Goal: Task Accomplishment & Management: Use online tool/utility

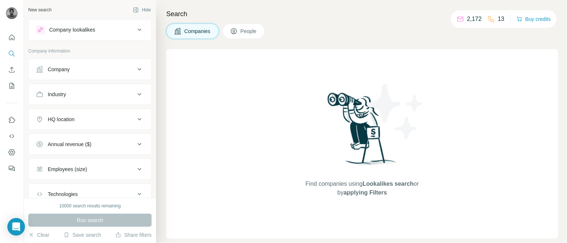
click at [91, 72] on div "Company" at bounding box center [85, 69] width 99 height 7
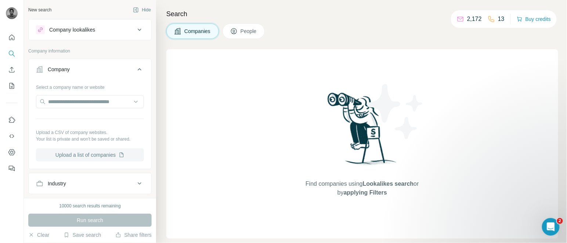
click at [85, 162] on button "Upload a list of companies" at bounding box center [90, 154] width 108 height 13
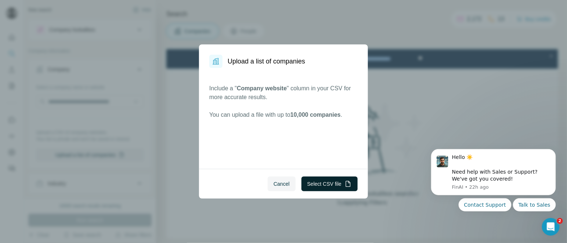
click at [333, 181] on button "Select CSV file" at bounding box center [330, 184] width 56 height 15
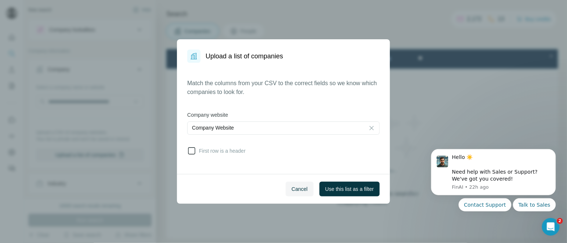
click at [192, 149] on icon at bounding box center [191, 151] width 9 height 9
click at [338, 186] on span "Use this list as a filter" at bounding box center [350, 189] width 48 height 7
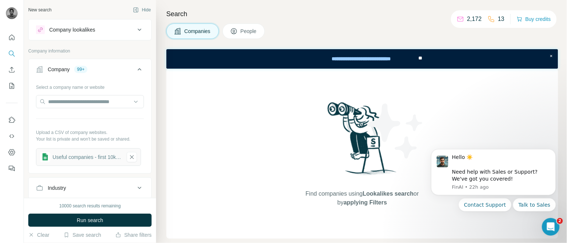
click at [239, 25] on button "People" at bounding box center [244, 31] width 43 height 15
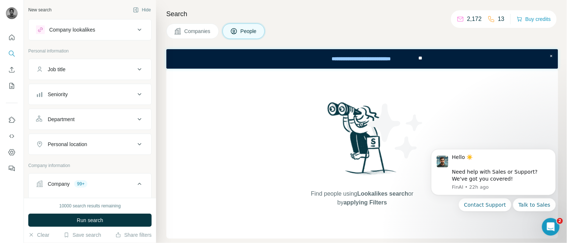
click at [94, 91] on div "Seniority" at bounding box center [85, 94] width 99 height 7
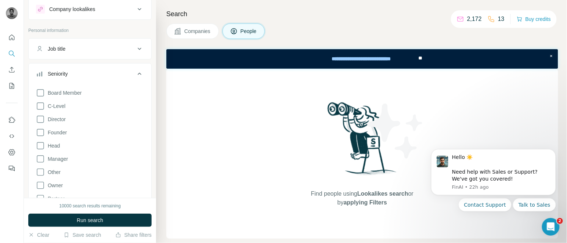
scroll to position [26, 0]
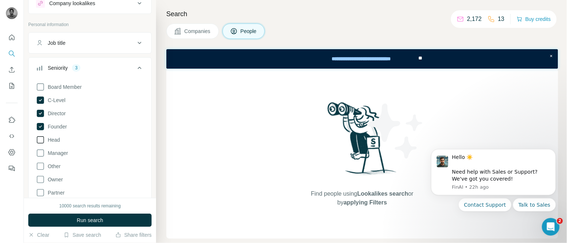
click at [55, 139] on span "Head" at bounding box center [52, 139] width 15 height 7
click at [135, 65] on icon at bounding box center [139, 68] width 9 height 9
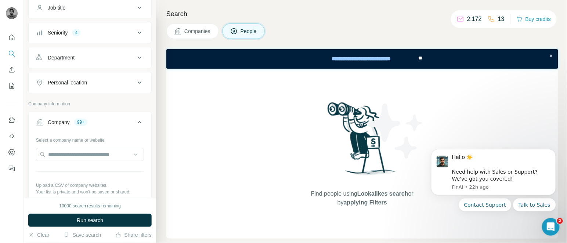
scroll to position [66, 0]
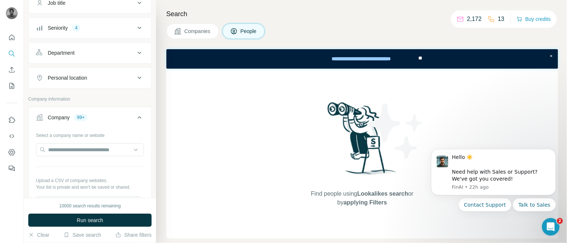
click at [73, 56] on button "Department" at bounding box center [90, 53] width 123 height 18
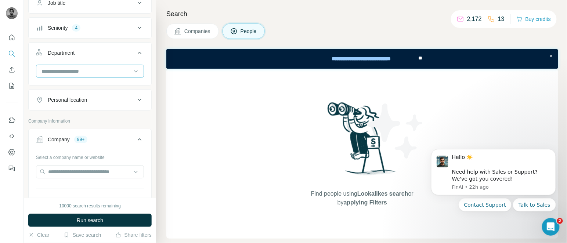
click at [79, 68] on input at bounding box center [86, 71] width 91 height 8
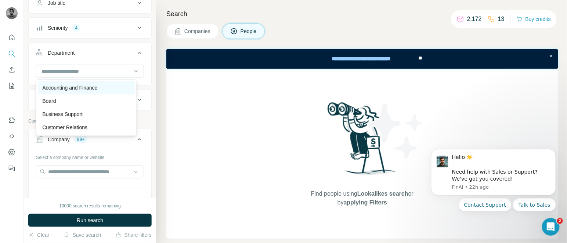
click at [94, 91] on p "Accounting and Finance" at bounding box center [69, 87] width 55 height 7
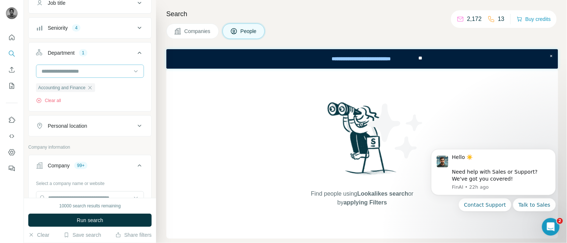
click at [81, 75] on input at bounding box center [86, 71] width 91 height 8
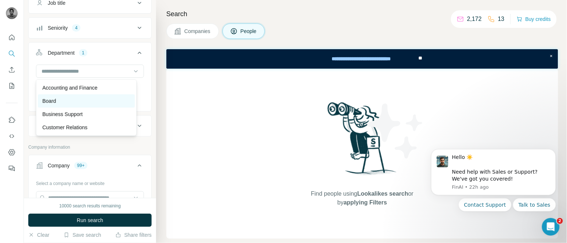
click at [62, 99] on div "Board" at bounding box center [86, 100] width 88 height 7
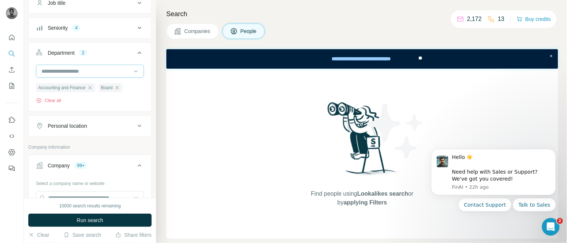
click at [87, 70] on input at bounding box center [86, 71] width 91 height 8
click at [67, 113] on p "Business Support" at bounding box center [62, 114] width 40 height 7
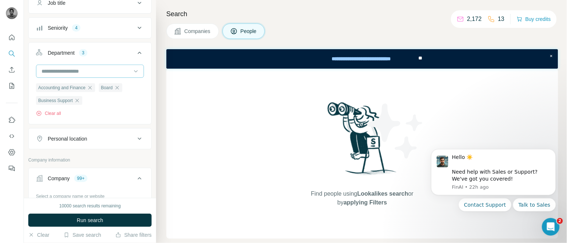
click at [87, 68] on input at bounding box center [86, 71] width 91 height 8
click at [60, 102] on p "Engineering" at bounding box center [56, 101] width 28 height 7
click at [81, 69] on input at bounding box center [86, 71] width 91 height 8
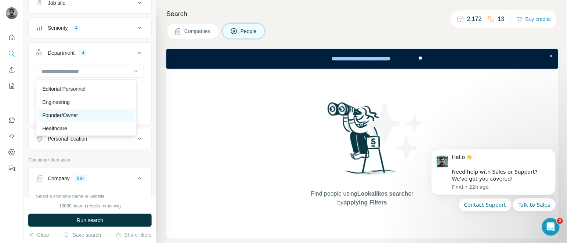
click at [73, 112] on p "Founder/Owner" at bounding box center [60, 115] width 36 height 7
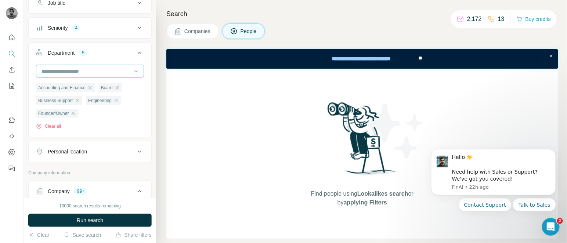
click at [79, 65] on div at bounding box center [90, 71] width 108 height 13
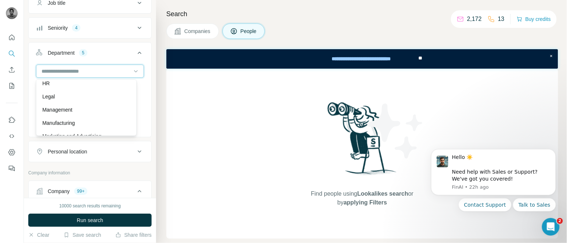
scroll to position [127, 0]
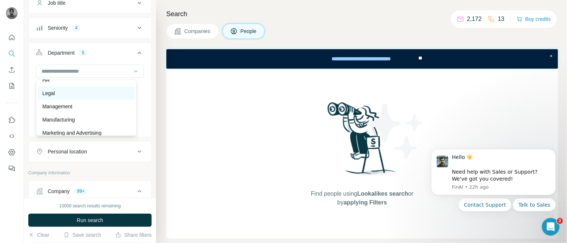
click at [62, 91] on div "Legal" at bounding box center [86, 93] width 88 height 7
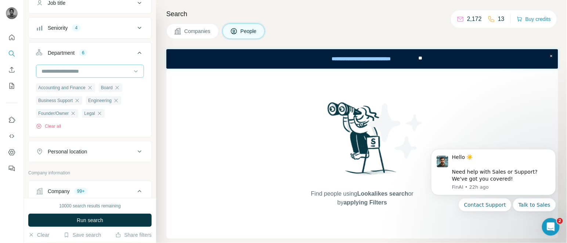
click at [79, 68] on input at bounding box center [86, 71] width 91 height 8
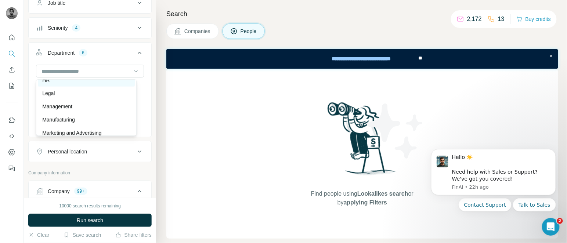
click at [71, 79] on div "HR" at bounding box center [86, 79] width 88 height 7
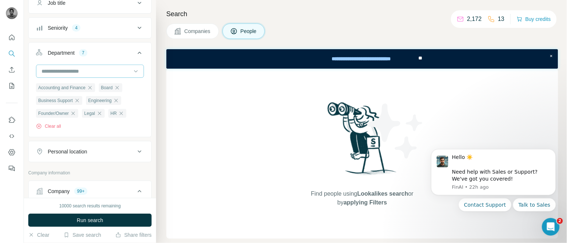
click at [82, 71] on input at bounding box center [86, 71] width 91 height 8
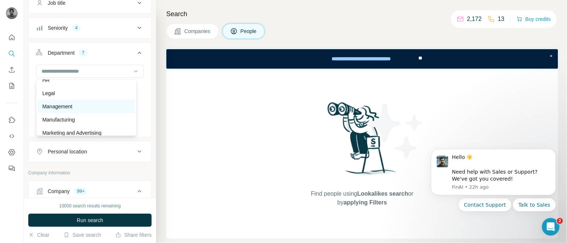
click at [72, 105] on p "Management" at bounding box center [57, 106] width 30 height 7
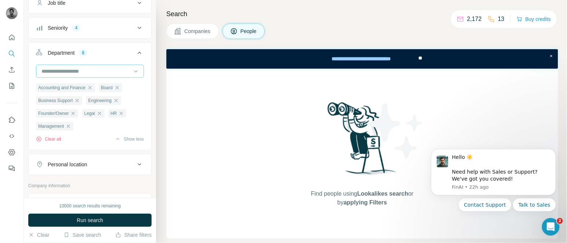
click at [84, 71] on input at bounding box center [86, 71] width 91 height 8
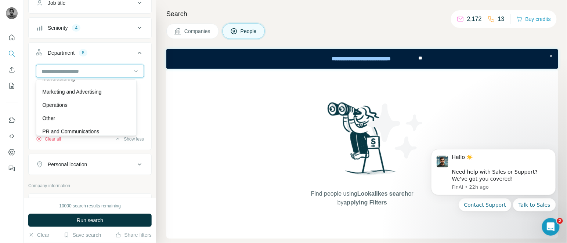
scroll to position [168, 0]
click at [52, 108] on p "Operations" at bounding box center [54, 105] width 25 height 7
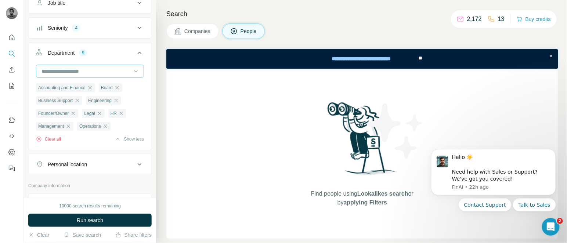
click at [85, 74] on input at bounding box center [86, 71] width 91 height 8
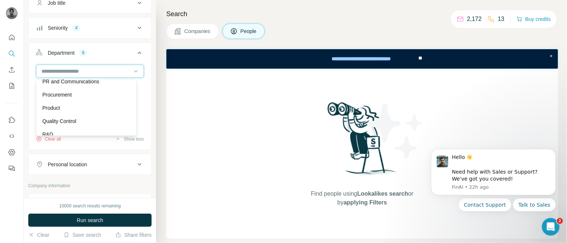
scroll to position [222, 0]
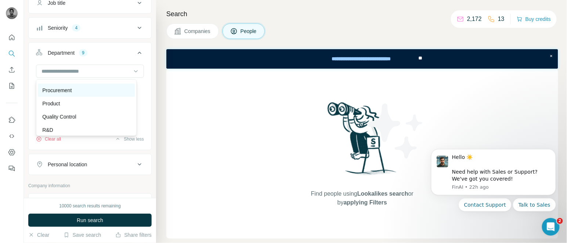
click at [68, 89] on p "Procurement" at bounding box center [56, 90] width 29 height 7
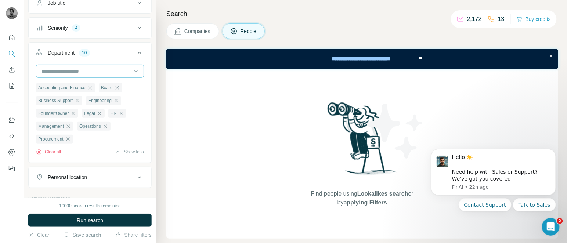
click at [78, 74] on input at bounding box center [86, 71] width 91 height 8
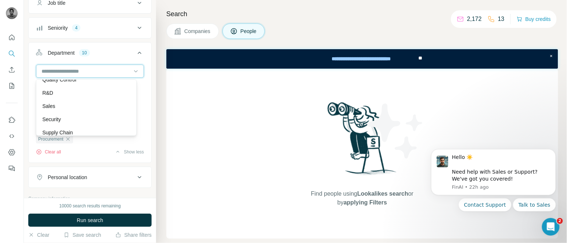
scroll to position [264, 0]
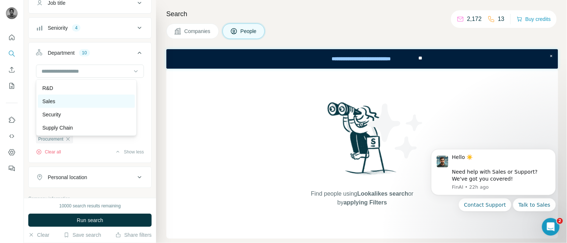
click at [59, 100] on div "Sales" at bounding box center [86, 101] width 88 height 7
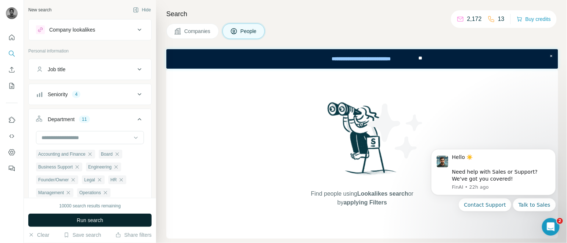
click at [89, 218] on span "Run search" at bounding box center [90, 220] width 26 height 7
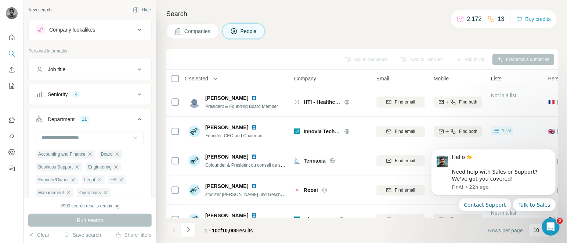
click at [103, 86] on button "Seniority 4" at bounding box center [90, 95] width 123 height 18
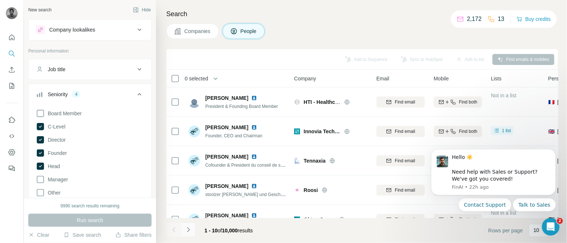
click at [186, 230] on icon "Navigate to next page" at bounding box center [188, 229] width 7 height 7
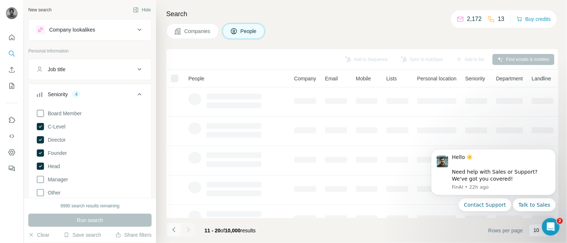
click at [176, 230] on icon "Navigate to previous page" at bounding box center [173, 229] width 7 height 7
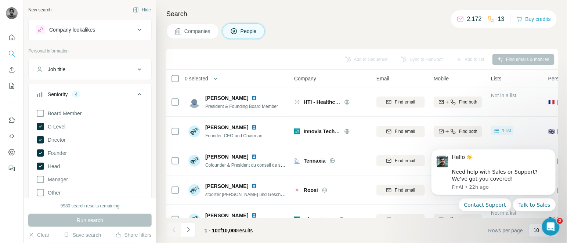
click at [202, 79] on span "0 selected" at bounding box center [197, 78] width 24 height 7
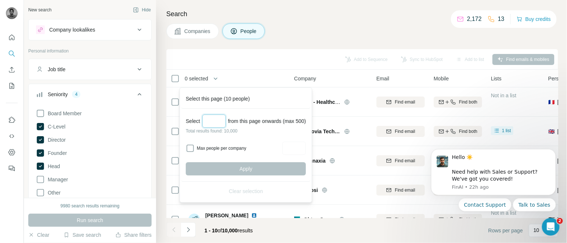
click at [216, 119] on input "Select a number (up to 500)" at bounding box center [214, 121] width 24 height 13
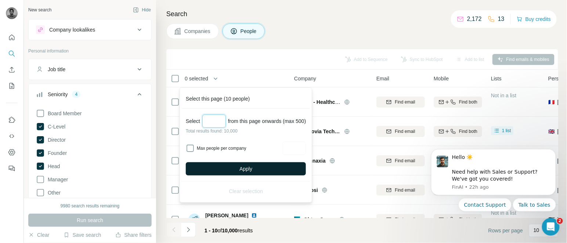
type input "***"
click at [242, 171] on span "Apply" at bounding box center [246, 168] width 13 height 7
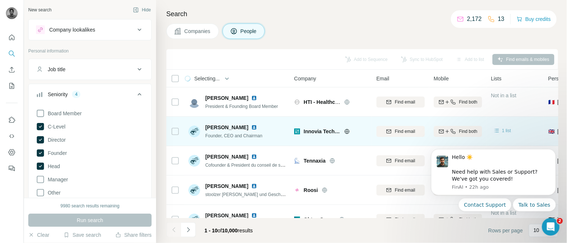
click at [511, 129] on span "1 list" at bounding box center [506, 130] width 9 height 7
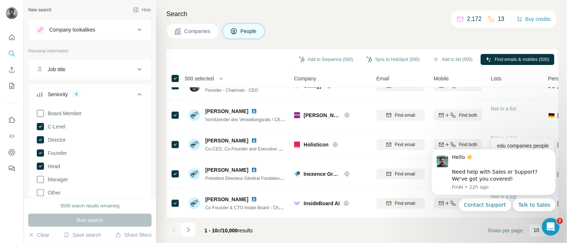
scroll to position [0, 0]
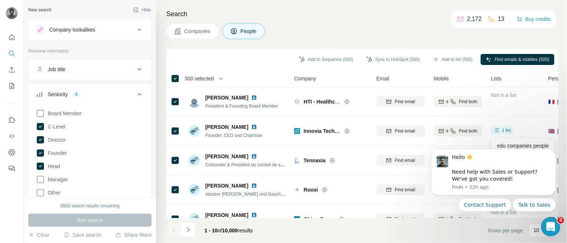
click at [552, 227] on icon "Open Intercom Messenger" at bounding box center [550, 226] width 12 height 12
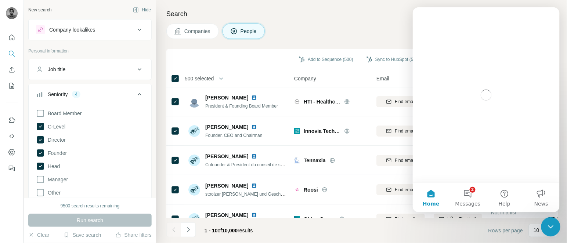
scroll to position [0, 0]
click at [552, 227] on icon "Close Intercom Messenger" at bounding box center [549, 226] width 9 height 9
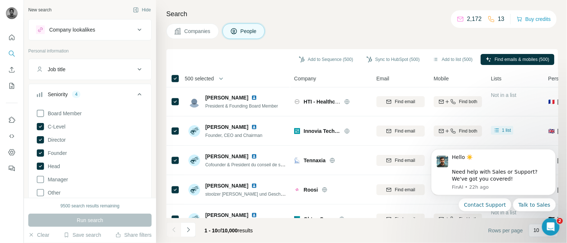
click at [411, 26] on div "Companies People" at bounding box center [362, 31] width 392 height 15
click at [458, 62] on button "Add to list (500)" at bounding box center [453, 59] width 50 height 11
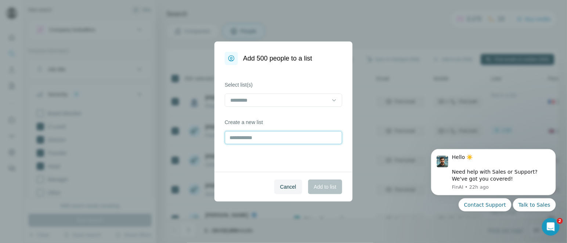
click at [269, 143] on input "text" at bounding box center [284, 137] width 118 height 13
type input "**********"
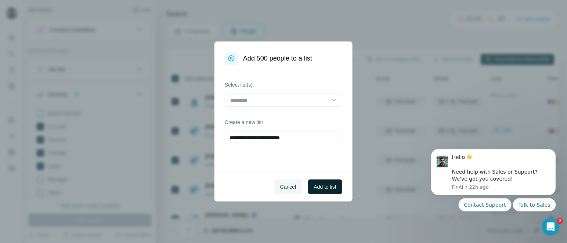
click at [320, 182] on button "Add to list" at bounding box center [325, 187] width 34 height 15
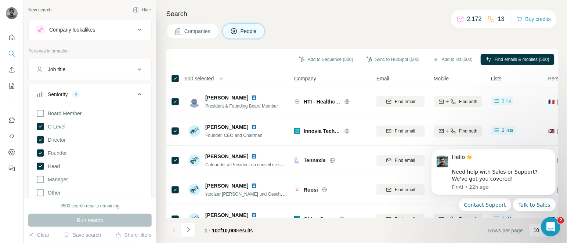
click at [550, 219] on div "Open Intercom Messenger" at bounding box center [549, 226] width 24 height 24
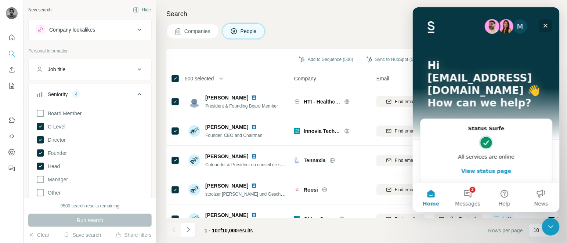
click at [544, 23] on icon "Close" at bounding box center [546, 25] width 6 height 6
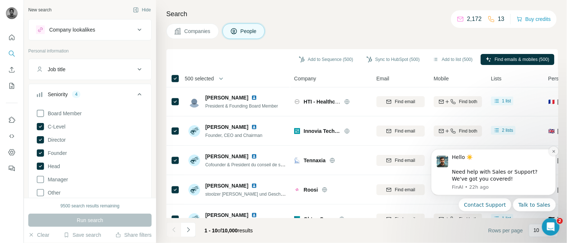
click at [555, 148] on button "Dismiss notification" at bounding box center [554, 151] width 10 height 10
click at [553, 147] on button "Dismiss notification" at bounding box center [554, 151] width 10 height 10
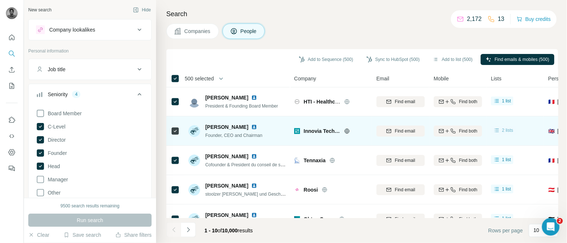
click at [506, 127] on div "2 lists" at bounding box center [503, 130] width 20 height 7
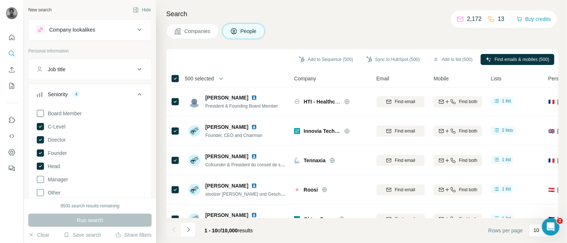
click at [335, 24] on div "Companies People" at bounding box center [362, 31] width 392 height 15
click at [202, 82] on span "500 selected" at bounding box center [199, 78] width 29 height 7
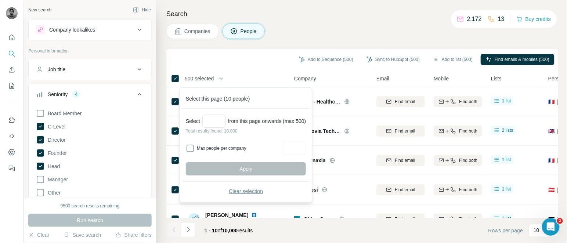
click at [252, 188] on span "Clear selection" at bounding box center [246, 191] width 34 height 7
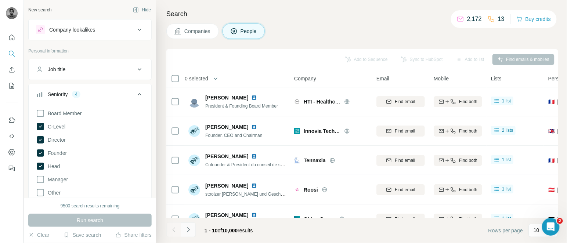
click at [190, 227] on icon "Navigate to next page" at bounding box center [188, 229] width 7 height 7
click at [190, 227] on div at bounding box center [188, 230] width 15 height 15
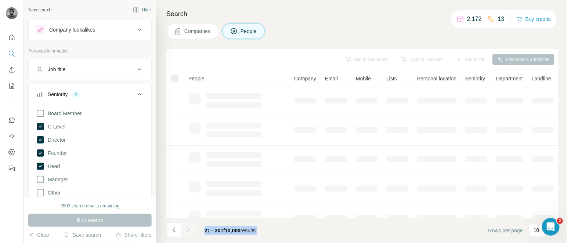
click at [190, 227] on div at bounding box center [188, 230] width 15 height 15
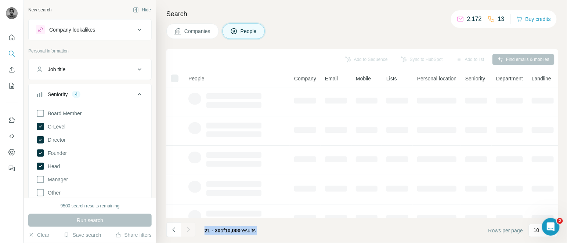
click at [190, 227] on div at bounding box center [188, 230] width 15 height 15
click at [190, 227] on icon "Navigate to next page" at bounding box center [188, 229] width 7 height 7
click at [190, 227] on div at bounding box center [188, 230] width 15 height 15
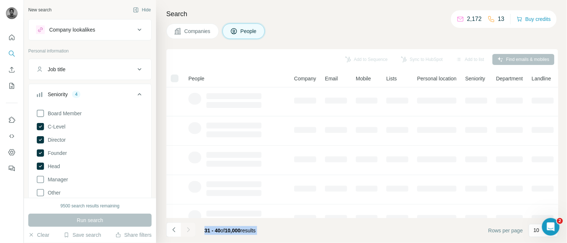
click at [190, 227] on div at bounding box center [188, 230] width 15 height 15
click at [190, 227] on icon "Navigate to next page" at bounding box center [188, 229] width 7 height 7
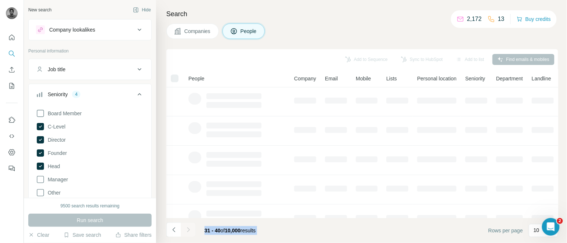
click at [190, 227] on div at bounding box center [188, 230] width 15 height 15
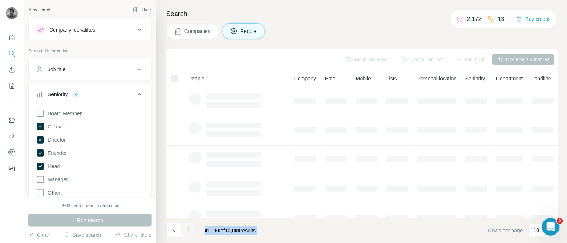
click at [190, 227] on div at bounding box center [188, 230] width 15 height 15
click at [190, 227] on icon "Navigate to next page" at bounding box center [188, 229] width 7 height 7
click at [190, 227] on div at bounding box center [188, 230] width 15 height 15
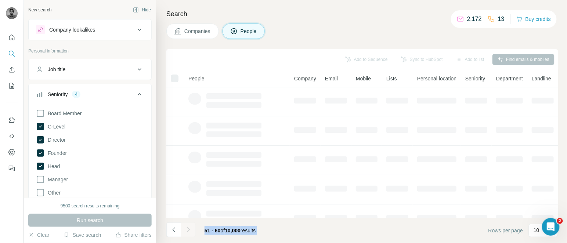
click at [190, 227] on div at bounding box center [188, 230] width 15 height 15
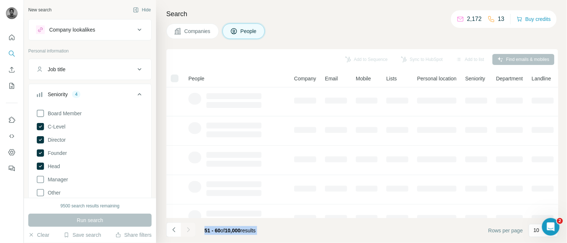
click at [190, 227] on icon "Navigate to next page" at bounding box center [188, 229] width 7 height 7
click at [190, 227] on div at bounding box center [188, 230] width 15 height 15
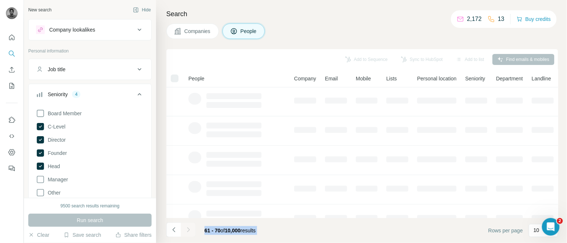
click at [190, 227] on div at bounding box center [188, 230] width 15 height 15
click at [190, 227] on icon "Navigate to next page" at bounding box center [188, 229] width 7 height 7
click at [190, 227] on div at bounding box center [188, 230] width 15 height 15
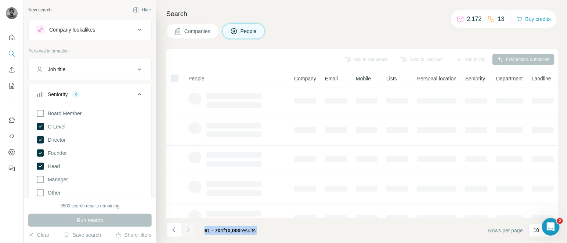
click at [190, 227] on div at bounding box center [188, 230] width 15 height 15
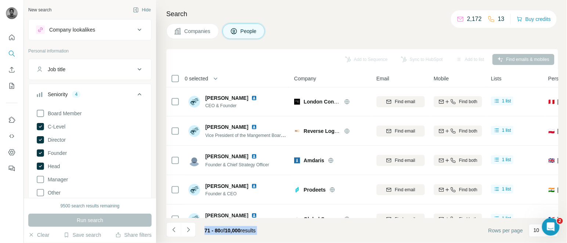
click at [190, 227] on icon "Navigate to next page" at bounding box center [188, 229] width 7 height 7
click at [190, 227] on div at bounding box center [188, 230] width 15 height 15
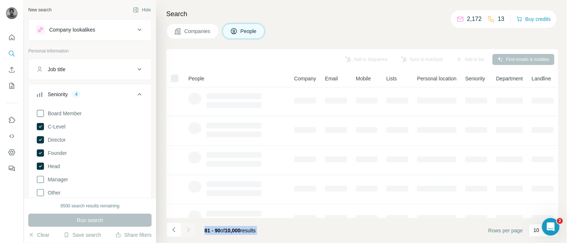
click at [190, 227] on div at bounding box center [188, 230] width 15 height 15
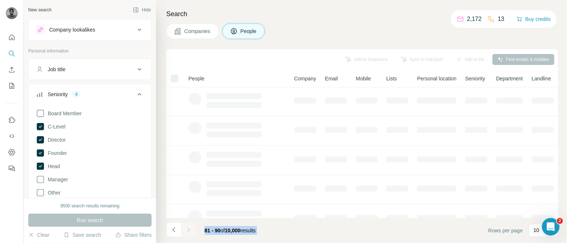
click at [190, 227] on icon "Navigate to next page" at bounding box center [188, 229] width 7 height 7
click at [190, 227] on div at bounding box center [188, 230] width 15 height 15
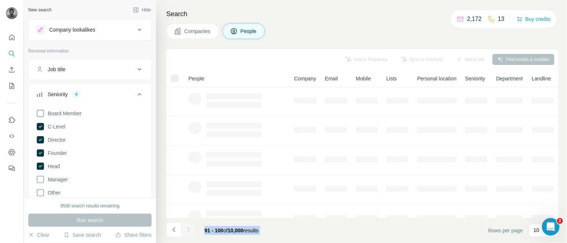
click at [190, 227] on div at bounding box center [188, 230] width 15 height 15
click at [190, 227] on icon "Navigate to next page" at bounding box center [188, 229] width 7 height 7
click at [190, 227] on div at bounding box center [188, 230] width 15 height 15
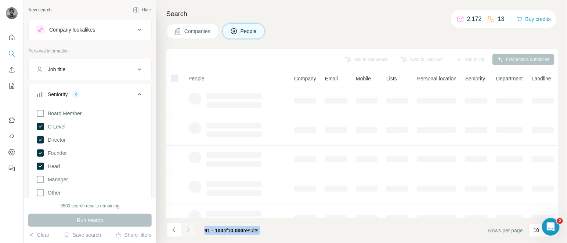
click at [190, 227] on div at bounding box center [188, 230] width 15 height 15
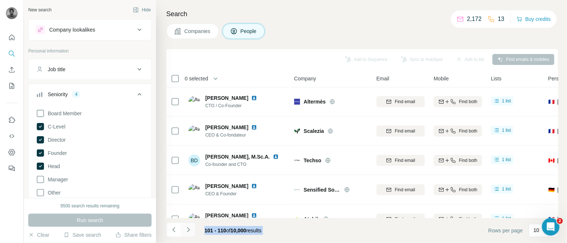
click at [190, 227] on icon "Navigate to next page" at bounding box center [188, 229] width 7 height 7
click at [190, 227] on div at bounding box center [188, 230] width 15 height 15
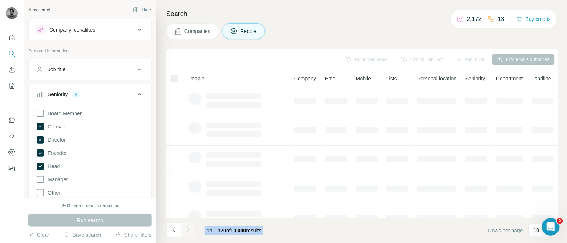
click at [190, 227] on div at bounding box center [188, 230] width 15 height 15
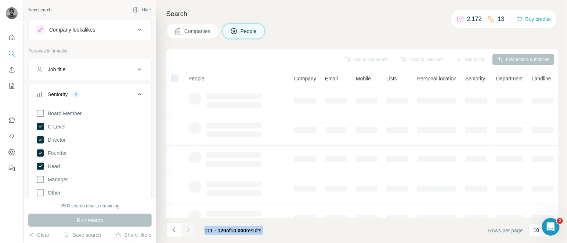
click at [190, 227] on icon "Navigate to next page" at bounding box center [188, 229] width 7 height 7
click at [190, 227] on div at bounding box center [188, 230] width 15 height 15
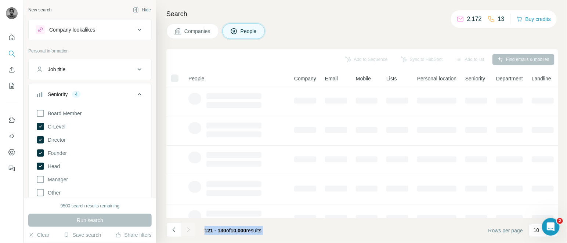
click at [190, 227] on div at bounding box center [188, 230] width 15 height 15
click at [190, 227] on icon "Navigate to next page" at bounding box center [188, 229] width 7 height 7
click at [190, 227] on div at bounding box center [188, 230] width 15 height 15
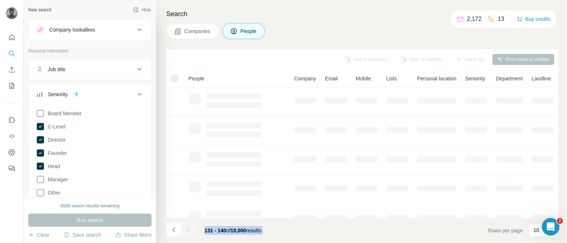
click at [190, 227] on div at bounding box center [188, 230] width 15 height 15
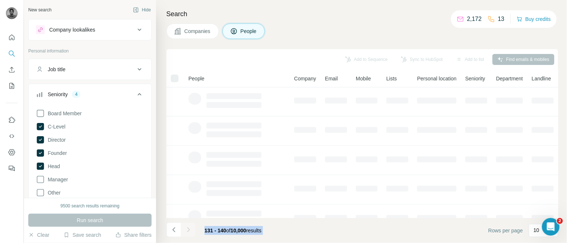
click at [190, 227] on div at bounding box center [188, 230] width 15 height 15
click at [190, 227] on icon "Navigate to next page" at bounding box center [188, 229] width 7 height 7
click at [190, 227] on div at bounding box center [188, 230] width 15 height 15
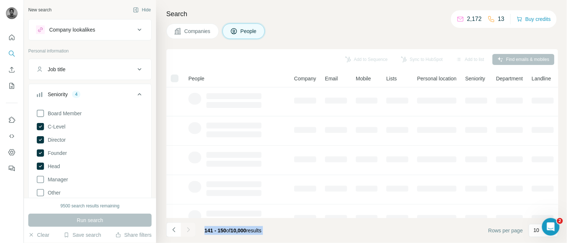
click at [190, 227] on div at bounding box center [188, 230] width 15 height 15
click at [190, 227] on icon "Navigate to next page" at bounding box center [188, 229] width 7 height 7
click at [190, 227] on div at bounding box center [188, 230] width 15 height 15
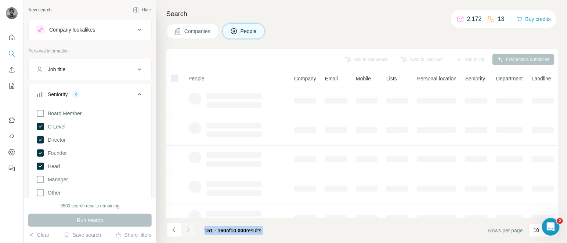
click at [190, 227] on div at bounding box center [188, 230] width 15 height 15
click at [190, 227] on icon "Navigate to next page" at bounding box center [188, 229] width 7 height 7
click at [190, 227] on div at bounding box center [188, 230] width 15 height 15
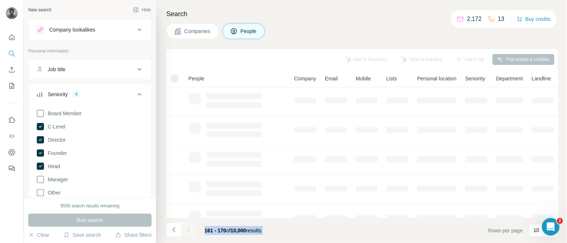
click at [190, 227] on div at bounding box center [188, 230] width 15 height 15
click at [190, 227] on icon "Navigate to next page" at bounding box center [188, 229] width 7 height 7
click at [190, 227] on div at bounding box center [188, 230] width 15 height 15
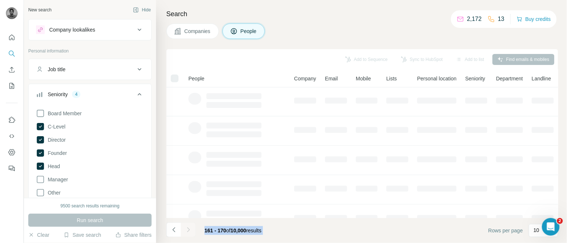
click at [190, 227] on div at bounding box center [188, 230] width 15 height 15
click at [190, 227] on icon "Navigate to next page" at bounding box center [188, 229] width 7 height 7
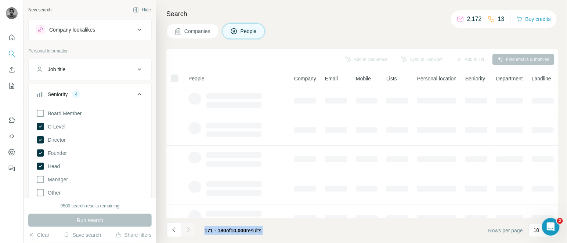
click at [190, 227] on div at bounding box center [188, 230] width 15 height 15
click at [190, 227] on icon "Navigate to next page" at bounding box center [188, 229] width 7 height 7
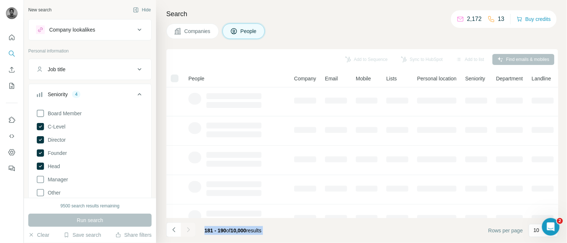
click at [190, 227] on div at bounding box center [188, 230] width 15 height 15
click at [190, 227] on icon "Navigate to next page" at bounding box center [188, 229] width 7 height 7
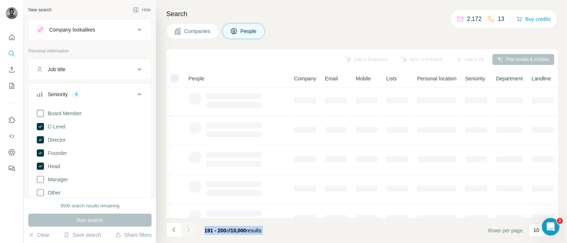
click at [190, 227] on div at bounding box center [188, 230] width 15 height 15
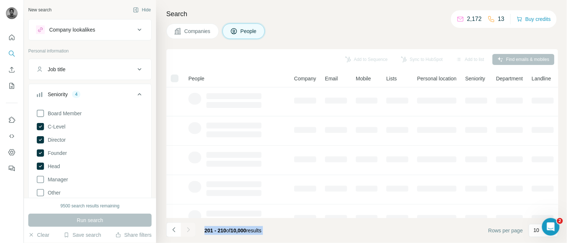
click at [190, 227] on icon "Navigate to next page" at bounding box center [188, 229] width 7 height 7
click at [190, 227] on div at bounding box center [188, 230] width 15 height 15
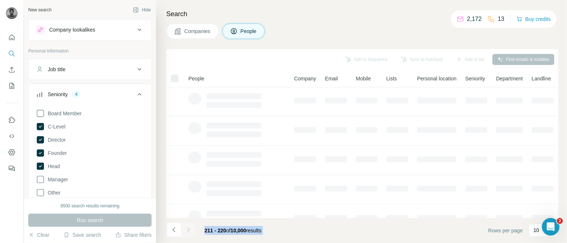
click at [190, 227] on div at bounding box center [188, 230] width 15 height 15
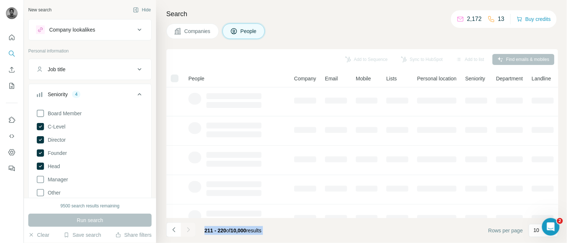
click at [190, 227] on icon "Navigate to next page" at bounding box center [188, 229] width 7 height 7
click at [190, 227] on div at bounding box center [188, 230] width 15 height 15
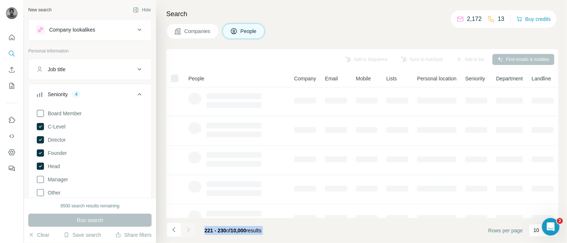
click at [190, 227] on div at bounding box center [188, 230] width 15 height 15
click at [190, 227] on icon "Navigate to next page" at bounding box center [188, 229] width 7 height 7
click at [190, 227] on div at bounding box center [188, 230] width 15 height 15
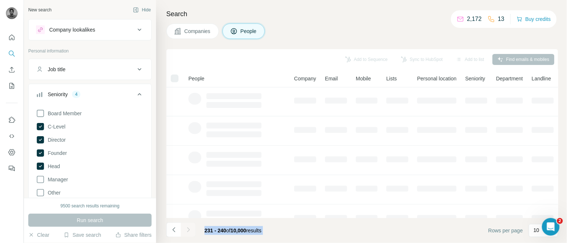
click at [190, 227] on div at bounding box center [188, 230] width 15 height 15
click at [190, 227] on icon "Navigate to next page" at bounding box center [188, 229] width 7 height 7
click at [190, 227] on div at bounding box center [188, 230] width 15 height 15
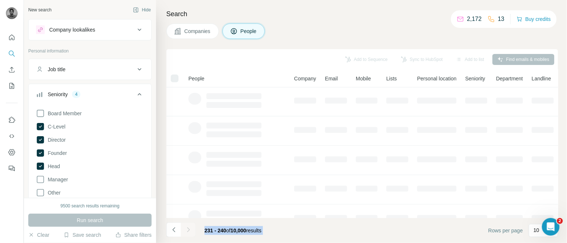
click at [190, 227] on div at bounding box center [188, 230] width 15 height 15
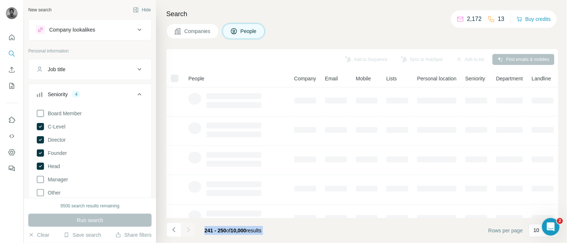
click at [190, 227] on div at bounding box center [188, 230] width 15 height 15
click at [190, 227] on icon "Navigate to next page" at bounding box center [188, 229] width 7 height 7
click at [190, 227] on div at bounding box center [188, 230] width 15 height 15
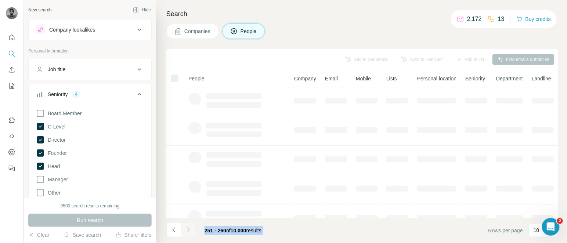
click at [190, 227] on div at bounding box center [188, 230] width 15 height 15
click at [190, 227] on icon "Navigate to next page" at bounding box center [188, 229] width 7 height 7
click at [190, 227] on div at bounding box center [188, 230] width 15 height 15
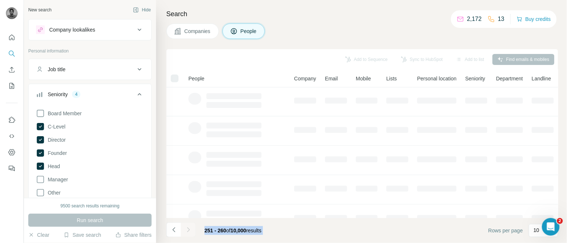
click at [190, 227] on div at bounding box center [188, 230] width 15 height 15
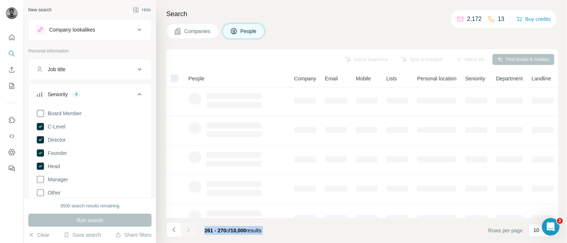
click at [190, 227] on div at bounding box center [188, 230] width 15 height 15
click at [190, 227] on icon "Navigate to next page" at bounding box center [188, 229] width 7 height 7
click at [190, 227] on div at bounding box center [188, 230] width 15 height 15
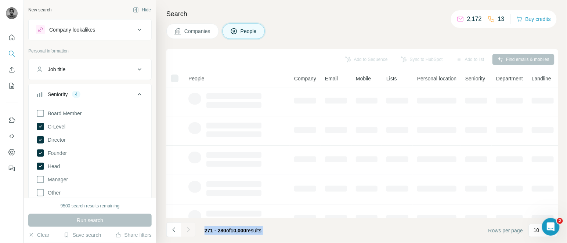
click at [190, 227] on div at bounding box center [188, 230] width 15 height 15
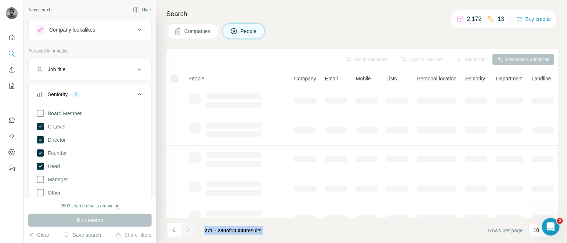
click at [190, 227] on div at bounding box center [188, 230] width 15 height 15
click at [190, 227] on icon "Navigate to next page" at bounding box center [188, 229] width 7 height 7
click at [190, 227] on div at bounding box center [188, 230] width 15 height 15
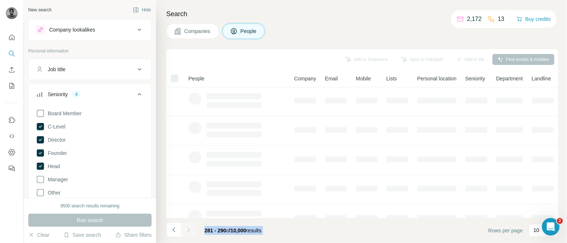
click at [190, 227] on div at bounding box center [188, 230] width 15 height 15
click at [190, 227] on icon "Navigate to next page" at bounding box center [188, 229] width 7 height 7
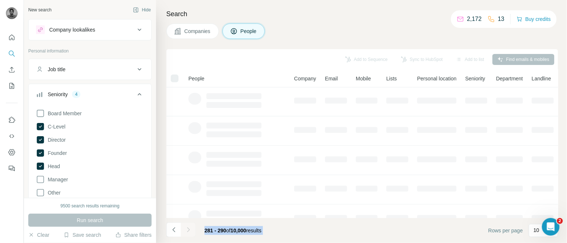
click at [190, 227] on div at bounding box center [188, 230] width 15 height 15
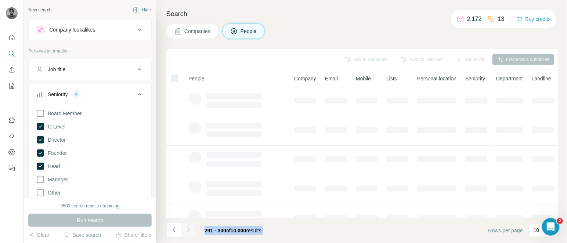
click at [190, 227] on div at bounding box center [188, 230] width 15 height 15
click at [190, 227] on icon "Navigate to next page" at bounding box center [188, 229] width 7 height 7
click at [190, 227] on div at bounding box center [188, 230] width 15 height 15
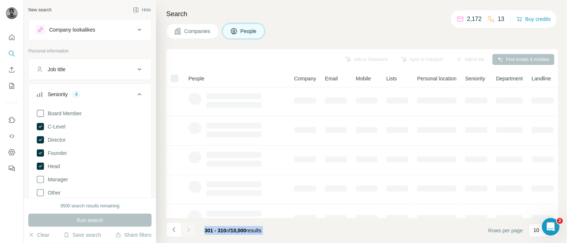
click at [190, 227] on div at bounding box center [188, 230] width 15 height 15
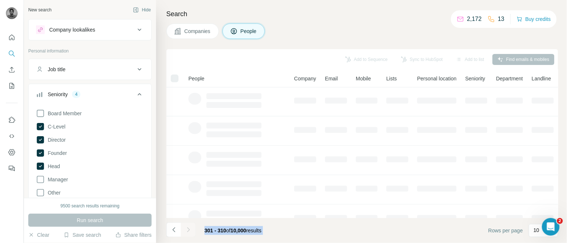
click at [190, 227] on div at bounding box center [188, 230] width 15 height 15
click at [190, 227] on icon "Navigate to next page" at bounding box center [188, 229] width 7 height 7
click at [190, 227] on div at bounding box center [188, 230] width 15 height 15
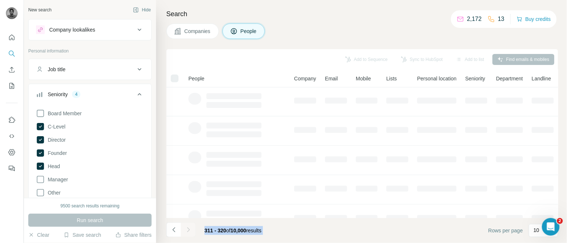
click at [190, 227] on div at bounding box center [188, 230] width 15 height 15
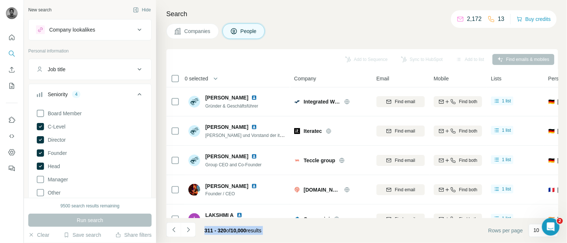
click at [190, 227] on icon "Navigate to next page" at bounding box center [188, 229] width 7 height 7
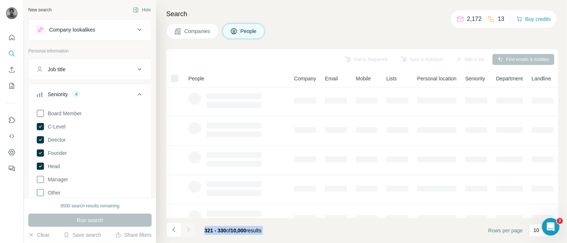
click at [190, 227] on div at bounding box center [188, 230] width 15 height 15
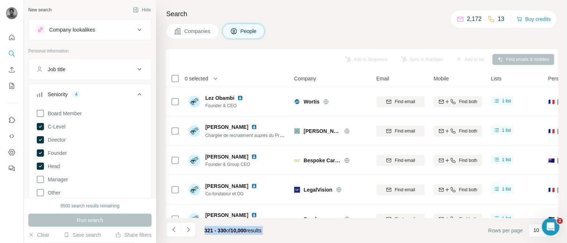
click at [190, 227] on icon "Navigate to next page" at bounding box center [188, 229] width 7 height 7
click at [190, 227] on div at bounding box center [188, 230] width 15 height 15
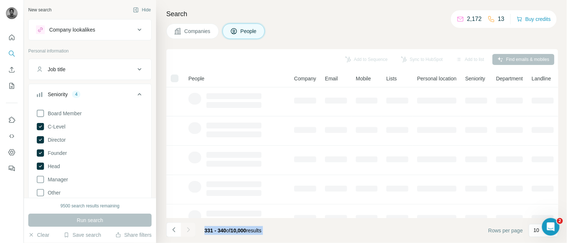
click at [190, 227] on div at bounding box center [188, 230] width 15 height 15
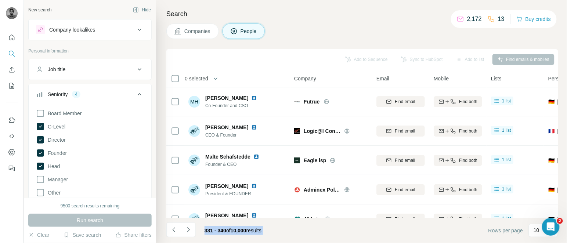
click at [190, 227] on icon "Navigate to next page" at bounding box center [188, 229] width 7 height 7
click at [190, 227] on div at bounding box center [188, 230] width 15 height 15
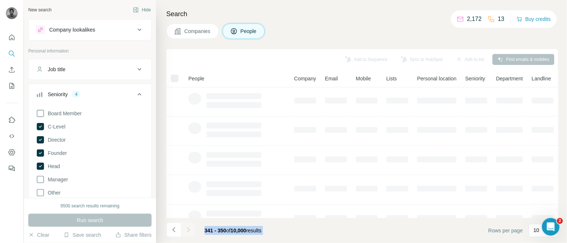
click at [190, 227] on div at bounding box center [188, 230] width 15 height 15
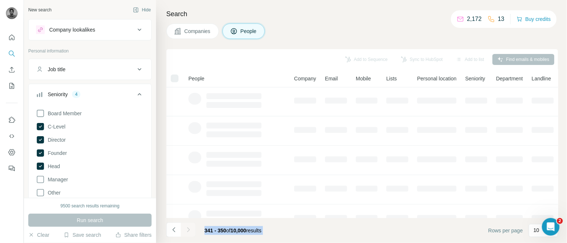
click at [190, 227] on div at bounding box center [188, 230] width 15 height 15
click at [190, 227] on icon "Navigate to next page" at bounding box center [188, 229] width 7 height 7
click at [190, 227] on div at bounding box center [188, 230] width 15 height 15
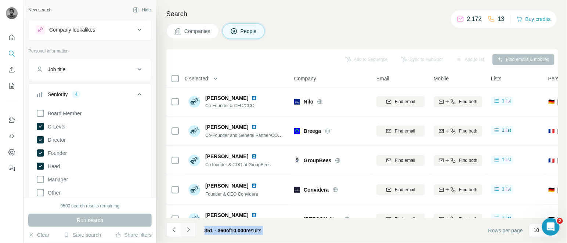
click at [190, 227] on icon "Navigate to next page" at bounding box center [188, 229] width 7 height 7
click at [190, 227] on div at bounding box center [188, 230] width 15 height 15
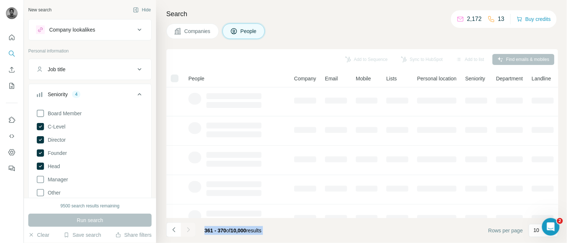
click at [190, 227] on div at bounding box center [188, 230] width 15 height 15
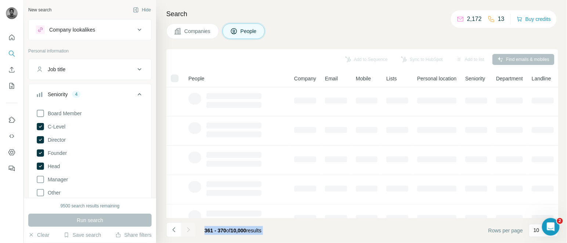
click at [190, 227] on div at bounding box center [188, 230] width 15 height 15
click at [190, 227] on icon "Navigate to next page" at bounding box center [188, 229] width 7 height 7
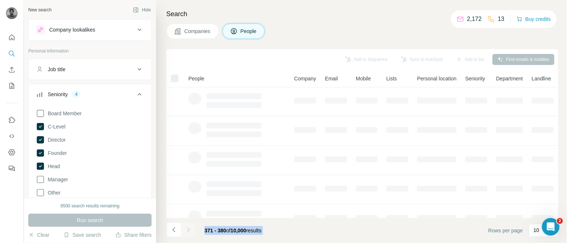
click at [190, 227] on div at bounding box center [188, 230] width 15 height 15
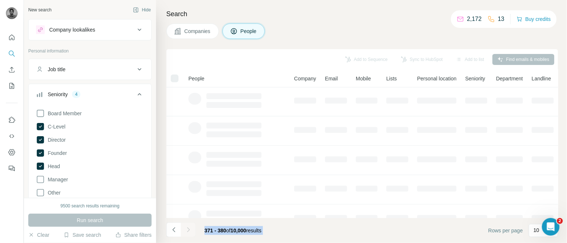
click at [190, 227] on div at bounding box center [188, 230] width 15 height 15
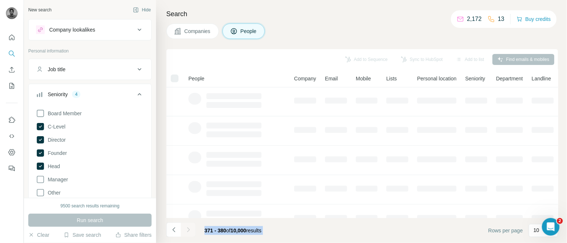
click at [190, 227] on icon "Navigate to next page" at bounding box center [188, 229] width 7 height 7
click at [190, 227] on div at bounding box center [188, 230] width 15 height 15
click at [190, 227] on icon "Navigate to next page" at bounding box center [188, 229] width 7 height 7
click at [190, 227] on div at bounding box center [188, 230] width 15 height 15
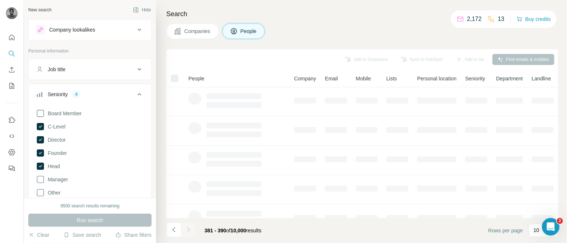
click at [190, 227] on div at bounding box center [188, 230] width 15 height 15
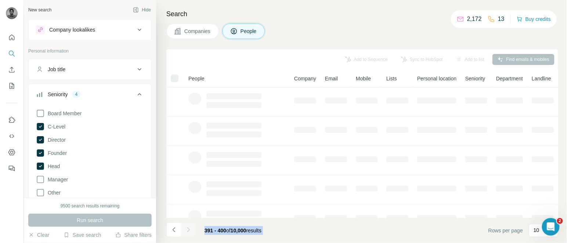
click at [190, 227] on div at bounding box center [188, 230] width 15 height 15
click at [190, 227] on icon "Navigate to next page" at bounding box center [188, 229] width 7 height 7
click at [190, 227] on div at bounding box center [188, 230] width 15 height 15
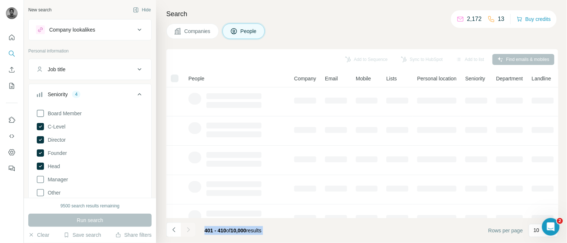
click at [190, 227] on div at bounding box center [188, 230] width 15 height 15
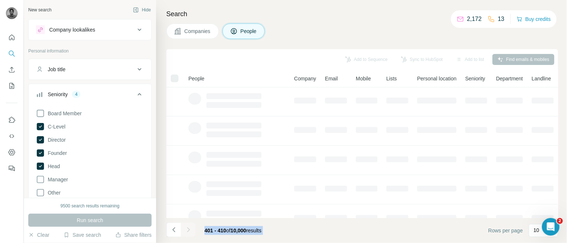
click at [190, 227] on div at bounding box center [188, 230] width 15 height 15
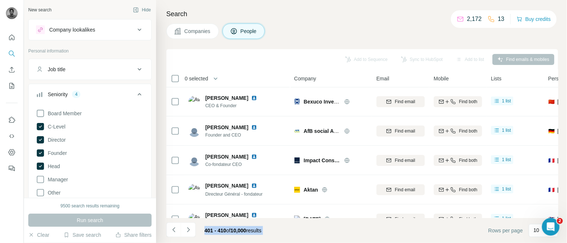
click at [190, 227] on icon "Navigate to next page" at bounding box center [188, 229] width 7 height 7
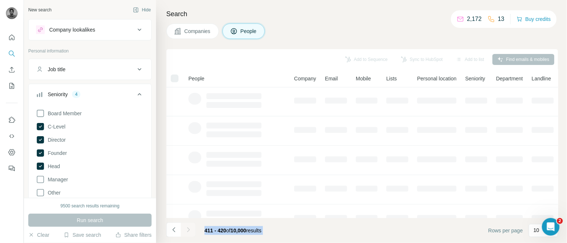
click at [190, 227] on div at bounding box center [188, 230] width 15 height 15
click at [190, 227] on icon "Navigate to next page" at bounding box center [188, 229] width 7 height 7
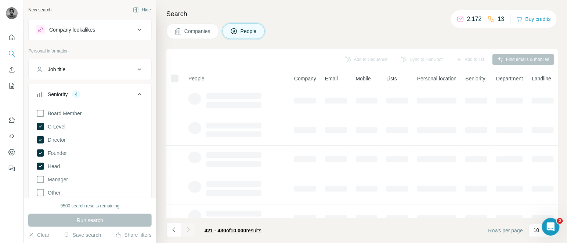
click at [190, 227] on div at bounding box center [188, 230] width 15 height 15
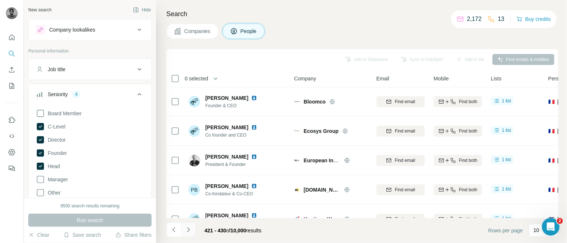
click at [190, 227] on icon "Navigate to next page" at bounding box center [188, 229] width 7 height 7
click at [190, 227] on div at bounding box center [188, 230] width 15 height 15
click at [190, 227] on icon "Navigate to next page" at bounding box center [188, 229] width 7 height 7
click at [190, 227] on div at bounding box center [188, 230] width 15 height 15
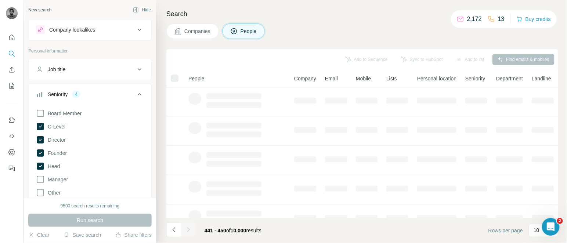
click at [190, 227] on div at bounding box center [188, 230] width 15 height 15
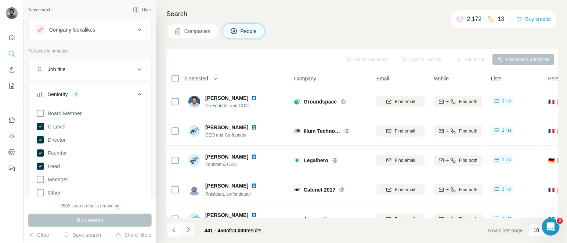
click at [190, 227] on icon "Navigate to next page" at bounding box center [188, 229] width 7 height 7
click at [190, 227] on div at bounding box center [188, 230] width 15 height 15
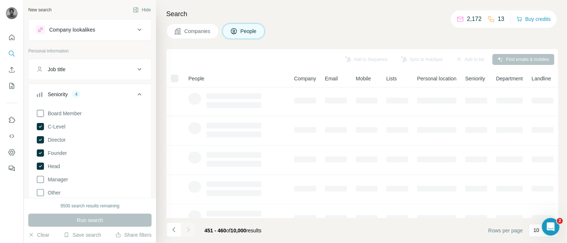
click at [190, 227] on div at bounding box center [188, 230] width 15 height 15
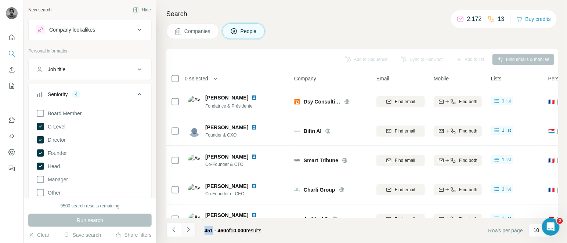
click at [190, 227] on icon "Navigate to next page" at bounding box center [188, 229] width 7 height 7
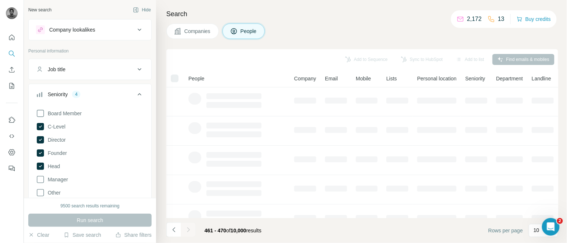
click at [190, 227] on div at bounding box center [188, 230] width 15 height 15
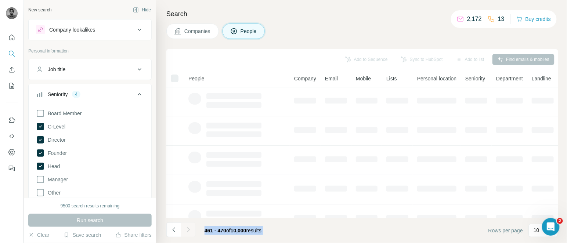
click at [190, 227] on div at bounding box center [188, 230] width 15 height 15
click at [190, 227] on icon "Navigate to next page" at bounding box center [188, 229] width 7 height 7
click at [190, 227] on div at bounding box center [188, 230] width 15 height 15
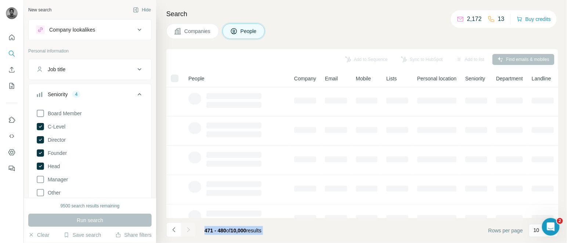
click at [190, 227] on div at bounding box center [188, 230] width 15 height 15
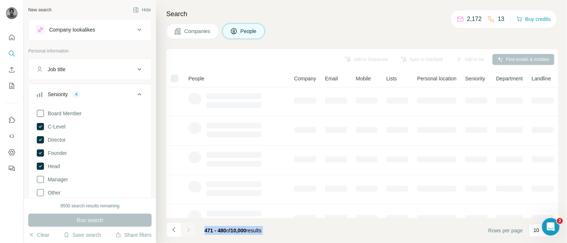
click at [190, 227] on div at bounding box center [188, 230] width 15 height 15
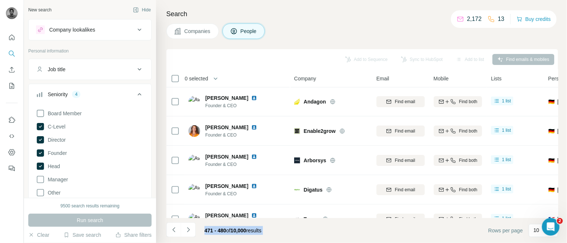
click at [190, 227] on icon "Navigate to next page" at bounding box center [188, 229] width 7 height 7
click at [190, 227] on div at bounding box center [188, 230] width 15 height 15
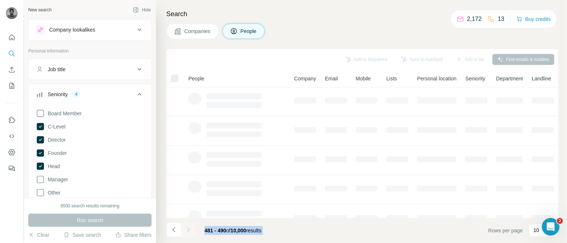
click at [190, 227] on div at bounding box center [188, 230] width 15 height 15
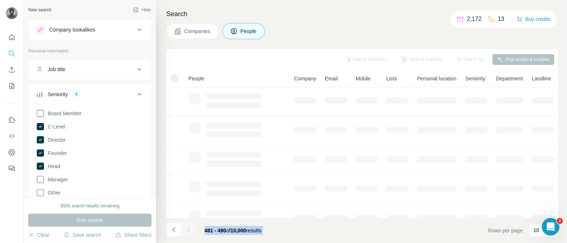
click at [190, 227] on div at bounding box center [188, 230] width 15 height 15
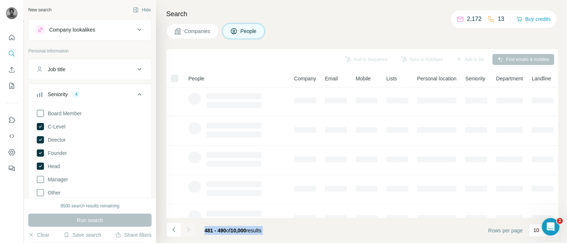
click at [190, 227] on div at bounding box center [188, 230] width 15 height 15
click at [190, 227] on icon "Navigate to next page" at bounding box center [188, 229] width 7 height 7
click at [190, 227] on div at bounding box center [188, 230] width 15 height 15
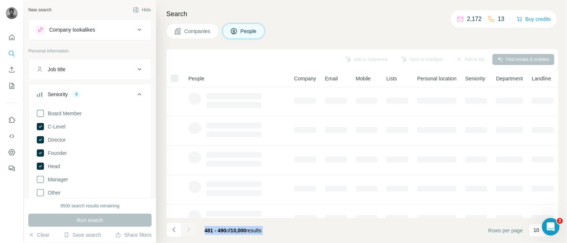
click at [190, 227] on div at bounding box center [188, 230] width 15 height 15
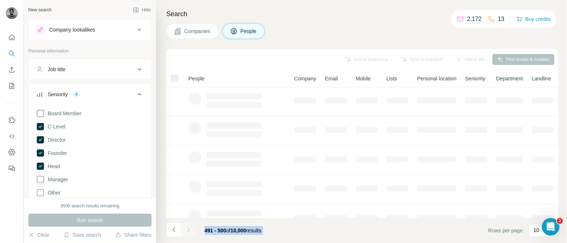
click at [190, 227] on div at bounding box center [188, 230] width 15 height 15
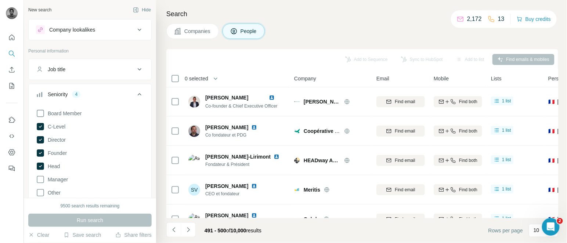
click at [288, 230] on footer "491 - 500 of 10,000 results Rows per page 10" at bounding box center [362, 230] width 392 height 25
click at [188, 233] on icon "Navigate to next page" at bounding box center [188, 229] width 7 height 7
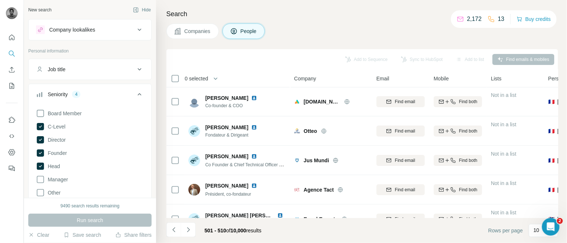
click at [200, 78] on span "0 selected" at bounding box center [197, 78] width 24 height 7
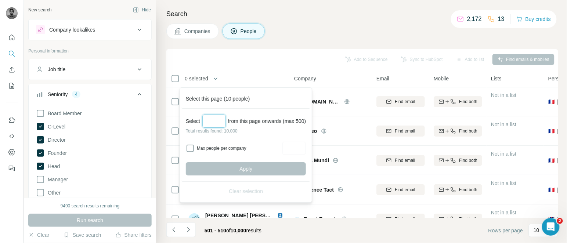
click at [217, 125] on input "Select a number (up to 500)" at bounding box center [214, 121] width 24 height 13
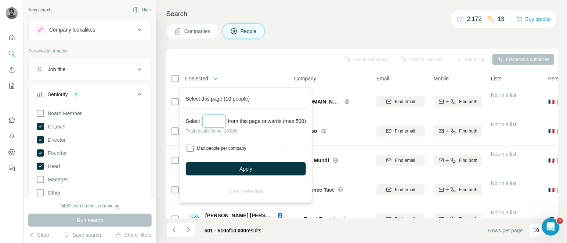
type input "***"
click at [260, 162] on div "Apply" at bounding box center [246, 168] width 120 height 13
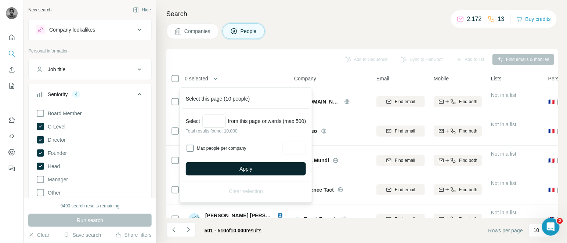
click at [229, 167] on button "Apply" at bounding box center [246, 168] width 120 height 13
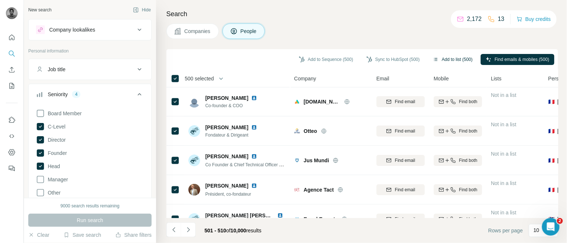
click at [450, 58] on button "Add to list (500)" at bounding box center [453, 59] width 50 height 11
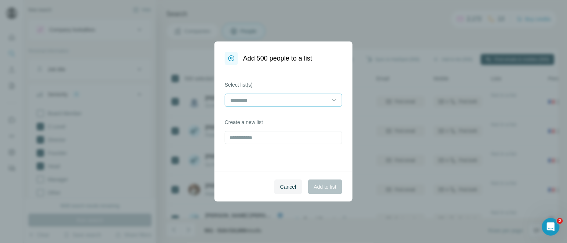
click at [291, 99] on input at bounding box center [279, 100] width 99 height 8
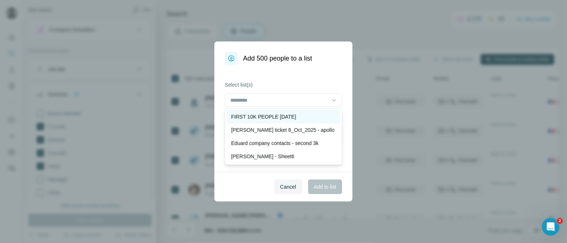
click at [277, 119] on p "FIRST 10K PEOPLE [DATE]" at bounding box center [263, 116] width 65 height 7
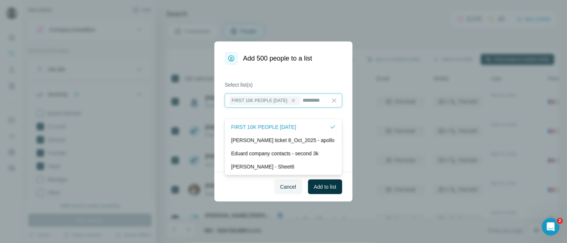
scroll to position [1, 0]
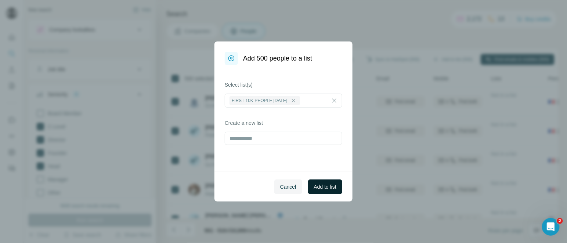
click at [319, 185] on span "Add to list" at bounding box center [325, 186] width 22 height 7
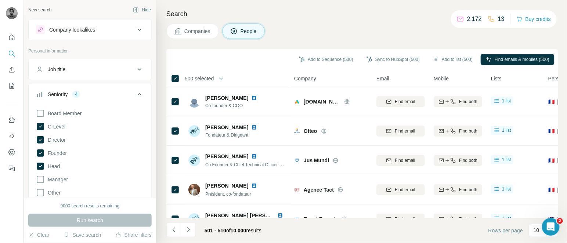
click at [204, 77] on span "500 selected" at bounding box center [199, 78] width 29 height 7
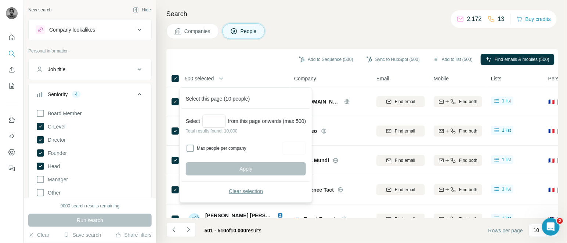
click at [243, 186] on button "Clear selection" at bounding box center [246, 191] width 120 height 13
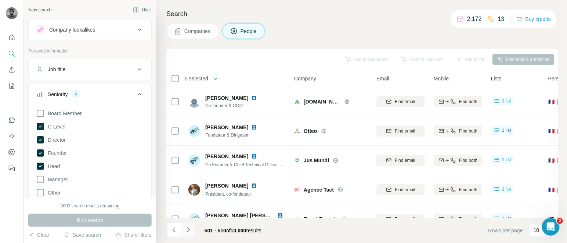
click at [183, 225] on button "Navigate to next page" at bounding box center [188, 230] width 15 height 15
click at [183, 225] on div at bounding box center [188, 230] width 15 height 15
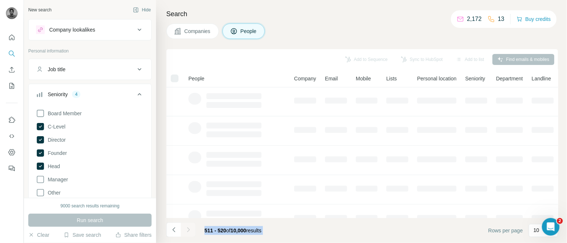
click at [183, 225] on div at bounding box center [188, 230] width 15 height 15
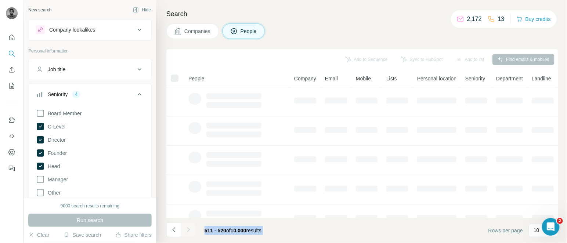
click at [183, 225] on button "Navigate to next page" at bounding box center [188, 230] width 15 height 15
click at [183, 225] on div at bounding box center [188, 230] width 15 height 15
click at [189, 230] on icon "Navigate to next page" at bounding box center [188, 229] width 7 height 7
click at [189, 230] on div at bounding box center [188, 230] width 15 height 15
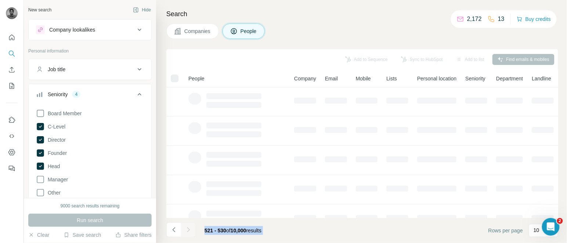
click at [189, 230] on div at bounding box center [188, 230] width 15 height 15
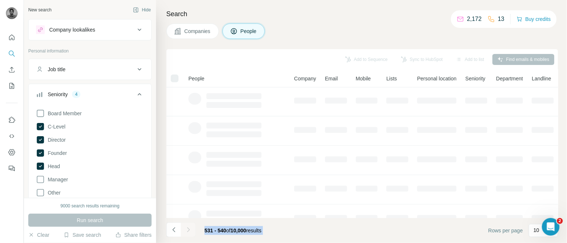
click at [189, 230] on div at bounding box center [188, 230] width 15 height 15
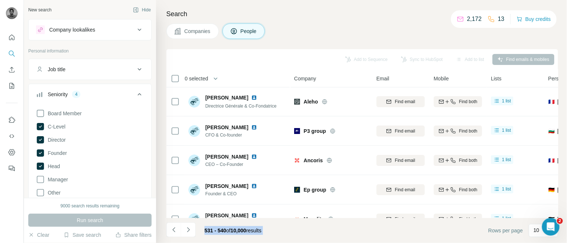
click at [189, 230] on icon "Navigate to next page" at bounding box center [188, 229] width 7 height 7
click at [189, 230] on div at bounding box center [188, 230] width 15 height 15
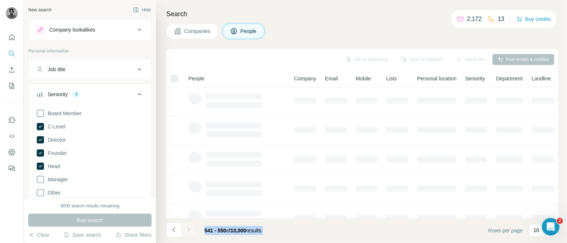
click at [189, 230] on div at bounding box center [188, 230] width 15 height 15
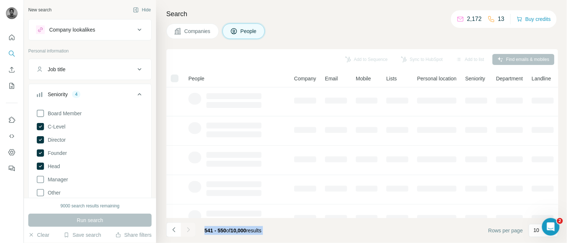
click at [189, 230] on div at bounding box center [188, 230] width 15 height 15
click at [189, 230] on icon "Navigate to next page" at bounding box center [188, 229] width 7 height 7
click at [189, 230] on div at bounding box center [188, 230] width 15 height 15
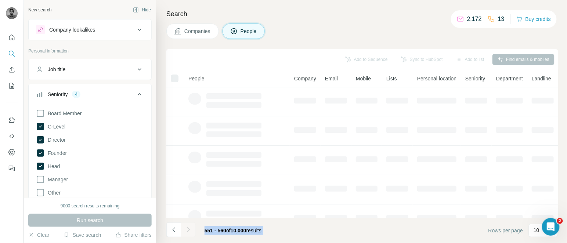
click at [189, 230] on div at bounding box center [188, 230] width 15 height 15
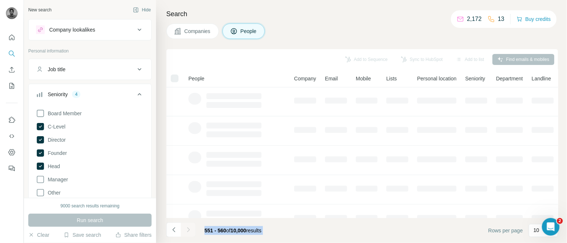
click at [189, 230] on div at bounding box center [188, 230] width 15 height 15
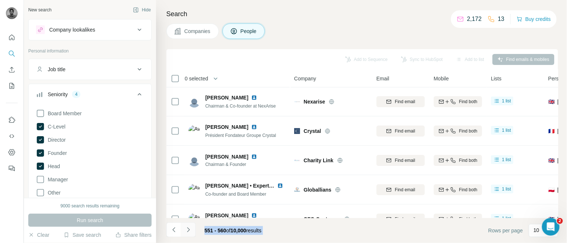
click at [189, 230] on icon "Navigate to next page" at bounding box center [188, 229] width 7 height 7
click at [189, 230] on div at bounding box center [188, 230] width 15 height 15
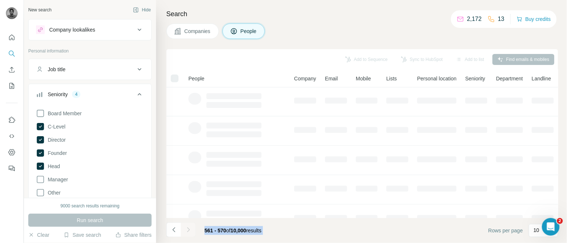
click at [189, 230] on div at bounding box center [188, 230] width 15 height 15
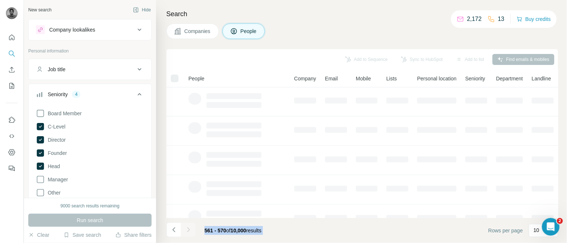
click at [189, 230] on div at bounding box center [188, 230] width 15 height 15
click at [189, 230] on icon "Navigate to next page" at bounding box center [188, 229] width 7 height 7
click at [189, 230] on div at bounding box center [188, 230] width 15 height 15
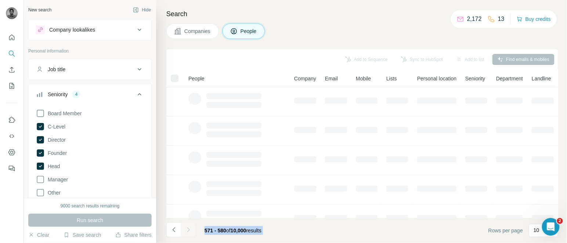
click at [189, 230] on div at bounding box center [188, 230] width 15 height 15
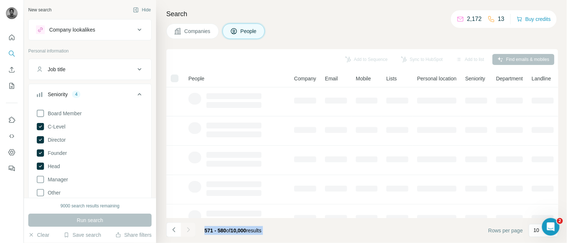
click at [189, 230] on div at bounding box center [188, 230] width 15 height 15
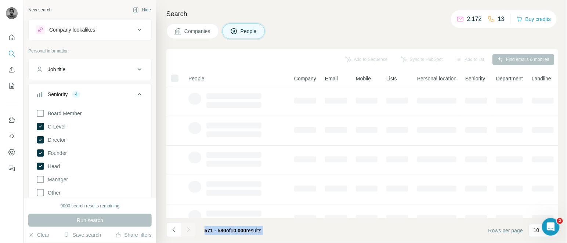
click at [189, 230] on div at bounding box center [188, 230] width 15 height 15
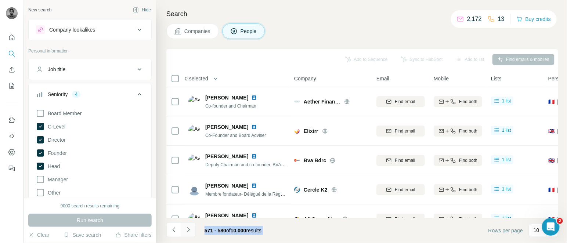
click at [189, 230] on icon "Navigate to next page" at bounding box center [188, 229] width 7 height 7
click at [189, 230] on div at bounding box center [188, 230] width 15 height 15
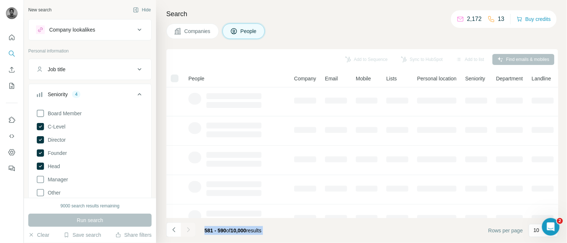
click at [189, 230] on div at bounding box center [188, 230] width 15 height 15
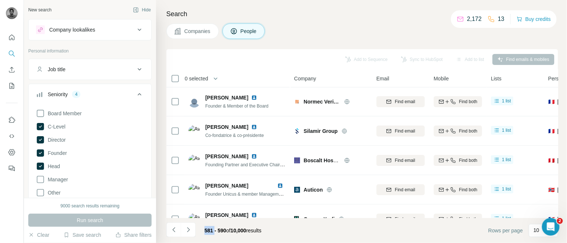
click at [189, 230] on icon "Navigate to next page" at bounding box center [188, 229] width 7 height 7
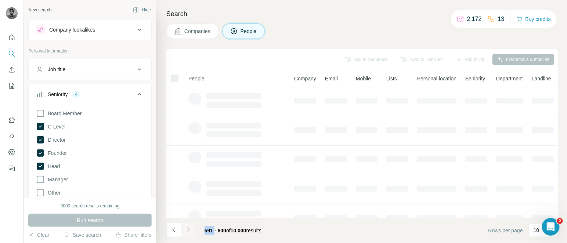
click at [189, 230] on div at bounding box center [188, 230] width 15 height 15
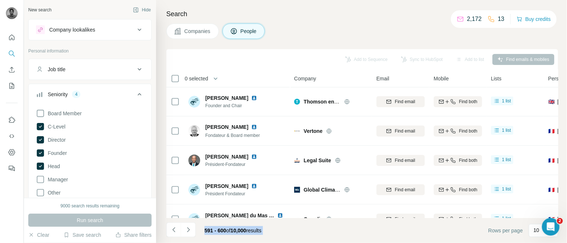
click at [189, 230] on icon "Navigate to next page" at bounding box center [188, 229] width 7 height 7
click at [189, 230] on div at bounding box center [188, 230] width 15 height 15
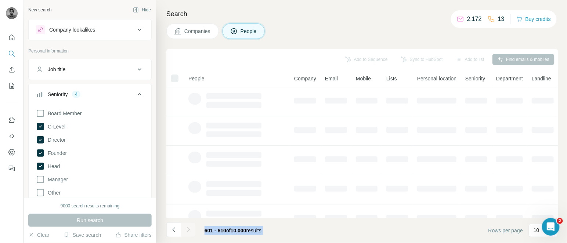
click at [189, 230] on div at bounding box center [188, 230] width 15 height 15
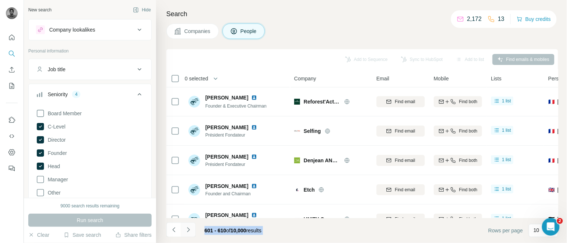
click at [189, 230] on icon "Navigate to next page" at bounding box center [188, 229] width 7 height 7
click at [189, 230] on div at bounding box center [188, 230] width 15 height 15
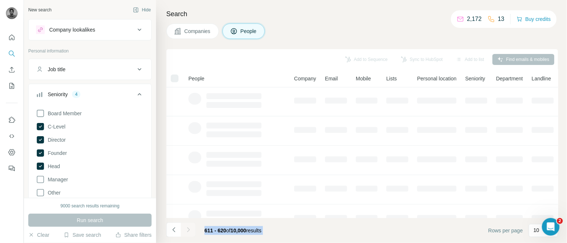
click at [189, 230] on div at bounding box center [188, 230] width 15 height 15
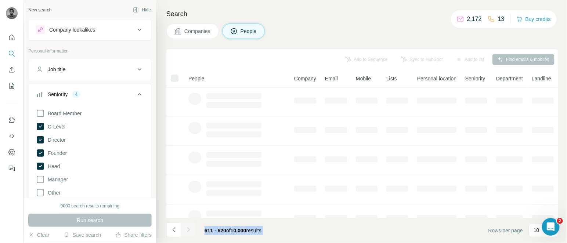
click at [189, 230] on icon "Navigate to next page" at bounding box center [188, 229] width 7 height 7
click at [189, 230] on div at bounding box center [188, 230] width 15 height 15
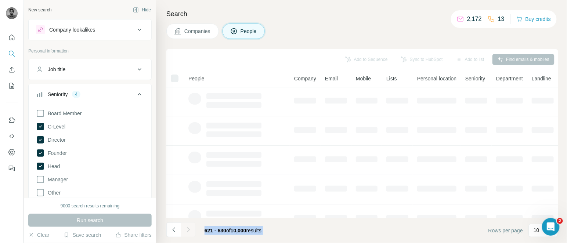
click at [189, 230] on div at bounding box center [188, 230] width 15 height 15
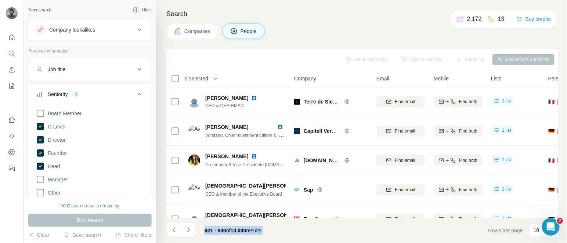
click at [189, 230] on icon "Navigate to next page" at bounding box center [188, 229] width 7 height 7
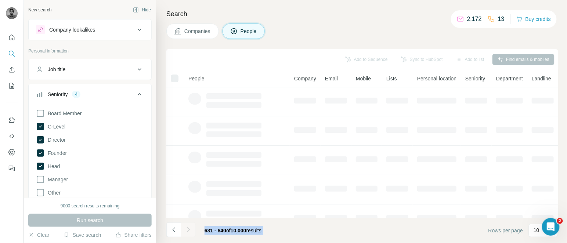
click at [189, 230] on div at bounding box center [188, 230] width 15 height 15
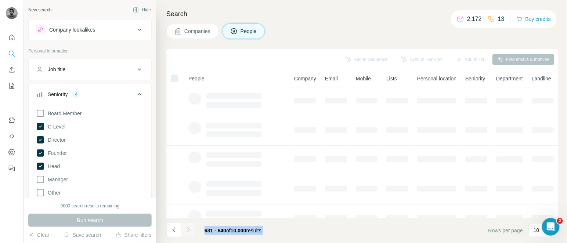
click at [189, 230] on div at bounding box center [188, 230] width 15 height 15
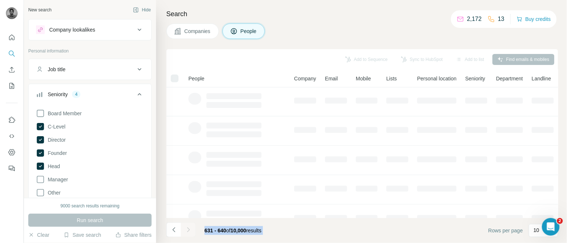
click at [189, 230] on icon "Navigate to next page" at bounding box center [188, 229] width 7 height 7
click at [189, 230] on div at bounding box center [188, 230] width 15 height 15
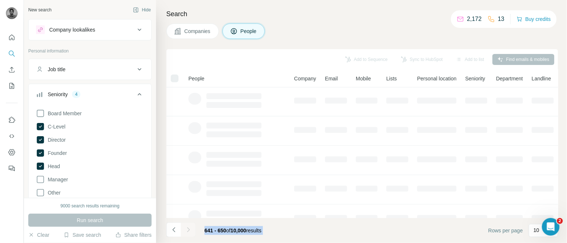
click at [189, 230] on div at bounding box center [188, 230] width 15 height 15
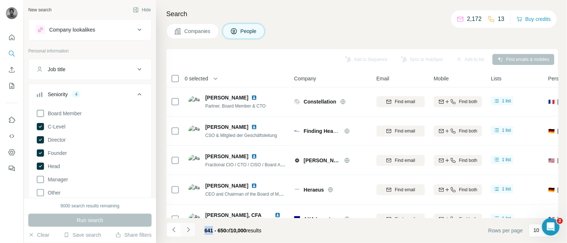
click at [189, 230] on icon "Navigate to next page" at bounding box center [188, 229] width 7 height 7
click at [189, 230] on div at bounding box center [188, 230] width 15 height 15
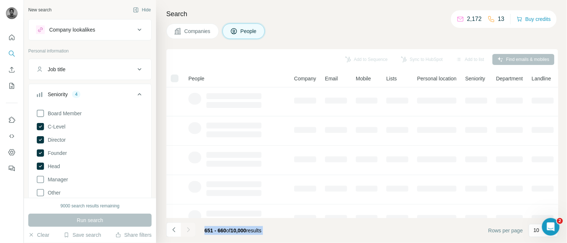
click at [189, 230] on div at bounding box center [188, 230] width 15 height 15
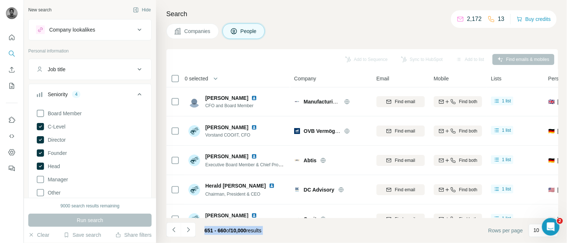
click at [189, 230] on icon "Navigate to next page" at bounding box center [188, 229] width 7 height 7
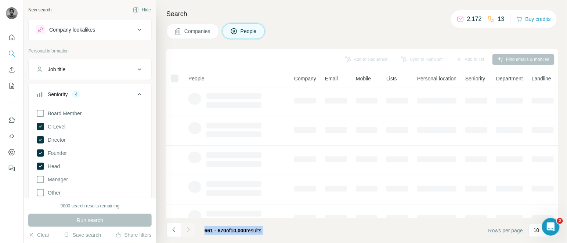
click at [189, 230] on div at bounding box center [188, 230] width 15 height 15
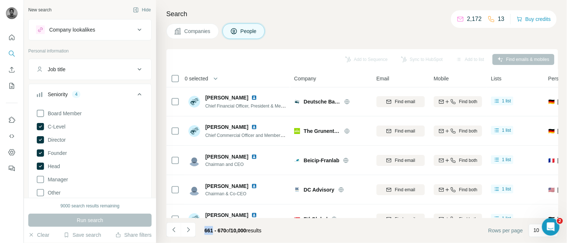
click at [189, 230] on icon "Navigate to next page" at bounding box center [188, 229] width 7 height 7
click at [189, 230] on div at bounding box center [188, 230] width 15 height 15
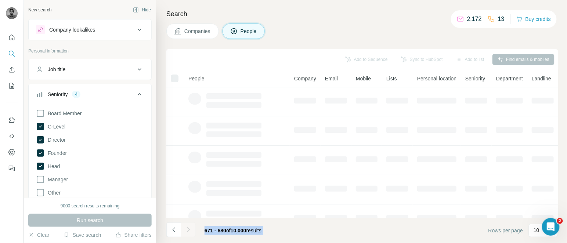
click at [189, 230] on div at bounding box center [188, 230] width 15 height 15
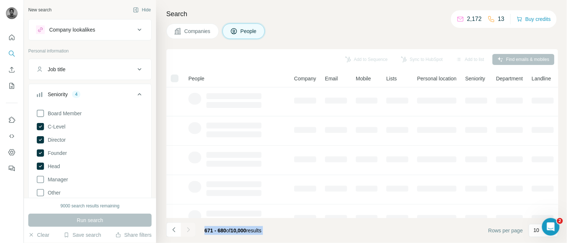
click at [189, 230] on div at bounding box center [188, 230] width 15 height 15
click at [189, 230] on icon "Navigate to next page" at bounding box center [188, 229] width 7 height 7
click at [189, 230] on div at bounding box center [188, 230] width 15 height 15
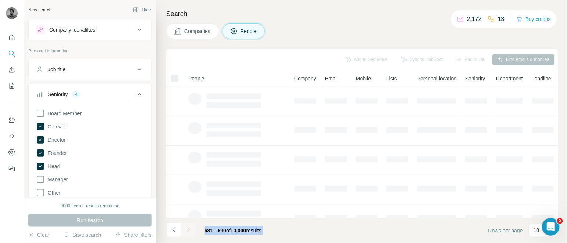
click at [189, 230] on div at bounding box center [188, 230] width 15 height 15
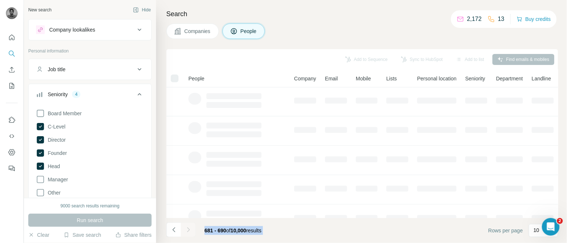
click at [189, 230] on div at bounding box center [188, 230] width 15 height 15
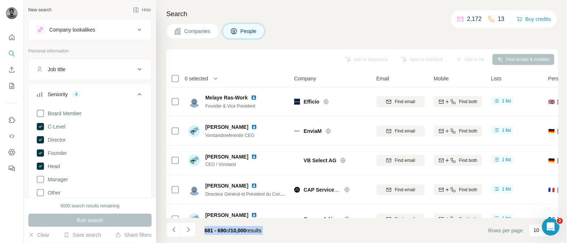
click at [189, 230] on icon "Navigate to next page" at bounding box center [188, 229] width 7 height 7
click at [189, 230] on div at bounding box center [188, 230] width 15 height 15
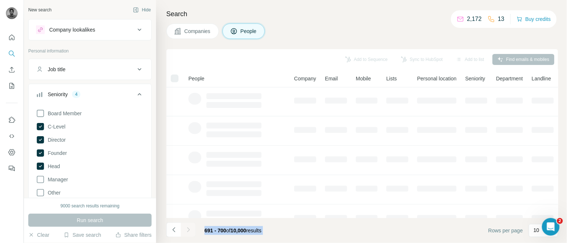
click at [189, 230] on div at bounding box center [188, 230] width 15 height 15
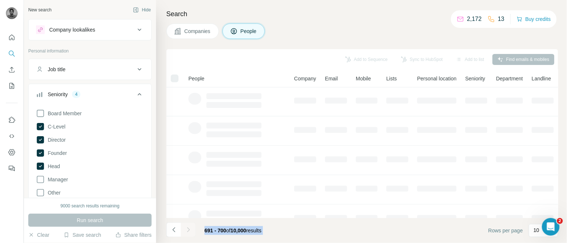
click at [189, 230] on div at bounding box center [188, 230] width 15 height 15
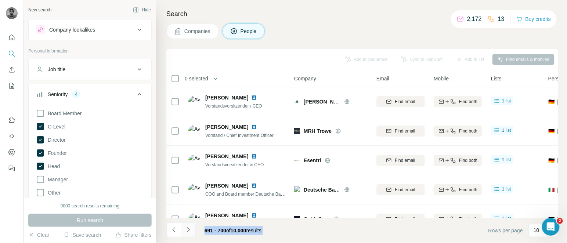
click at [189, 230] on icon "Navigate to next page" at bounding box center [188, 229] width 7 height 7
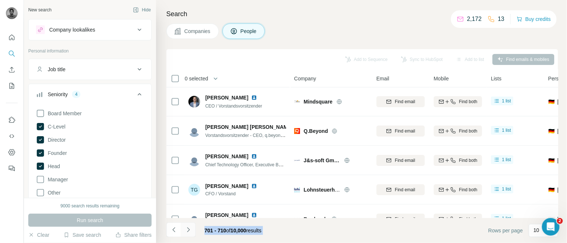
click at [189, 230] on icon "Navigate to next page" at bounding box center [188, 229] width 7 height 7
click at [189, 230] on div at bounding box center [188, 230] width 15 height 15
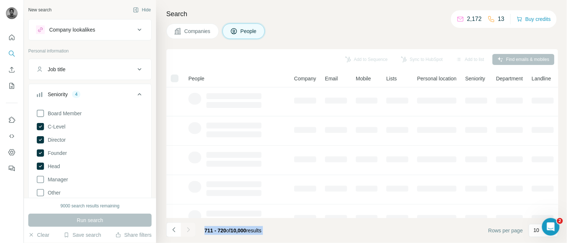
click at [189, 230] on div at bounding box center [188, 230] width 15 height 15
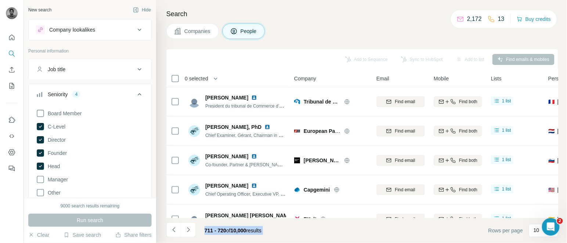
click at [189, 230] on icon "Navigate to next page" at bounding box center [188, 229] width 7 height 7
click at [189, 230] on div at bounding box center [188, 230] width 15 height 15
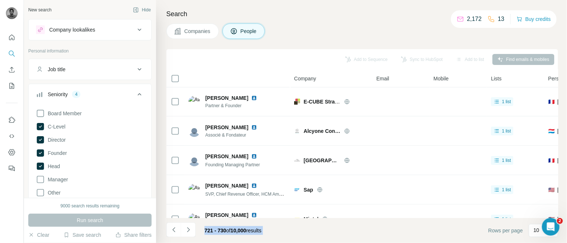
click at [189, 230] on icon "Navigate to next page" at bounding box center [188, 229] width 7 height 7
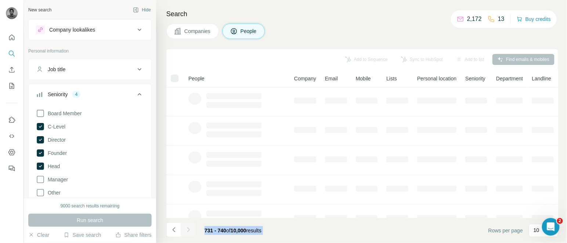
click at [189, 230] on div at bounding box center [188, 230] width 15 height 15
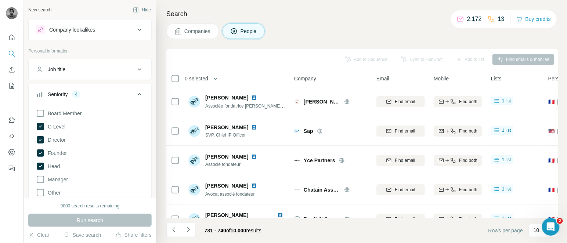
click at [189, 230] on icon "Navigate to next page" at bounding box center [188, 229] width 7 height 7
click at [189, 230] on div at bounding box center [188, 230] width 15 height 15
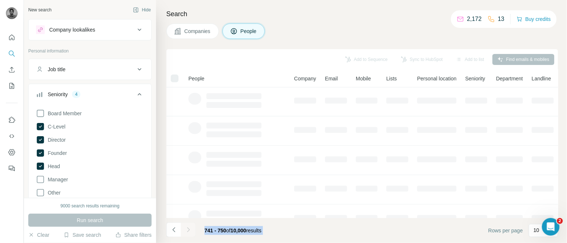
click at [189, 230] on div at bounding box center [188, 230] width 15 height 15
click at [189, 230] on icon "Navigate to next page" at bounding box center [188, 229] width 7 height 7
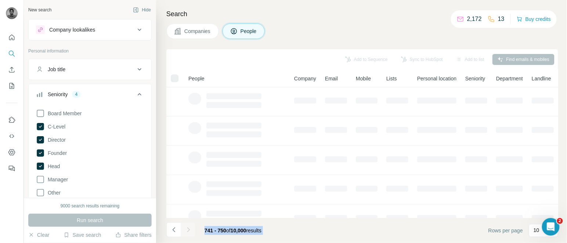
click at [189, 230] on div at bounding box center [188, 230] width 15 height 15
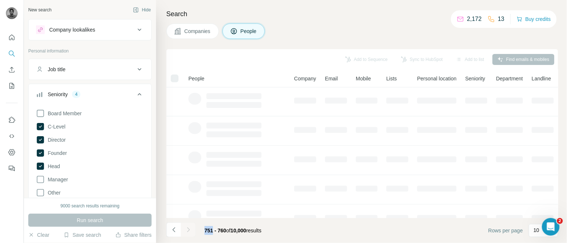
click at [189, 230] on div at bounding box center [188, 230] width 15 height 15
click at [189, 230] on icon "Navigate to next page" at bounding box center [188, 229] width 7 height 7
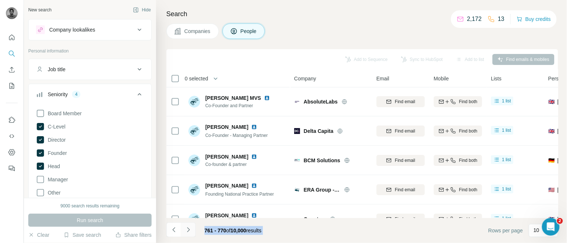
click at [189, 230] on icon "Navigate to next page" at bounding box center [188, 229] width 7 height 7
click at [189, 230] on div at bounding box center [188, 230] width 15 height 15
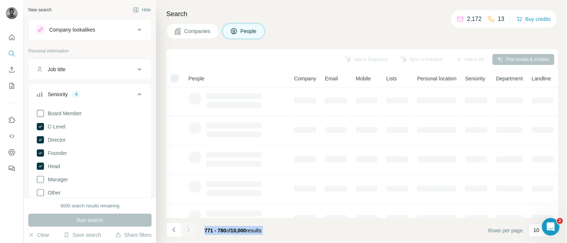
click at [189, 230] on div at bounding box center [188, 230] width 15 height 15
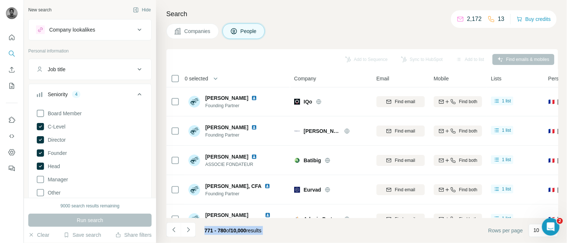
click at [189, 230] on icon "Navigate to next page" at bounding box center [188, 229] width 7 height 7
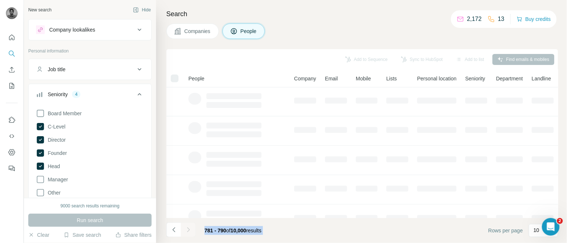
click at [189, 230] on div at bounding box center [188, 230] width 15 height 15
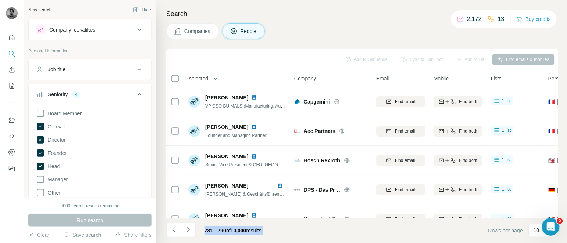
click at [189, 230] on icon "Navigate to next page" at bounding box center [188, 229] width 7 height 7
click at [189, 230] on div at bounding box center [188, 230] width 15 height 15
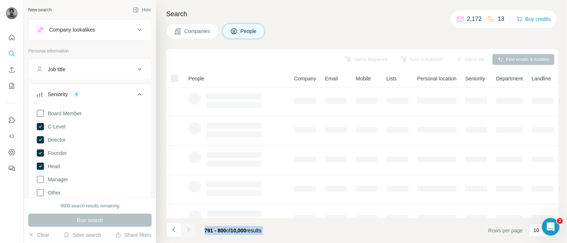
click at [189, 230] on div at bounding box center [188, 230] width 15 height 15
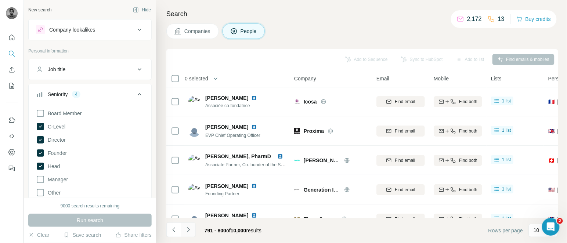
click at [189, 230] on icon "Navigate to next page" at bounding box center [188, 229] width 7 height 7
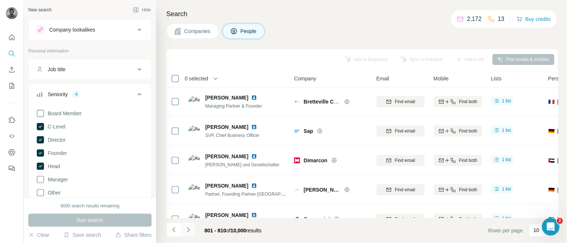
click at [189, 230] on icon "Navigate to next page" at bounding box center [188, 229] width 7 height 7
click at [189, 230] on div at bounding box center [188, 230] width 15 height 15
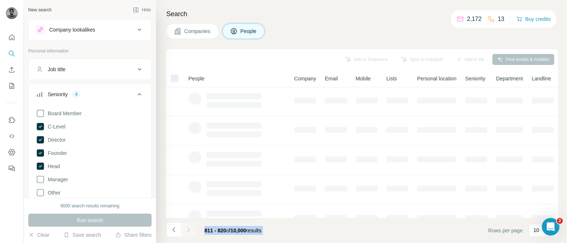
click at [189, 230] on div at bounding box center [188, 230] width 15 height 15
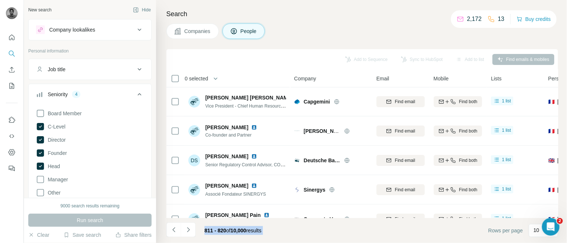
click at [189, 230] on icon "Navigate to next page" at bounding box center [188, 229] width 7 height 7
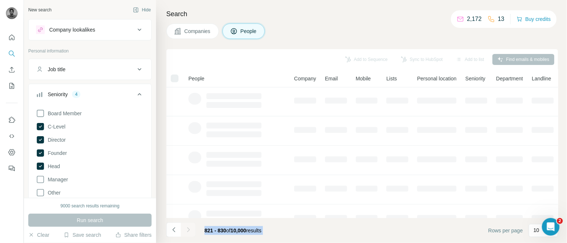
click at [189, 230] on div at bounding box center [188, 230] width 15 height 15
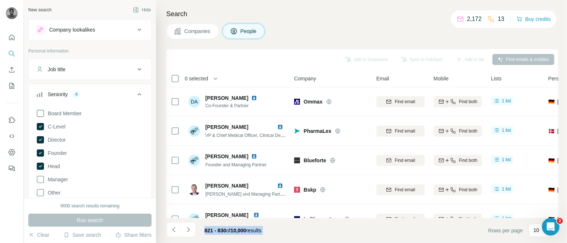
click at [189, 230] on icon "Navigate to next page" at bounding box center [188, 229] width 7 height 7
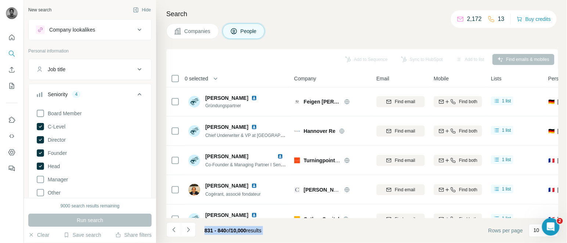
click at [189, 230] on icon "Navigate to next page" at bounding box center [188, 229] width 7 height 7
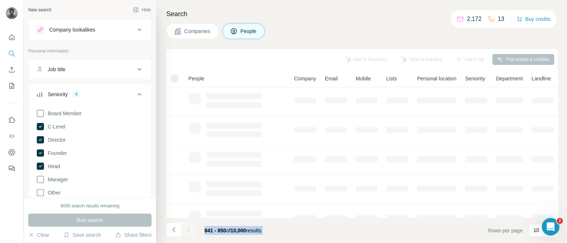
click at [189, 230] on div at bounding box center [188, 230] width 15 height 15
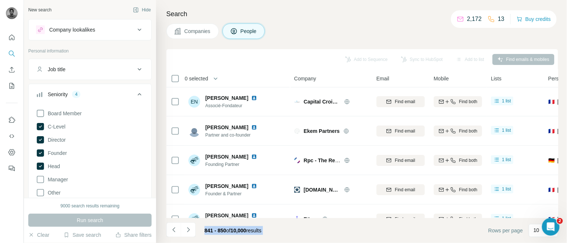
click at [189, 230] on icon "Navigate to next page" at bounding box center [188, 229] width 7 height 7
click at [189, 230] on div at bounding box center [188, 230] width 15 height 15
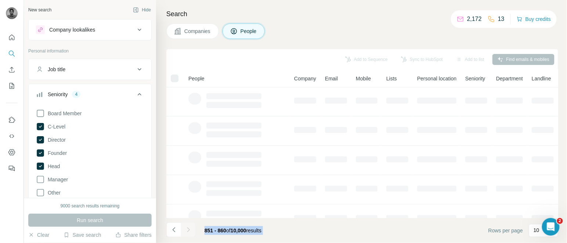
click at [189, 230] on div at bounding box center [188, 230] width 15 height 15
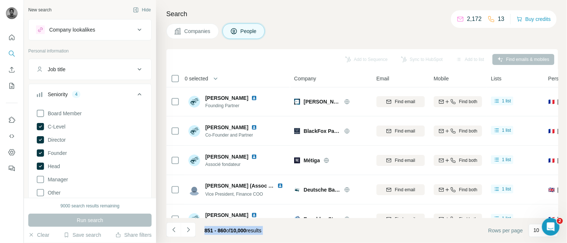
click at [189, 230] on icon "Navigate to next page" at bounding box center [188, 229] width 7 height 7
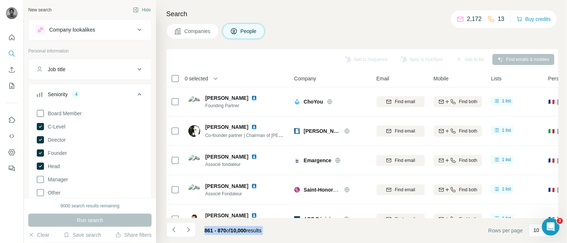
click at [189, 230] on icon "Navigate to next page" at bounding box center [188, 229] width 7 height 7
click at [189, 230] on div at bounding box center [188, 230] width 15 height 15
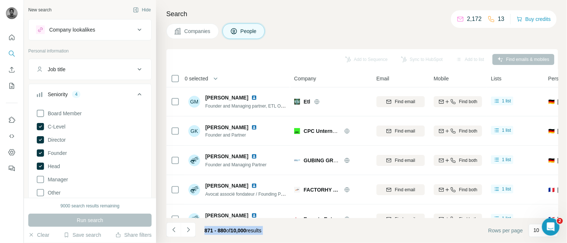
click at [189, 230] on icon "Navigate to next page" at bounding box center [188, 229] width 7 height 7
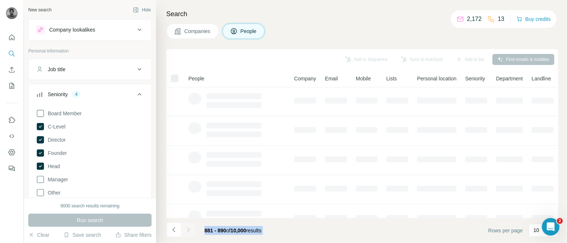
click at [189, 230] on div at bounding box center [188, 230] width 15 height 15
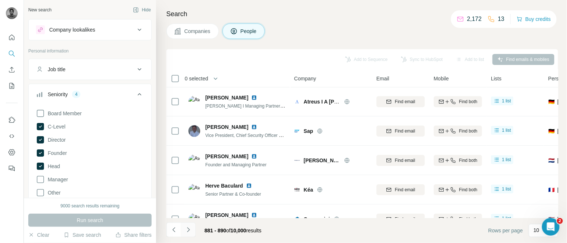
click at [189, 230] on icon "Navigate to next page" at bounding box center [188, 229] width 7 height 7
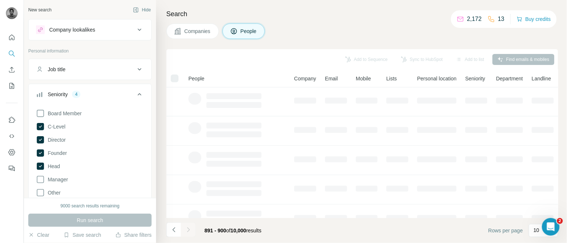
click at [189, 230] on icon "Navigate to next page" at bounding box center [188, 229] width 7 height 7
click at [189, 230] on div at bounding box center [188, 230] width 15 height 15
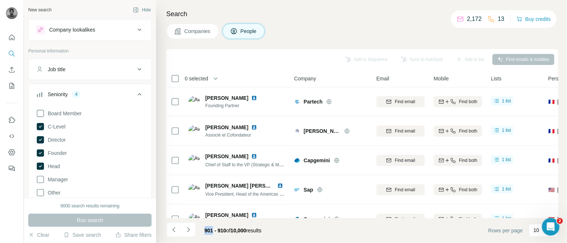
click at [189, 230] on icon "Navigate to next page" at bounding box center [188, 229] width 7 height 7
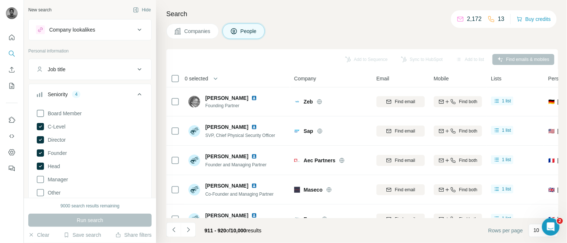
click at [189, 230] on icon "Navigate to next page" at bounding box center [188, 229] width 7 height 7
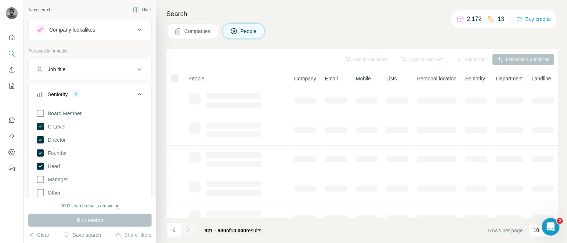
click at [189, 230] on div at bounding box center [188, 230] width 15 height 15
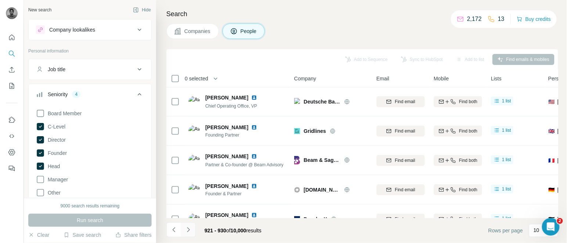
click at [189, 230] on icon "Navigate to next page" at bounding box center [188, 229] width 7 height 7
click at [189, 230] on div at bounding box center [188, 230] width 15 height 15
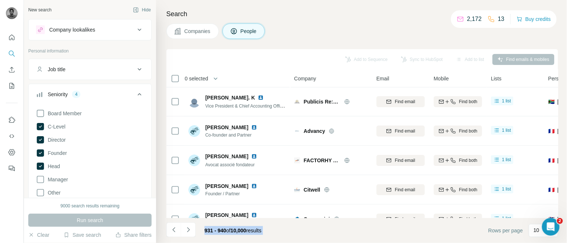
click at [189, 230] on icon "Navigate to next page" at bounding box center [188, 229] width 7 height 7
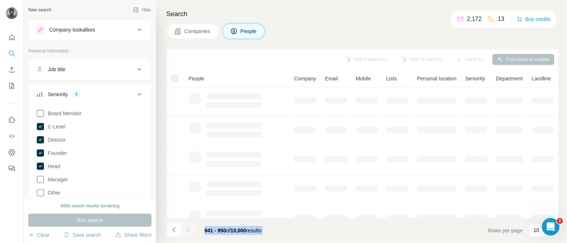
click at [189, 230] on div at bounding box center [188, 230] width 15 height 15
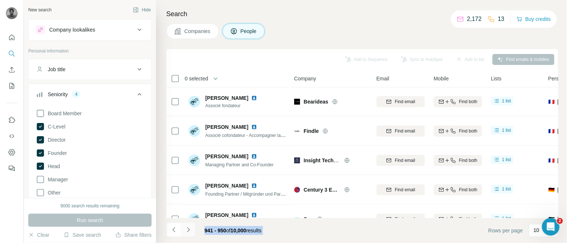
click at [189, 230] on icon "Navigate to next page" at bounding box center [188, 229] width 7 height 7
click at [189, 230] on div at bounding box center [188, 230] width 15 height 15
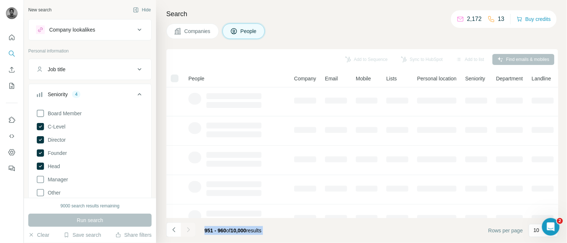
click at [189, 230] on div at bounding box center [188, 230] width 15 height 15
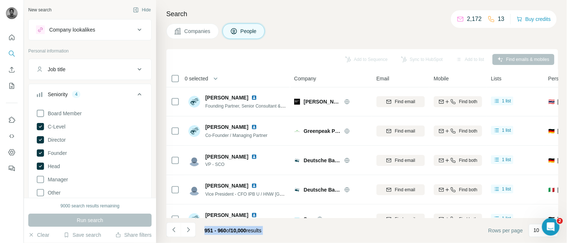
click at [189, 230] on icon "Navigate to next page" at bounding box center [188, 229] width 7 height 7
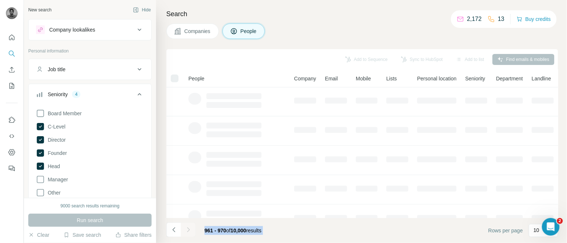
click at [189, 230] on div at bounding box center [188, 230] width 15 height 15
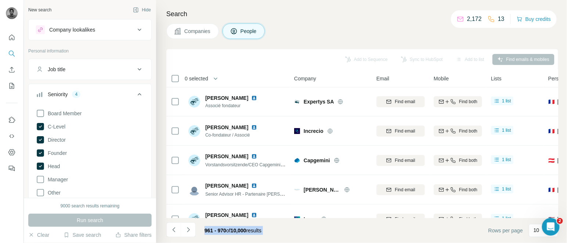
click at [189, 230] on icon "Navigate to next page" at bounding box center [188, 229] width 7 height 7
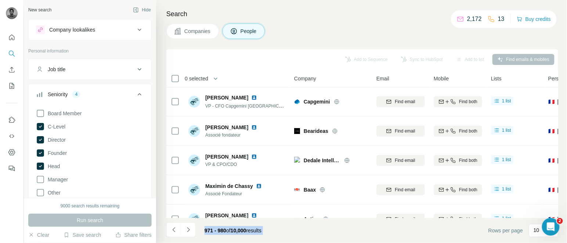
click at [189, 230] on icon "Navigate to next page" at bounding box center [188, 229] width 7 height 7
click at [189, 230] on div at bounding box center [188, 230] width 15 height 15
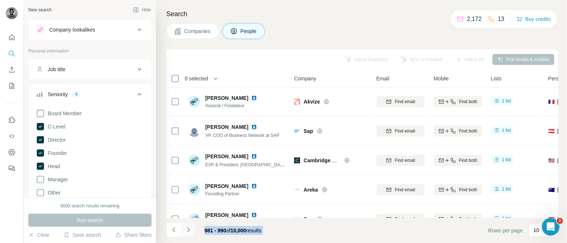
click at [186, 226] on button "Navigate to next page" at bounding box center [188, 230] width 15 height 15
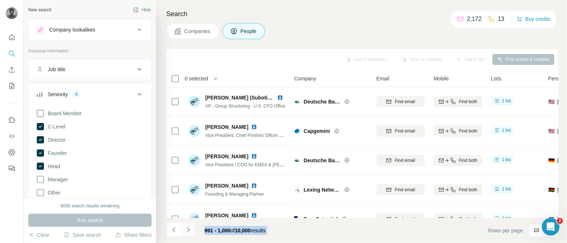
click at [186, 226] on button "Navigate to next page" at bounding box center [188, 230] width 15 height 15
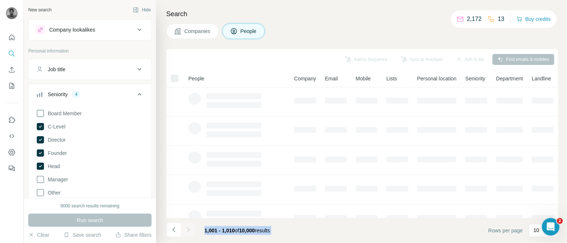
click at [299, 229] on footer "1,001 - 1,010 of 10,000 results Rows per page 10" at bounding box center [362, 230] width 392 height 25
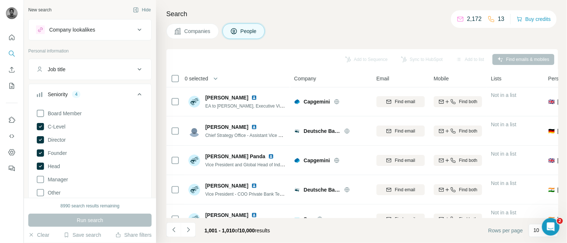
click at [206, 77] on span "0 selected" at bounding box center [197, 78] width 24 height 7
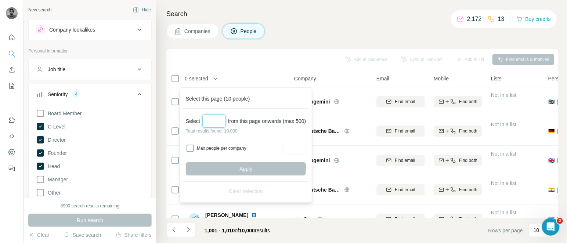
click at [213, 120] on input "Select a number (up to 500)" at bounding box center [214, 121] width 24 height 13
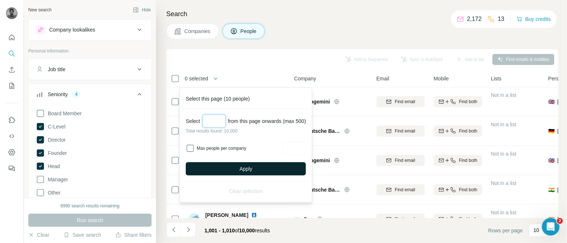
type input "***"
click at [243, 166] on span "Apply" at bounding box center [246, 168] width 13 height 7
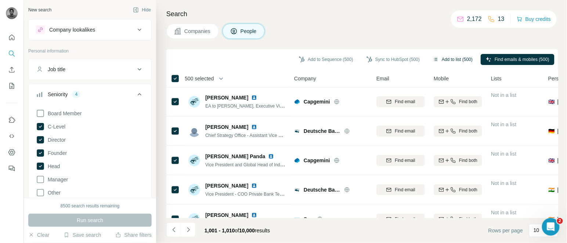
click at [456, 61] on button "Add to list (500)" at bounding box center [453, 59] width 50 height 11
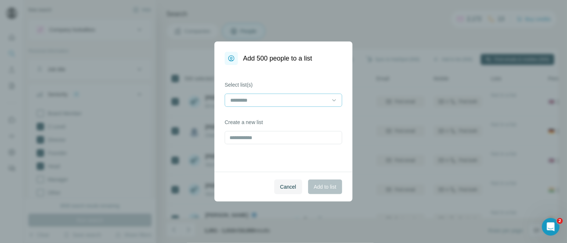
click at [273, 98] on input at bounding box center [279, 100] width 99 height 8
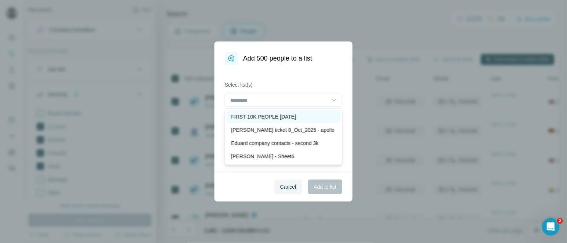
click at [268, 113] on p "FIRST 10K PEOPLE [DATE]" at bounding box center [263, 116] width 65 height 7
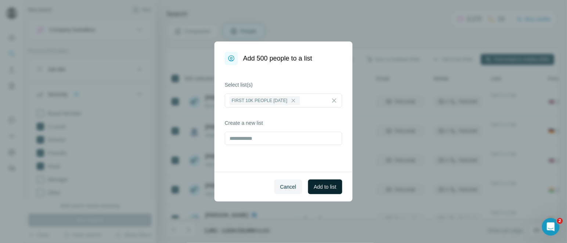
click at [323, 184] on span "Add to list" at bounding box center [325, 186] width 22 height 7
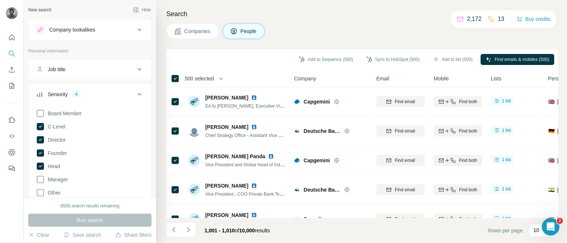
click at [202, 78] on span "500 selected" at bounding box center [199, 78] width 29 height 7
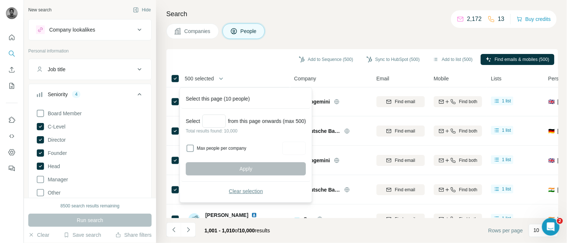
click at [240, 190] on span "Clear selection" at bounding box center [246, 191] width 34 height 7
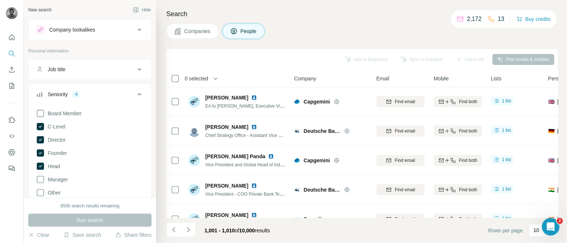
click at [188, 230] on icon "Navigate to next page" at bounding box center [188, 229] width 7 height 7
click at [188, 230] on div at bounding box center [188, 230] width 15 height 15
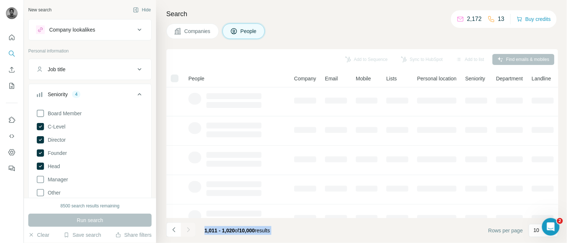
click at [188, 230] on div at bounding box center [188, 230] width 15 height 15
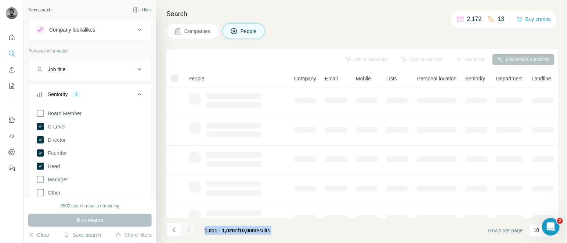
click at [188, 230] on div at bounding box center [188, 230] width 15 height 15
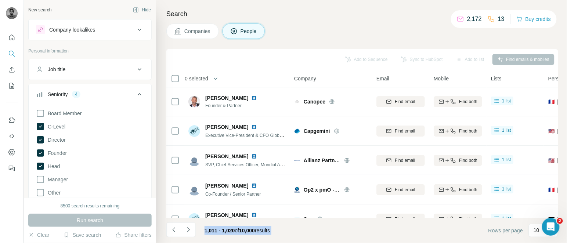
click at [188, 230] on icon "Navigate to next page" at bounding box center [188, 229] width 7 height 7
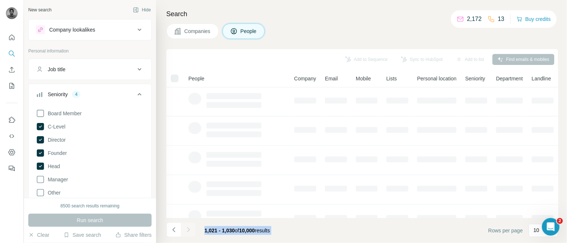
click at [188, 230] on div at bounding box center [188, 230] width 15 height 15
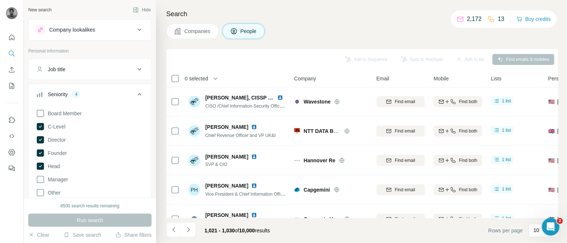
click at [188, 230] on icon "Navigate to next page" at bounding box center [188, 229] width 7 height 7
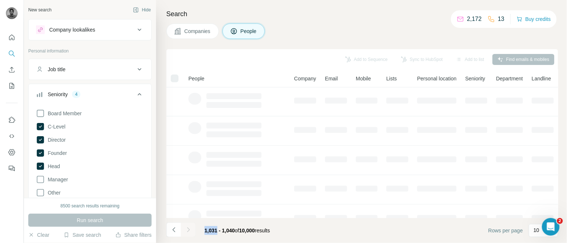
click at [188, 230] on div at bounding box center [188, 230] width 15 height 15
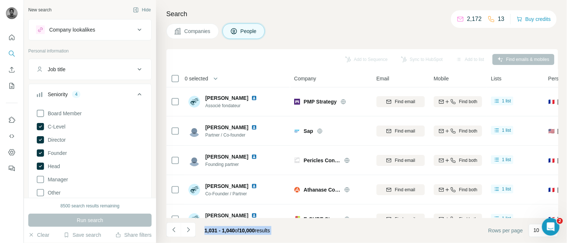
click at [188, 230] on icon "Navigate to next page" at bounding box center [188, 229] width 7 height 7
click at [188, 230] on div at bounding box center [188, 230] width 15 height 15
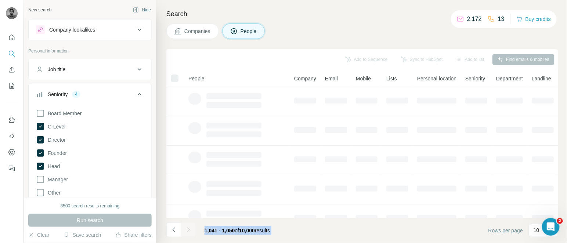
click at [188, 230] on div at bounding box center [188, 230] width 15 height 15
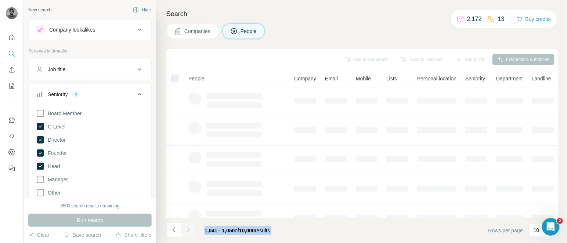
click at [188, 230] on icon "Navigate to next page" at bounding box center [188, 229] width 7 height 7
click at [188, 230] on div at bounding box center [188, 230] width 15 height 15
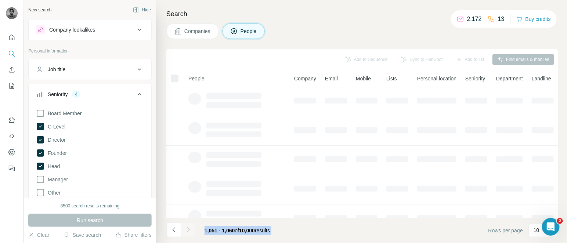
click at [188, 230] on div at bounding box center [188, 230] width 15 height 15
click at [188, 230] on icon "Navigate to next page" at bounding box center [188, 229] width 7 height 7
click at [188, 230] on div at bounding box center [188, 230] width 15 height 15
click at [188, 230] on icon "Navigate to next page" at bounding box center [188, 229] width 7 height 7
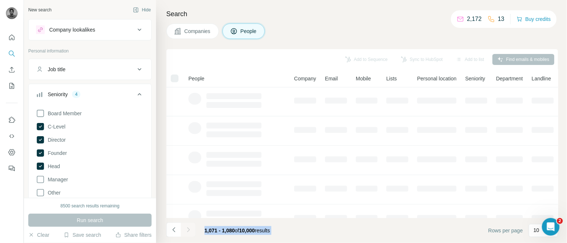
click at [188, 230] on div at bounding box center [188, 230] width 15 height 15
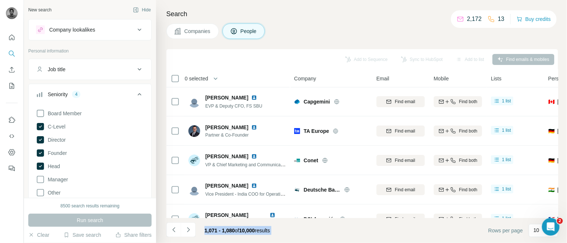
click at [188, 230] on icon "Navigate to next page" at bounding box center [188, 229] width 7 height 7
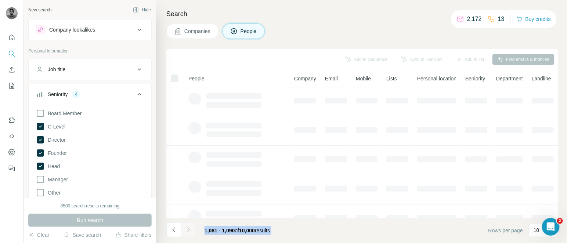
click at [188, 230] on div at bounding box center [188, 230] width 15 height 15
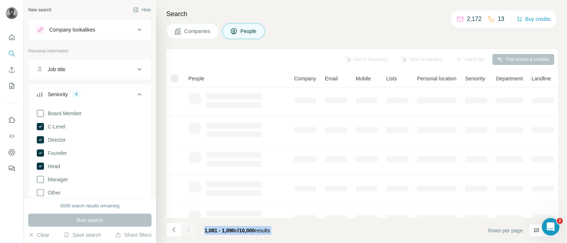
click at [188, 230] on div at bounding box center [188, 230] width 15 height 15
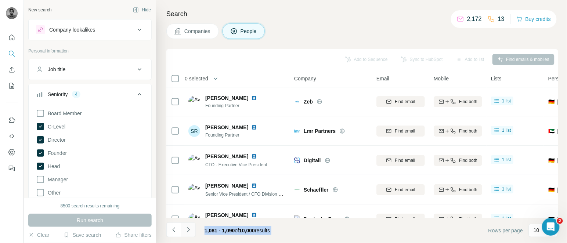
click at [188, 230] on icon "Navigate to next page" at bounding box center [188, 229] width 7 height 7
click at [188, 230] on div at bounding box center [188, 230] width 15 height 15
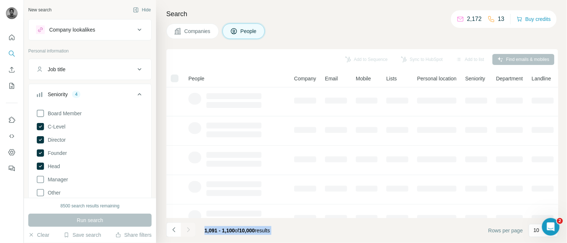
click at [188, 230] on div at bounding box center [188, 230] width 15 height 15
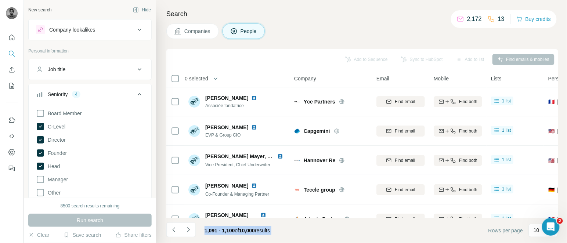
click at [188, 230] on icon "Navigate to next page" at bounding box center [188, 229] width 7 height 7
click at [188, 230] on div at bounding box center [188, 230] width 15 height 15
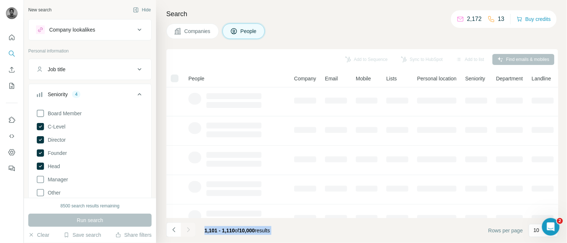
click at [188, 230] on div at bounding box center [188, 230] width 15 height 15
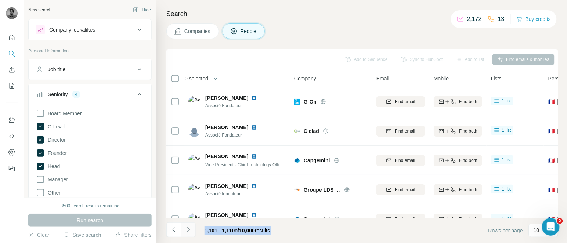
click at [188, 230] on icon "Navigate to next page" at bounding box center [188, 229] width 7 height 7
click at [188, 230] on div at bounding box center [188, 230] width 15 height 15
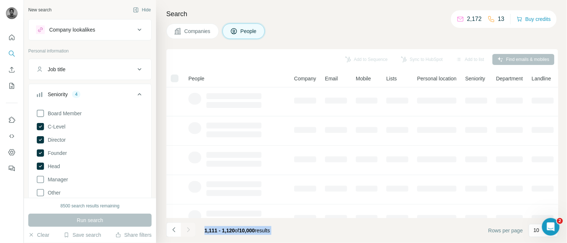
click at [188, 230] on div at bounding box center [188, 230] width 15 height 15
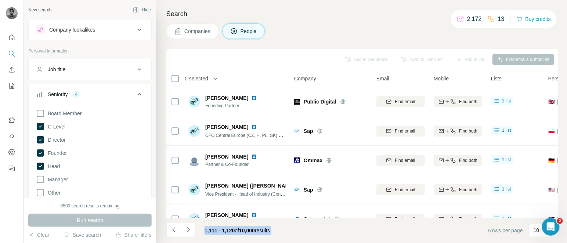
click at [188, 230] on icon "Navigate to next page" at bounding box center [188, 229] width 7 height 7
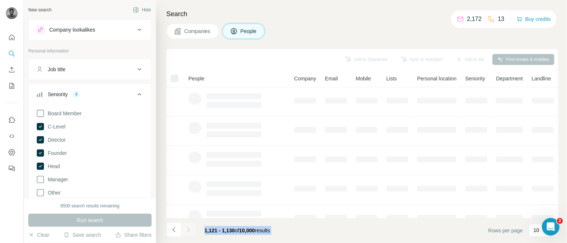
click at [188, 230] on div at bounding box center [188, 230] width 15 height 15
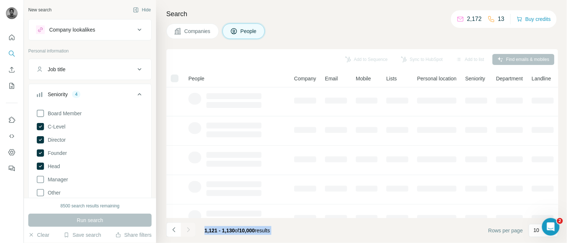
click at [188, 230] on div at bounding box center [188, 230] width 15 height 15
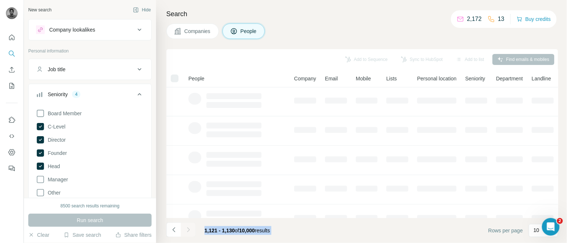
click at [188, 230] on div at bounding box center [188, 230] width 15 height 15
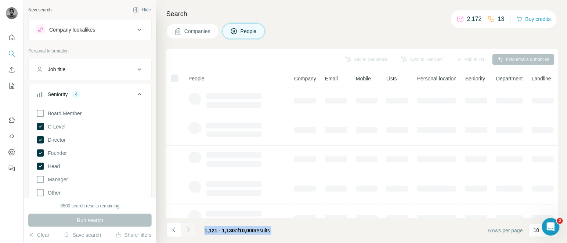
click at [188, 230] on div at bounding box center [188, 230] width 15 height 15
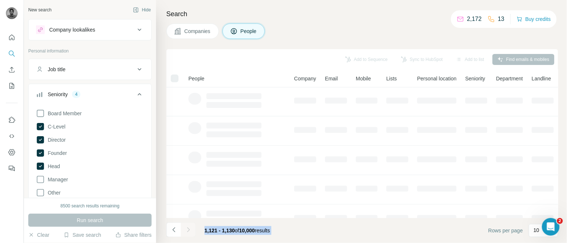
click at [188, 230] on div at bounding box center [188, 230] width 15 height 15
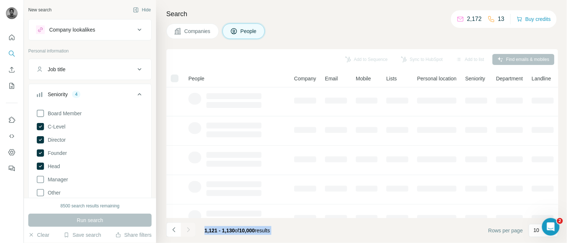
click at [188, 230] on div at bounding box center [188, 230] width 15 height 15
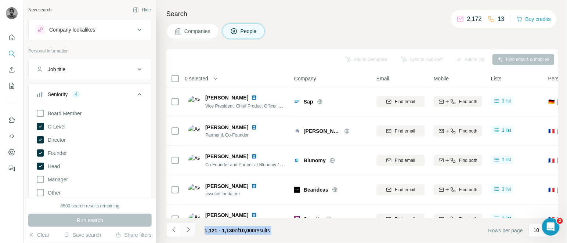
click
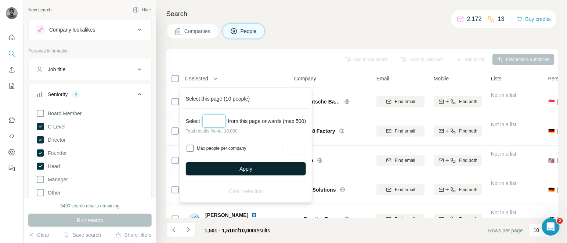
type input "***"
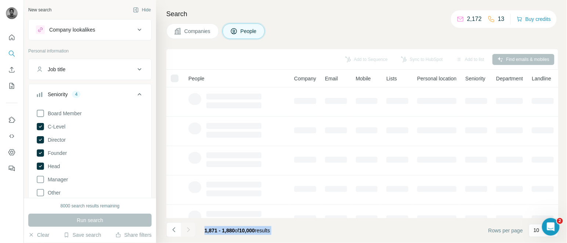
scroll to position [264, 0]
click at [186, 227] on div at bounding box center [188, 230] width 15 height 15
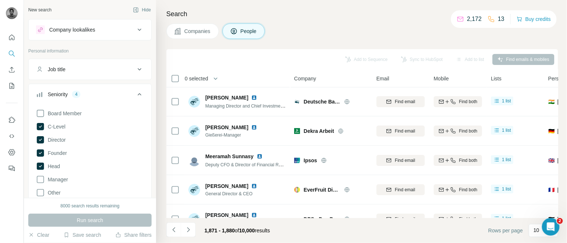
click at [186, 227] on icon "Navigate to next page" at bounding box center [188, 229] width 7 height 7
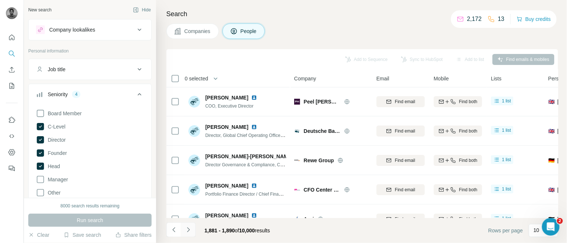
drag, startPoint x: 0, startPoint y: 0, endPoint x: 186, endPoint y: 227, distance: 293.5
click at [186, 227] on icon "Navigate to next page" at bounding box center [188, 229] width 7 height 7
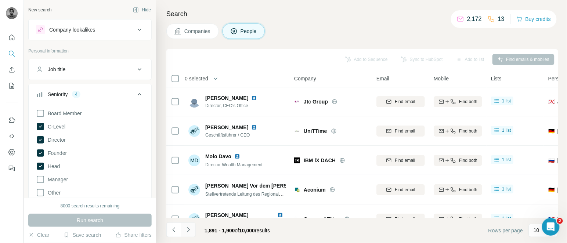
click at [186, 227] on icon "Navigate to next page" at bounding box center [188, 229] width 7 height 7
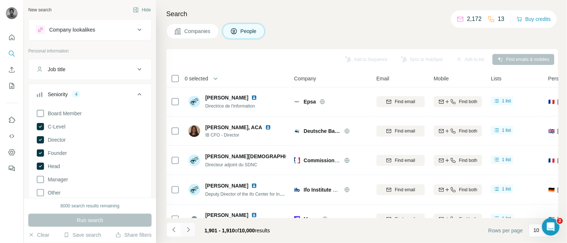
click at [186, 227] on icon "Navigate to next page" at bounding box center [188, 229] width 7 height 7
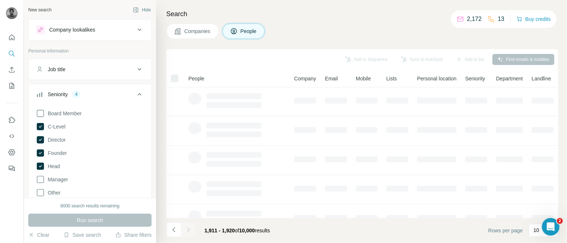
click at [186, 227] on div at bounding box center [188, 230] width 15 height 15
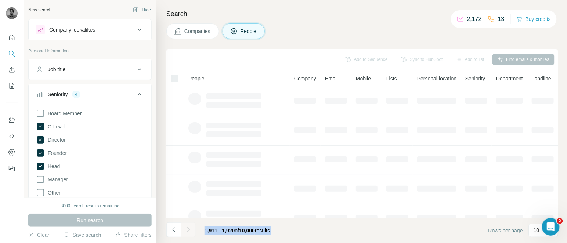
click at [186, 227] on div at bounding box center [188, 230] width 15 height 15
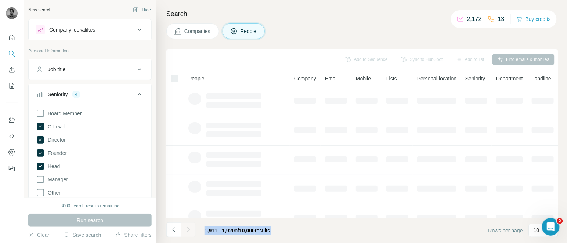
click at [186, 227] on div at bounding box center [188, 230] width 15 height 15
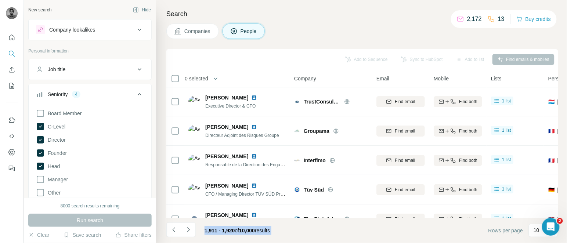
click at [186, 227] on icon "Navigate to next page" at bounding box center [188, 229] width 7 height 7
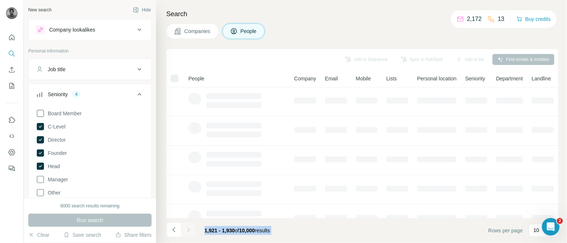
click at [186, 227] on div at bounding box center [188, 230] width 15 height 15
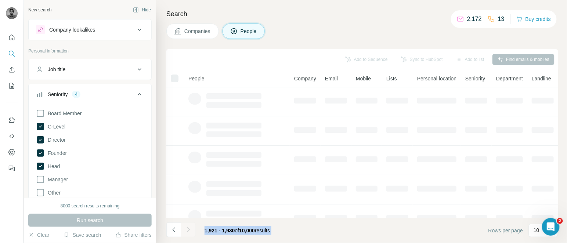
click at [186, 227] on div at bounding box center [188, 230] width 15 height 15
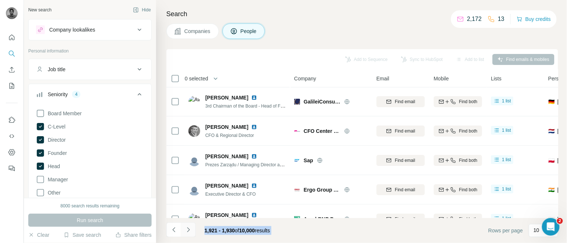
click at [186, 227] on icon "Navigate to next page" at bounding box center [188, 229] width 7 height 7
click at [186, 227] on div at bounding box center [188, 230] width 15 height 15
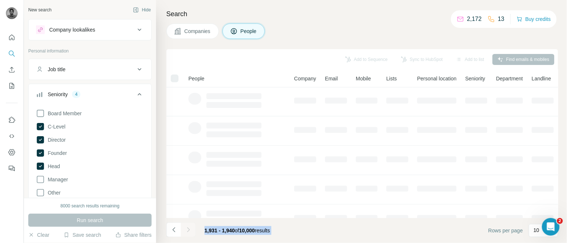
click at [186, 227] on div at bounding box center [188, 230] width 15 height 15
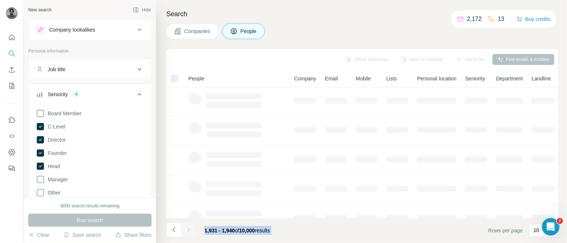
click at [186, 227] on div at bounding box center [188, 230] width 15 height 15
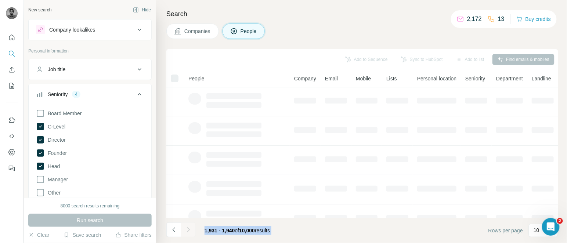
click at [186, 227] on div at bounding box center [188, 230] width 15 height 15
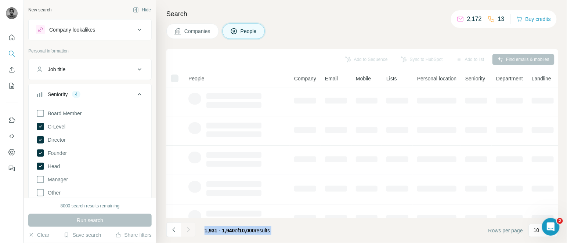
click at [186, 227] on div at bounding box center [188, 230] width 15 height 15
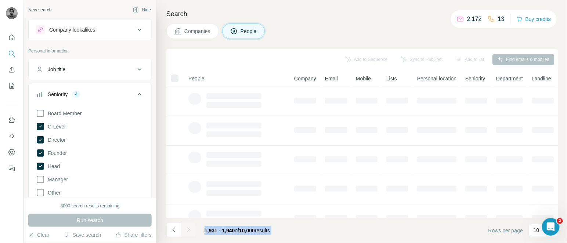
click at [186, 227] on div at bounding box center [188, 230] width 15 height 15
click at [186, 227] on icon "Navigate to next page" at bounding box center [188, 229] width 7 height 7
click at [186, 227] on div at bounding box center [188, 230] width 15 height 15
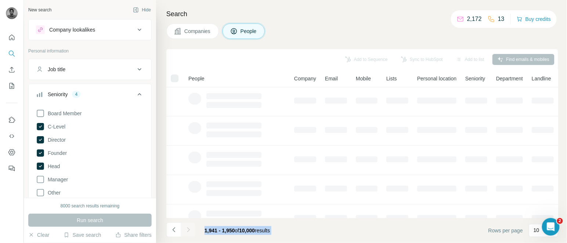
click at [186, 227] on div at bounding box center [188, 230] width 15 height 15
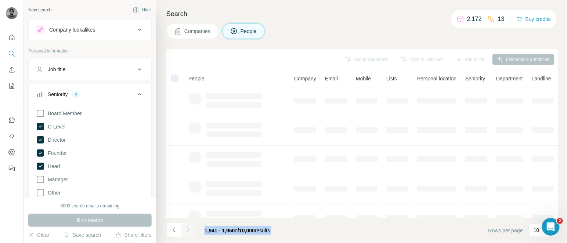
click at [186, 227] on div at bounding box center [188, 230] width 15 height 15
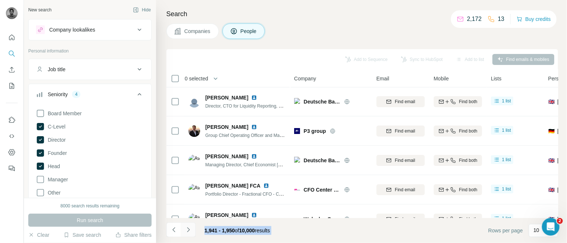
click at [186, 227] on icon "Navigate to next page" at bounding box center [188, 229] width 7 height 7
click at [186, 227] on div at bounding box center [188, 230] width 15 height 15
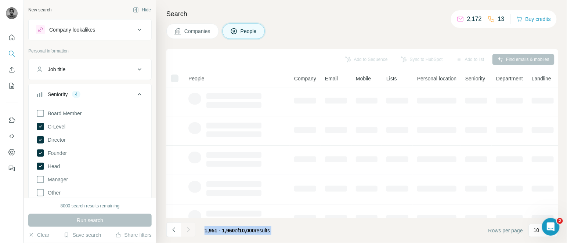
click at [186, 227] on div at bounding box center [188, 230] width 15 height 15
click at [186, 227] on icon "Navigate to next page" at bounding box center [188, 229] width 7 height 7
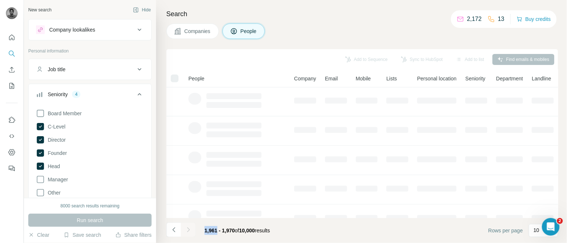
click at [186, 227] on div at bounding box center [188, 230] width 15 height 15
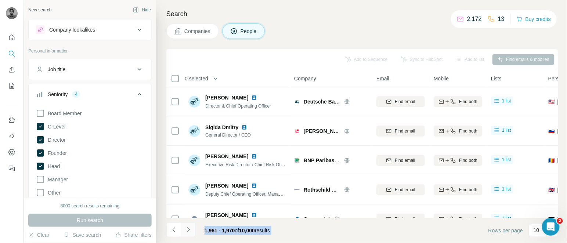
click at [186, 227] on icon "Navigate to next page" at bounding box center [188, 229] width 7 height 7
click at [186, 227] on div at bounding box center [188, 230] width 15 height 15
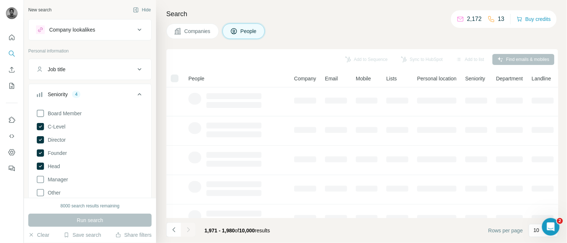
click at [186, 227] on div at bounding box center [188, 230] width 15 height 15
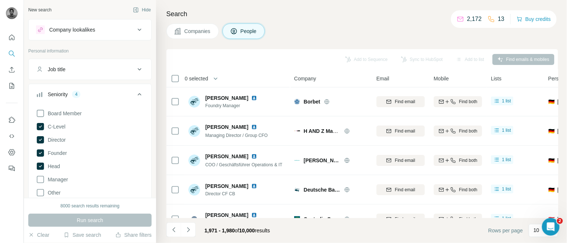
click at [186, 227] on icon "Navigate to next page" at bounding box center [188, 229] width 7 height 7
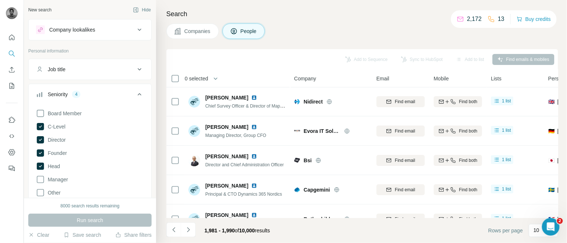
click at [186, 227] on icon "Navigate to next page" at bounding box center [188, 229] width 7 height 7
click at [187, 230] on icon "Navigate to next page" at bounding box center [188, 229] width 7 height 7
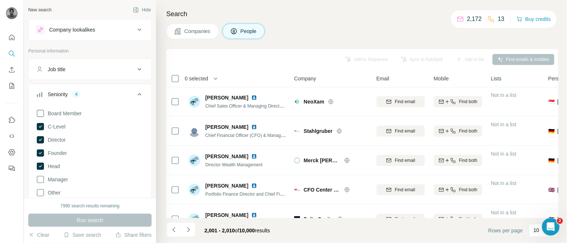
click at [196, 77] on span "0 selected" at bounding box center [197, 78] width 24 height 7
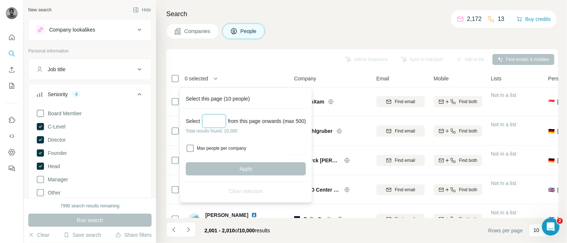
click at [211, 126] on input "Select a number (up to 500)" at bounding box center [214, 121] width 24 height 13
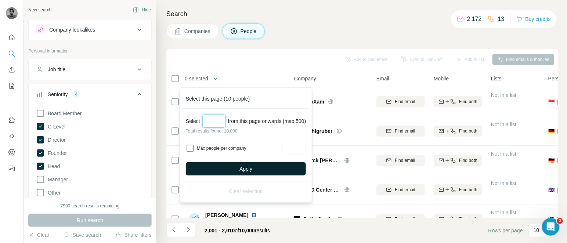
type input "***"
click at [250, 167] on span "Apply" at bounding box center [246, 168] width 13 height 7
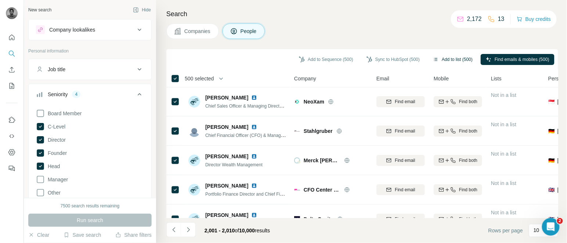
click at [435, 61] on button "Add to list (500)" at bounding box center [453, 59] width 50 height 11
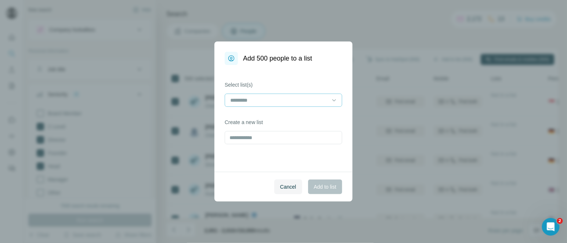
click at [261, 98] on input at bounding box center [279, 100] width 99 height 8
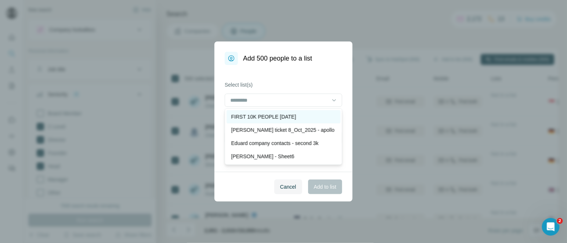
click at [271, 116] on p "FIRST 10K PEOPLE [DATE]" at bounding box center [263, 116] width 65 height 7
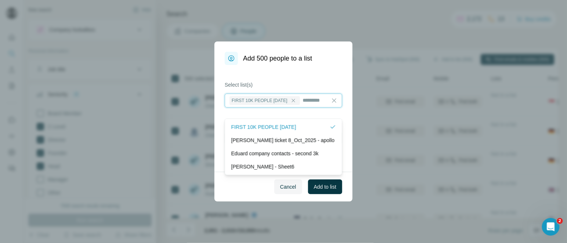
scroll to position [1, 0]
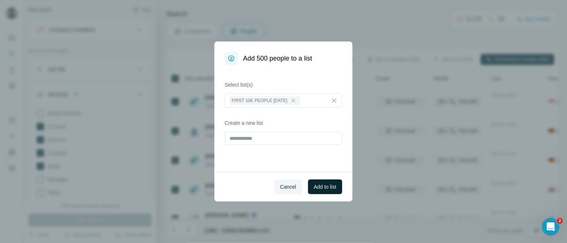
click at [317, 180] on button "Add to list" at bounding box center [325, 187] width 34 height 15
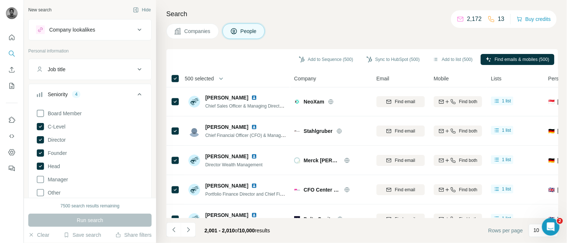
click at [193, 78] on span "500 selected" at bounding box center [199, 78] width 29 height 7
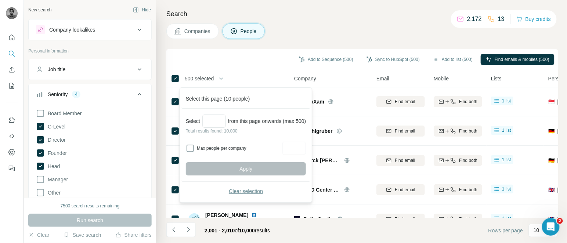
click at [253, 193] on span "Clear selection" at bounding box center [246, 191] width 34 height 7
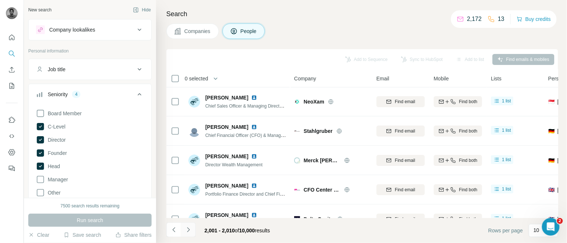
click at [189, 229] on icon "Navigate to next page" at bounding box center [188, 229] width 7 height 7
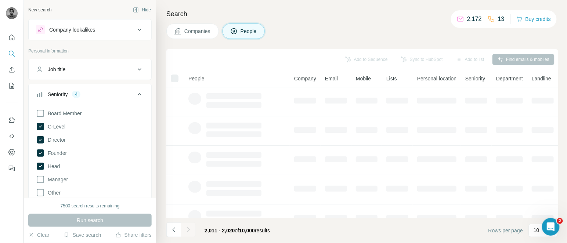
click at [189, 229] on div at bounding box center [188, 230] width 15 height 15
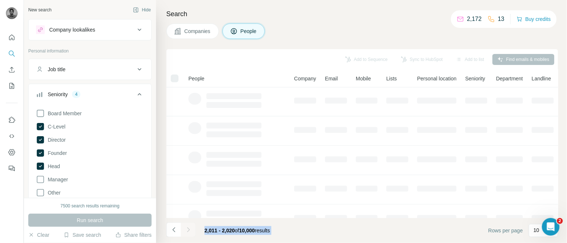
click at [189, 229] on div at bounding box center [188, 230] width 15 height 15
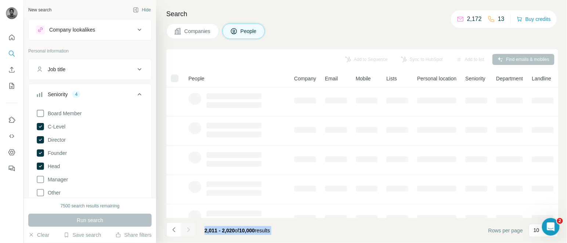
click at [189, 229] on div at bounding box center [188, 230] width 15 height 15
click at [189, 229] on icon "Navigate to next page" at bounding box center [188, 229] width 7 height 7
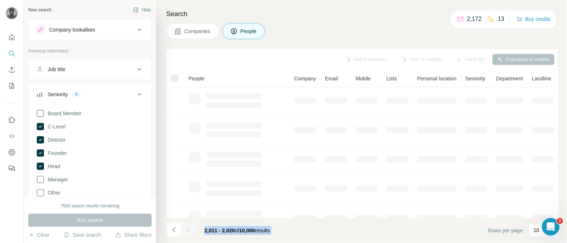
click at [189, 229] on div at bounding box center [188, 230] width 15 height 15
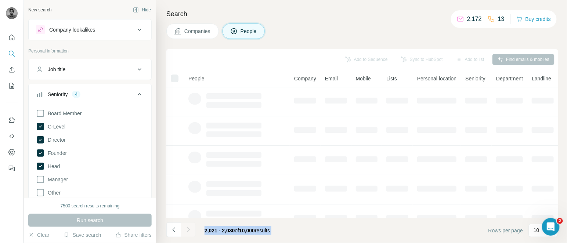
click at [189, 229] on div at bounding box center [188, 230] width 15 height 15
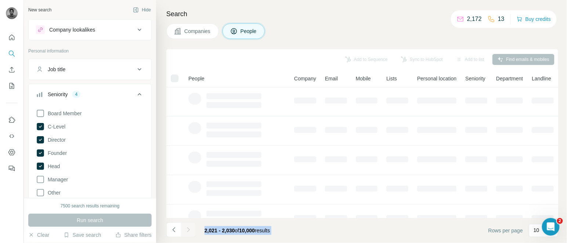
click at [189, 229] on div at bounding box center [188, 230] width 15 height 15
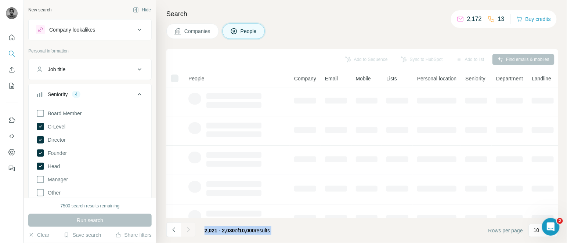
click at [189, 229] on icon "Navigate to next page" at bounding box center [188, 229] width 7 height 7
click at [189, 229] on div at bounding box center [188, 230] width 15 height 15
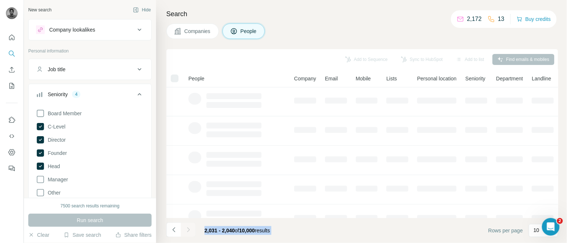
click at [189, 229] on div at bounding box center [188, 230] width 15 height 15
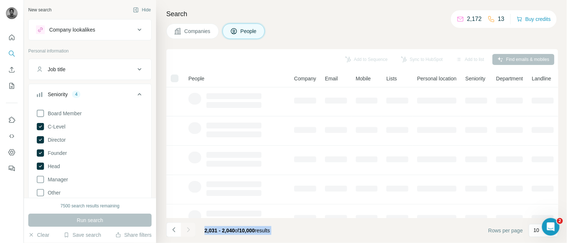
click at [189, 229] on div at bounding box center [188, 230] width 15 height 15
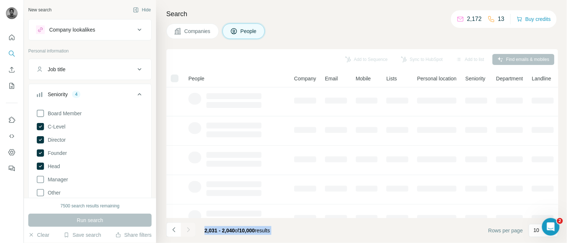
click at [189, 229] on div at bounding box center [188, 230] width 15 height 15
click at [189, 229] on icon "Navigate to next page" at bounding box center [188, 229] width 7 height 7
click at [189, 229] on div at bounding box center [188, 230] width 15 height 15
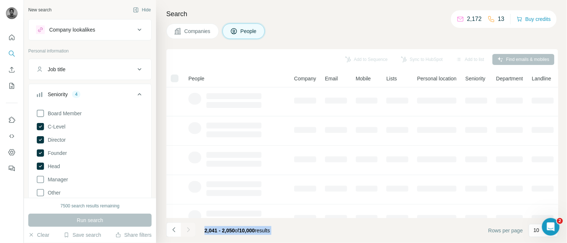
click at [189, 229] on div at bounding box center [188, 230] width 15 height 15
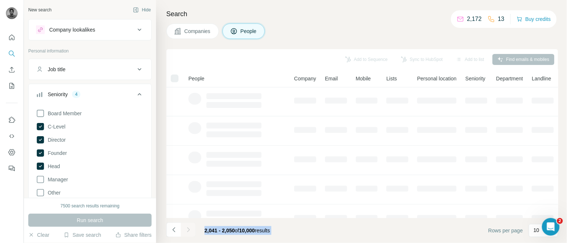
click at [189, 229] on div at bounding box center [188, 230] width 15 height 15
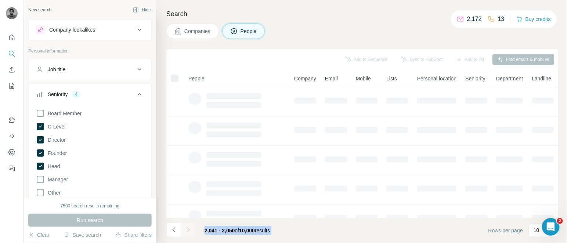
click at [189, 229] on div at bounding box center [188, 230] width 15 height 15
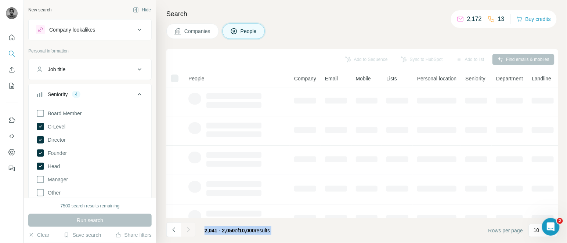
click at [189, 229] on div at bounding box center [188, 230] width 15 height 15
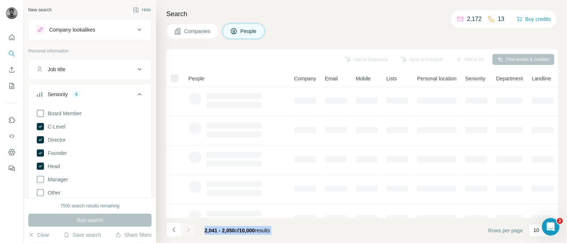
click at [189, 229] on div at bounding box center [188, 230] width 15 height 15
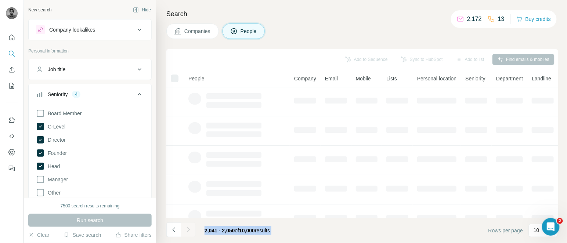
click at [189, 229] on div at bounding box center [188, 230] width 15 height 15
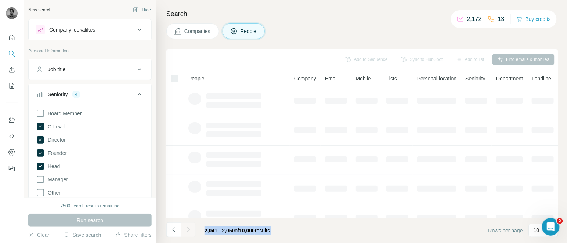
click at [189, 229] on div at bounding box center [188, 230] width 15 height 15
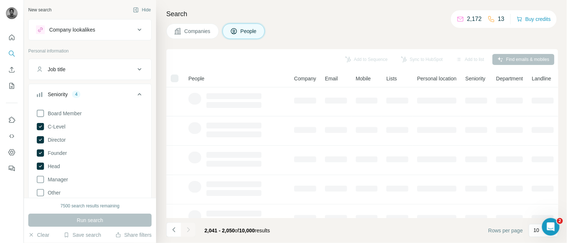
click at [189, 229] on div at bounding box center [188, 230] width 15 height 15
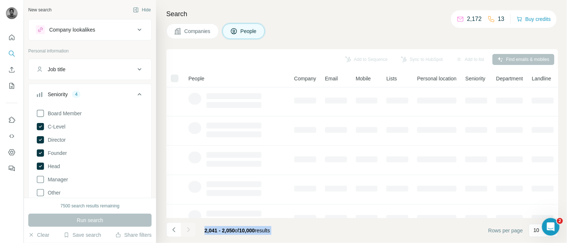
click at [189, 229] on div at bounding box center [188, 230] width 15 height 15
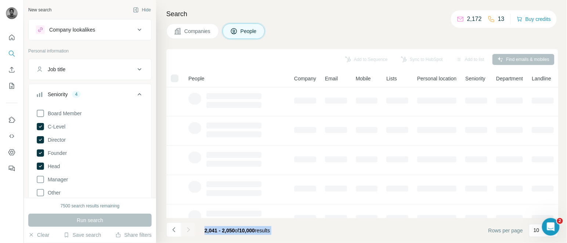
click at [189, 229] on div at bounding box center [188, 230] width 15 height 15
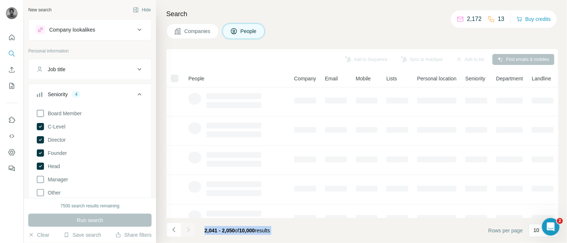
click at [189, 229] on div at bounding box center [188, 230] width 15 height 15
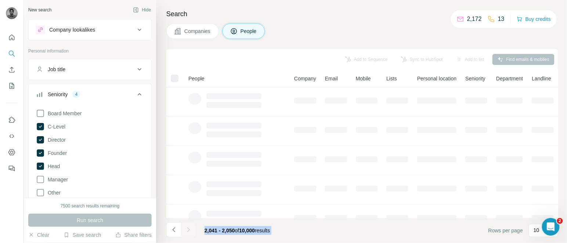
click at [189, 229] on div at bounding box center [188, 230] width 15 height 15
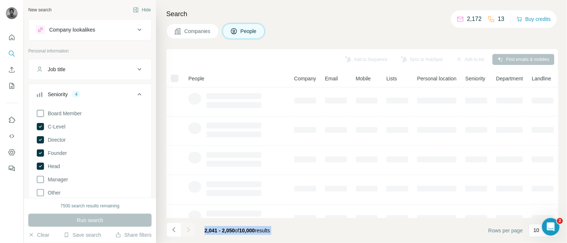
click at [189, 229] on div at bounding box center [188, 230] width 15 height 15
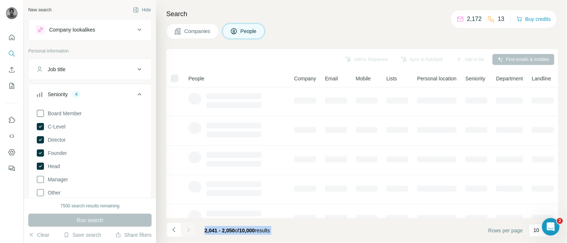
click at [189, 229] on div at bounding box center [188, 230] width 15 height 15
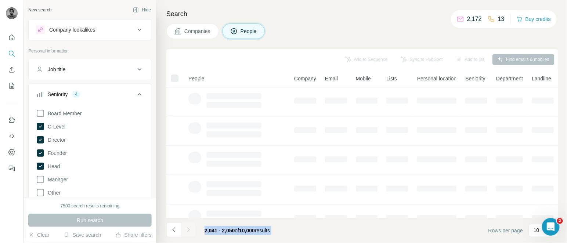
click at [189, 229] on div at bounding box center [188, 230] width 15 height 15
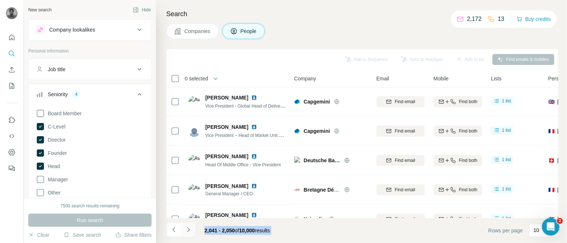
click at [189, 229] on icon "Navigate to next page" at bounding box center [188, 229] width 7 height 7
click at [189, 229] on div at bounding box center [188, 230] width 15 height 15
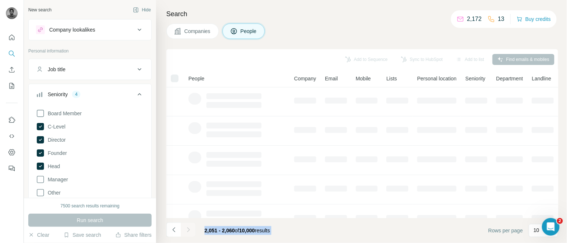
click at [189, 229] on div at bounding box center [188, 230] width 15 height 15
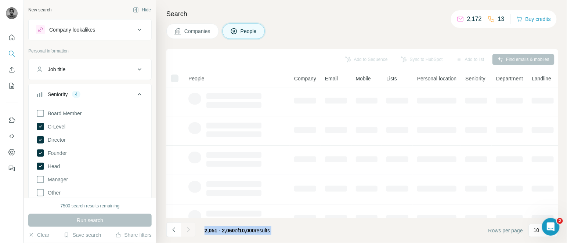
click at [189, 229] on div at bounding box center [188, 230] width 15 height 15
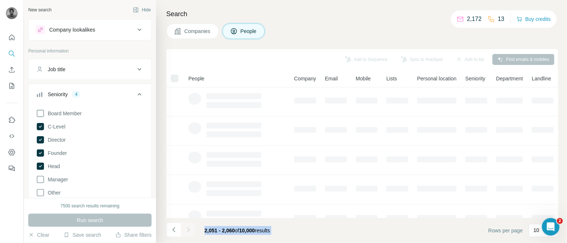
click at [189, 229] on div at bounding box center [188, 230] width 15 height 15
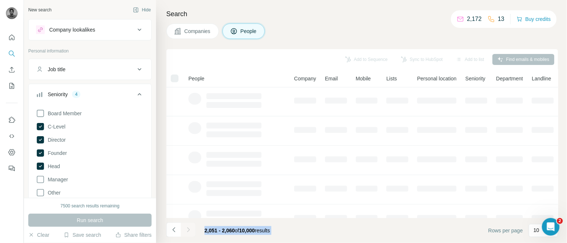
click at [189, 229] on div at bounding box center [188, 230] width 15 height 15
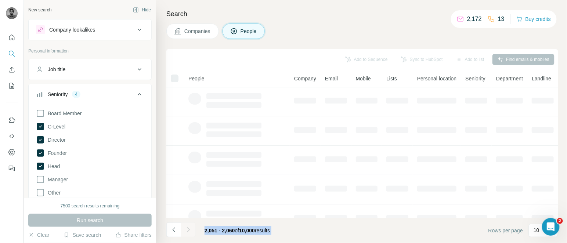
click at [189, 229] on div at bounding box center [188, 230] width 15 height 15
click at [189, 229] on icon "Navigate to next page" at bounding box center [188, 229] width 7 height 7
click at [189, 229] on div at bounding box center [188, 230] width 15 height 15
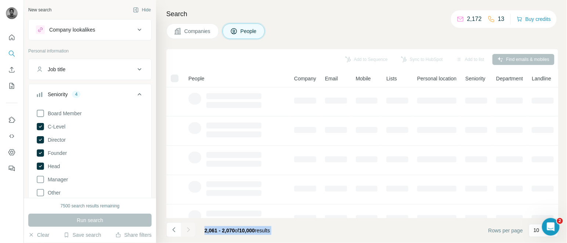
click at [189, 229] on div at bounding box center [188, 230] width 15 height 15
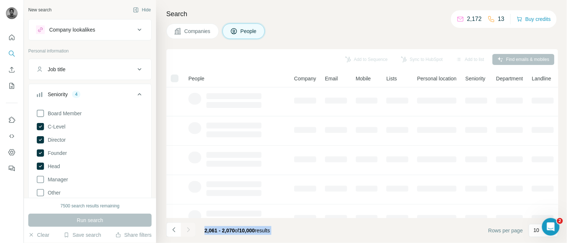
click at [189, 229] on div at bounding box center [188, 230] width 15 height 15
click at [189, 229] on icon "Navigate to next page" at bounding box center [188, 229] width 7 height 7
click at [189, 229] on div at bounding box center [188, 230] width 15 height 15
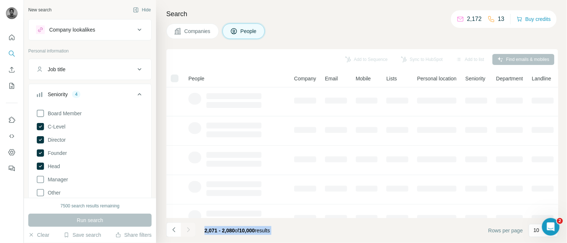
click at [189, 229] on div at bounding box center [188, 230] width 15 height 15
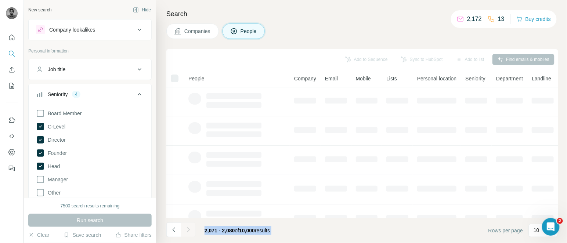
click at [189, 229] on div at bounding box center [188, 230] width 15 height 15
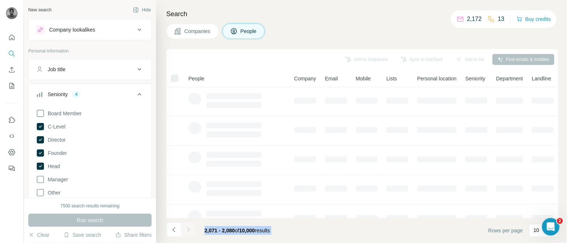
click at [189, 229] on icon "Navigate to next page" at bounding box center [188, 229] width 7 height 7
click at [189, 229] on div at bounding box center [188, 230] width 15 height 15
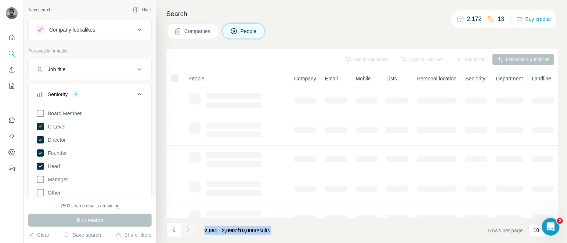
click at [189, 229] on div at bounding box center [188, 230] width 15 height 15
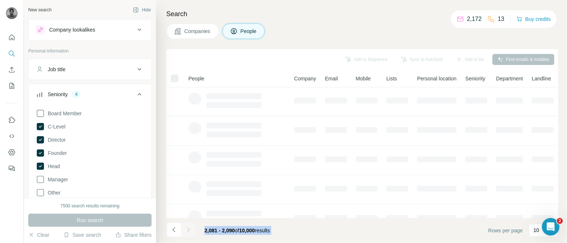
click at [189, 229] on div at bounding box center [188, 230] width 15 height 15
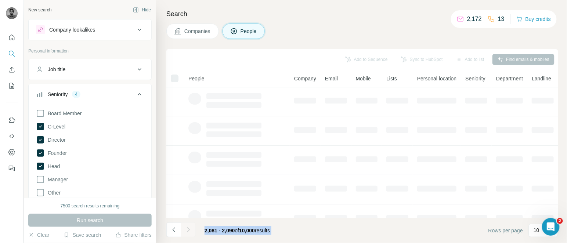
click at [189, 229] on icon "Navigate to next page" at bounding box center [188, 229] width 7 height 7
click at [189, 229] on div at bounding box center [188, 230] width 15 height 15
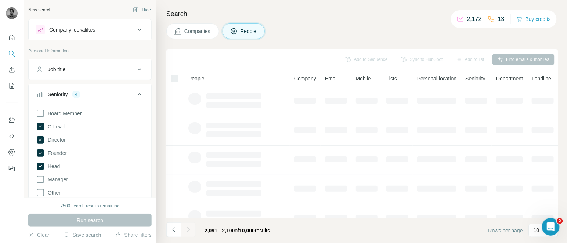
click at [189, 229] on div at bounding box center [188, 230] width 15 height 15
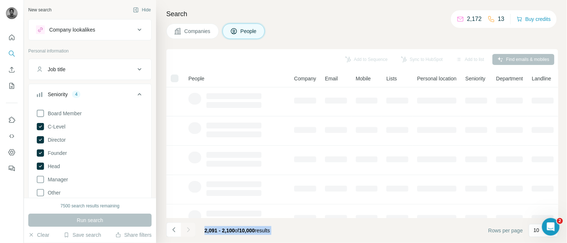
click at [189, 229] on div at bounding box center [188, 230] width 15 height 15
click at [189, 229] on icon "Navigate to next page" at bounding box center [188, 229] width 7 height 7
click at [189, 229] on div at bounding box center [188, 230] width 15 height 15
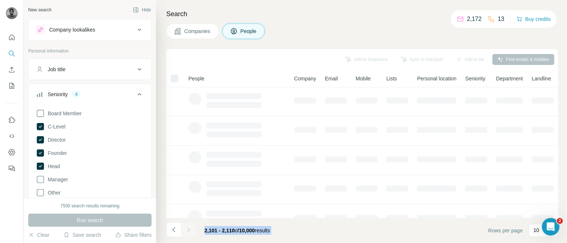
click at [189, 229] on div at bounding box center [188, 230] width 15 height 15
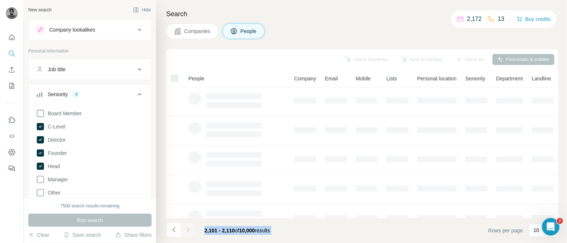
click at [189, 229] on div at bounding box center [188, 230] width 15 height 15
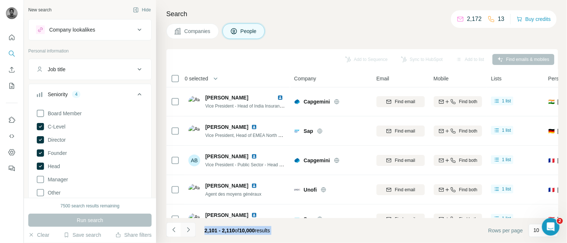
click at [189, 229] on icon "Navigate to next page" at bounding box center [188, 229] width 7 height 7
click at [189, 229] on div at bounding box center [188, 230] width 15 height 15
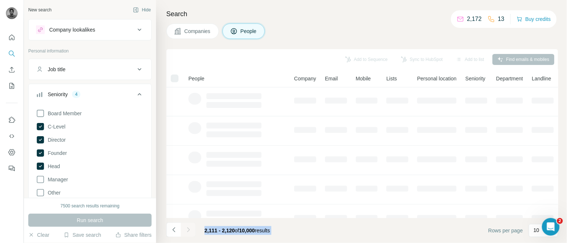
click at [189, 229] on div at bounding box center [188, 230] width 15 height 15
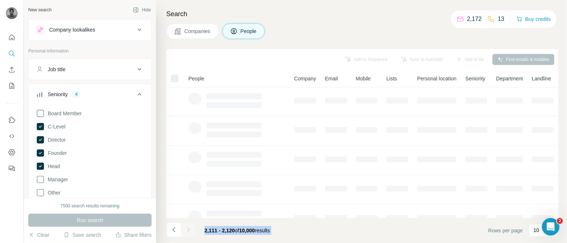
click at [189, 229] on div at bounding box center [188, 230] width 15 height 15
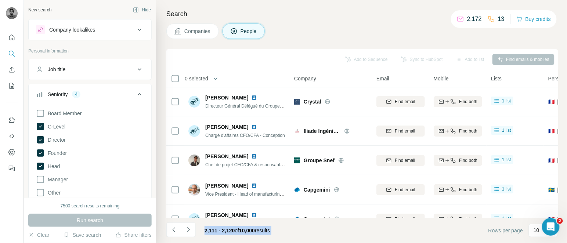
click at [189, 229] on icon "Navigate to next page" at bounding box center [188, 229] width 7 height 7
click at [189, 229] on div at bounding box center [188, 230] width 15 height 15
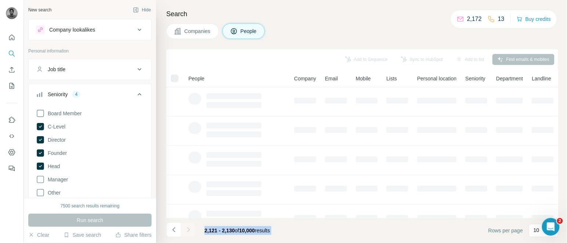
click at [189, 229] on div at bounding box center [188, 230] width 15 height 15
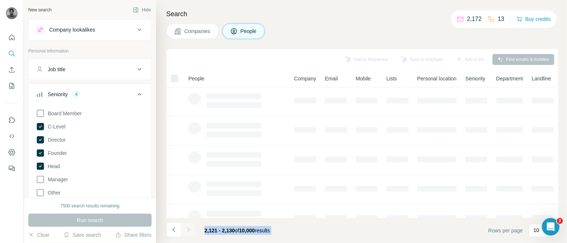
click at [189, 229] on div at bounding box center [188, 230] width 15 height 15
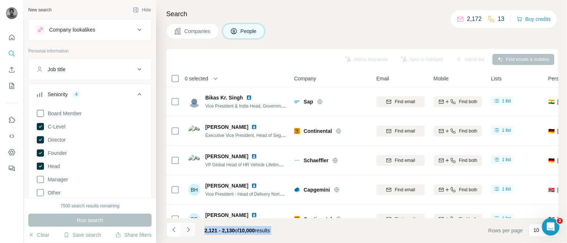
click at [189, 229] on icon "Navigate to next page" at bounding box center [188, 229] width 7 height 7
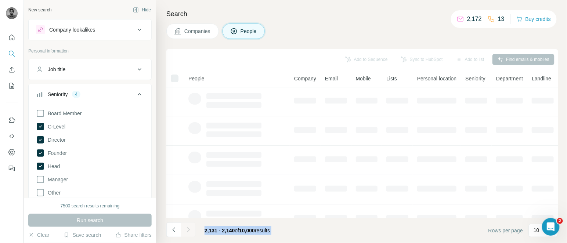
click at [189, 229] on div at bounding box center [188, 230] width 15 height 15
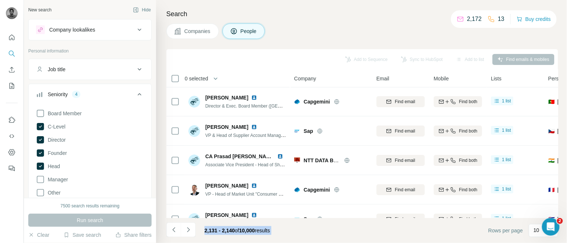
click at [189, 229] on icon "Navigate to next page" at bounding box center [188, 229] width 7 height 7
click at [189, 229] on div at bounding box center [188, 230] width 15 height 15
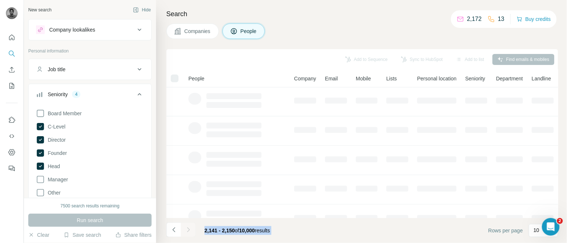
click at [189, 229] on div at bounding box center [188, 230] width 15 height 15
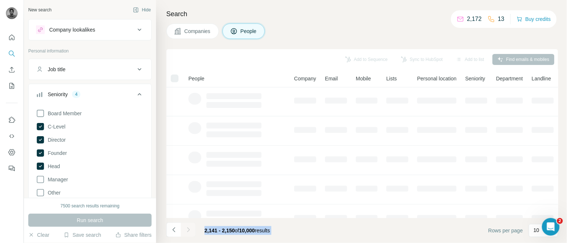
click at [189, 229] on div at bounding box center [188, 230] width 15 height 15
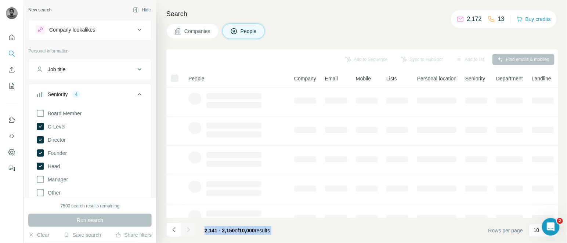
click at [189, 229] on div at bounding box center [188, 230] width 15 height 15
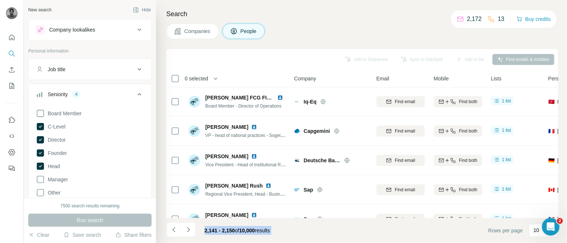
click at [189, 229] on icon "Navigate to next page" at bounding box center [188, 229] width 7 height 7
click at [189, 229] on div at bounding box center [188, 230] width 15 height 15
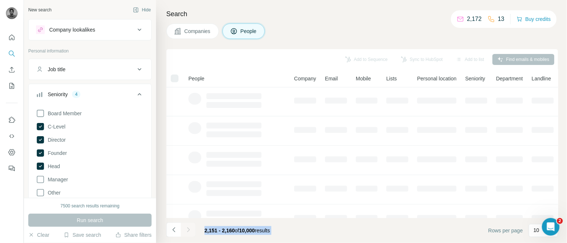
click at [189, 229] on div at bounding box center [188, 230] width 15 height 15
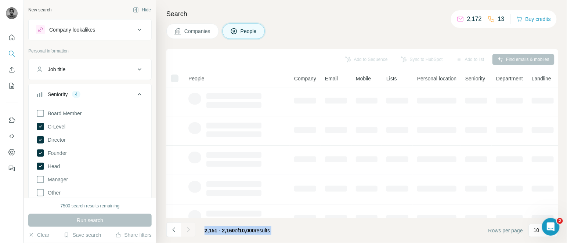
click at [189, 229] on div at bounding box center [188, 230] width 15 height 15
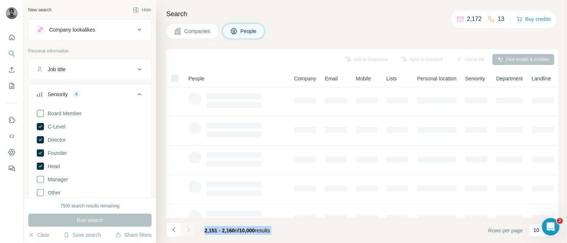
click at [189, 229] on icon "Navigate to next page" at bounding box center [188, 229] width 7 height 7
click at [189, 229] on div at bounding box center [188, 230] width 15 height 15
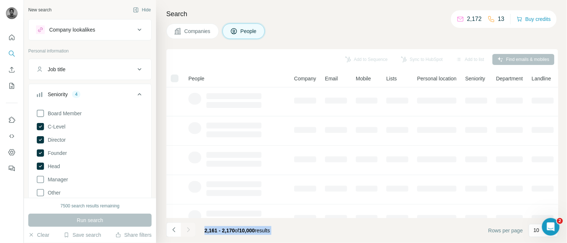
click at [189, 229] on div at bounding box center [188, 230] width 15 height 15
click at [189, 229] on icon "Navigate to next page" at bounding box center [188, 229] width 7 height 7
click at [189, 229] on div at bounding box center [188, 230] width 15 height 15
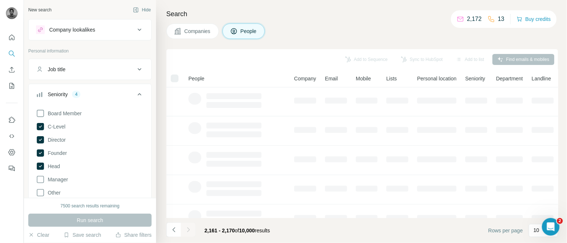
click at [189, 229] on div at bounding box center [188, 230] width 15 height 15
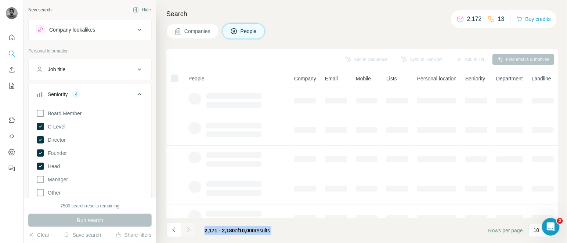
click at [189, 229] on div at bounding box center [188, 230] width 15 height 15
click at [189, 229] on icon "Navigate to next page" at bounding box center [188, 229] width 7 height 7
click at [189, 229] on div at bounding box center [188, 230] width 15 height 15
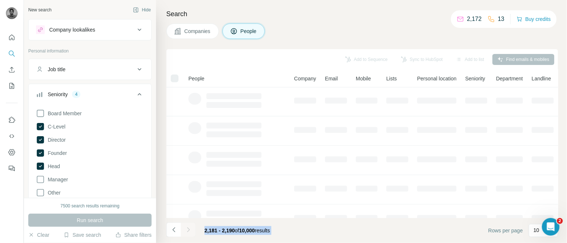
click at [189, 229] on div at bounding box center [188, 230] width 15 height 15
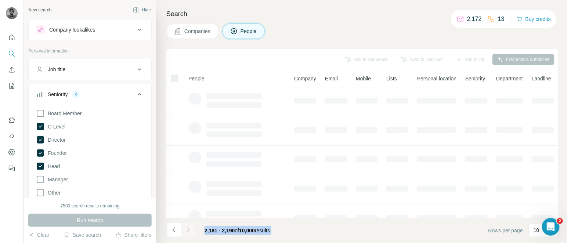
click at [189, 229] on div at bounding box center [188, 230] width 15 height 15
click at [189, 229] on icon "Navigate to next page" at bounding box center [188, 229] width 7 height 7
click at [189, 229] on div at bounding box center [188, 230] width 15 height 15
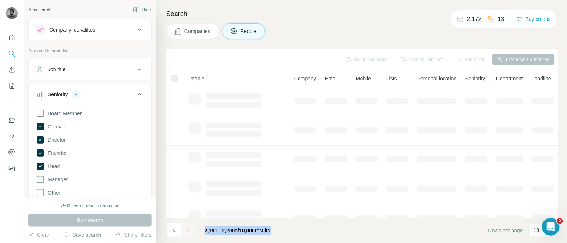
click at [189, 229] on div at bounding box center [188, 230] width 15 height 15
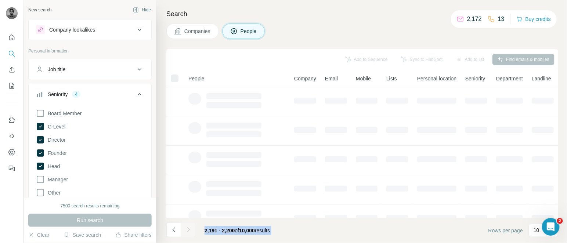
click at [189, 229] on div at bounding box center [188, 230] width 15 height 15
click at [189, 229] on icon "Navigate to next page" at bounding box center [188, 229] width 7 height 7
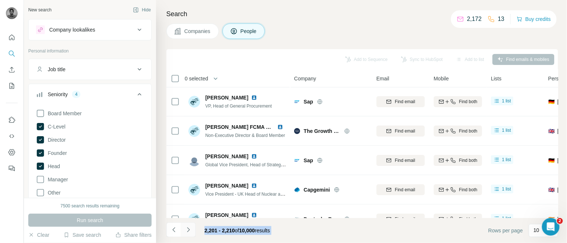
click at [189, 229] on icon "Navigate to next page" at bounding box center [188, 229] width 7 height 7
click at [189, 229] on div at bounding box center [188, 230] width 15 height 15
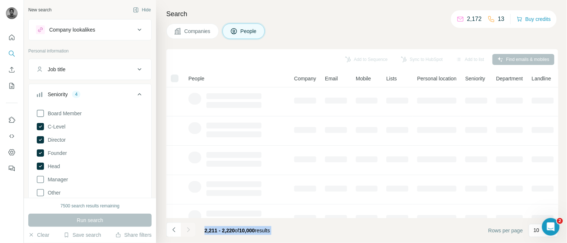
click at [189, 229] on div at bounding box center [188, 230] width 15 height 15
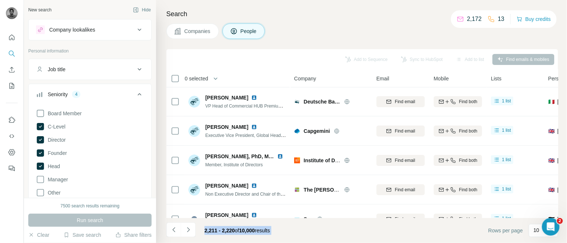
click at [189, 229] on icon "Navigate to next page" at bounding box center [188, 229] width 7 height 7
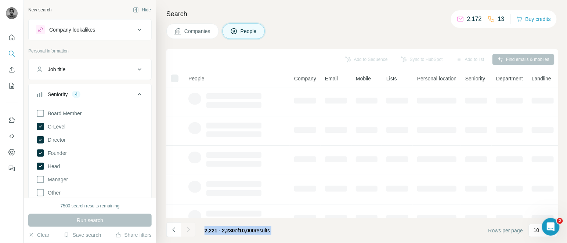
click at [189, 229] on div at bounding box center [188, 230] width 15 height 15
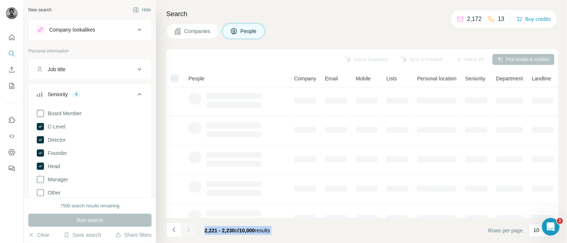
click at [186, 230] on div at bounding box center [188, 230] width 15 height 15
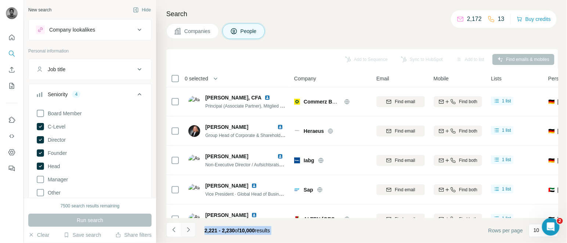
click at [186, 230] on icon "Navigate to next page" at bounding box center [188, 229] width 7 height 7
click at [186, 230] on div at bounding box center [188, 230] width 15 height 15
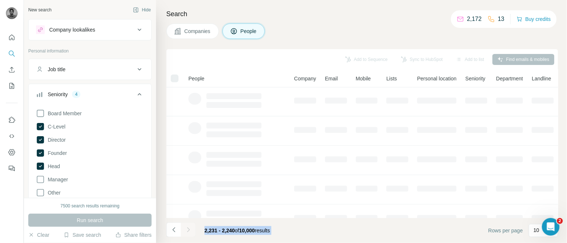
click at [186, 230] on div at bounding box center [188, 230] width 15 height 15
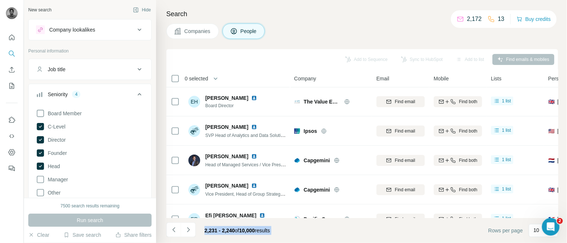
click at [186, 230] on icon "Navigate to next page" at bounding box center [188, 229] width 7 height 7
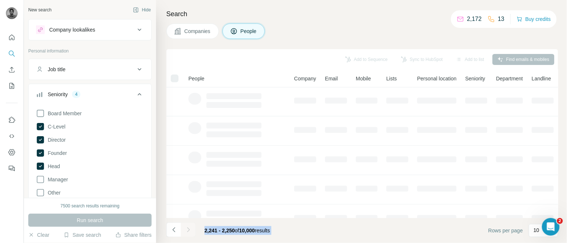
click at [186, 230] on div at bounding box center [188, 230] width 15 height 15
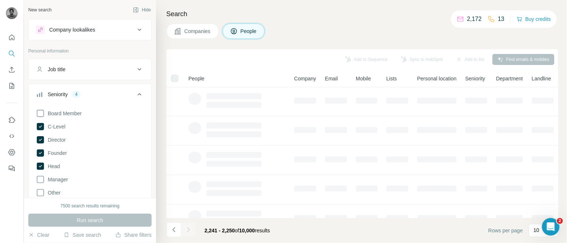
click at [186, 230] on div at bounding box center [188, 230] width 15 height 15
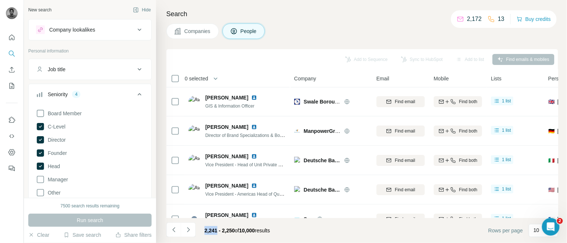
click at [186, 230] on icon "Navigate to next page" at bounding box center [188, 229] width 7 height 7
click at [186, 230] on div at bounding box center [188, 230] width 15 height 15
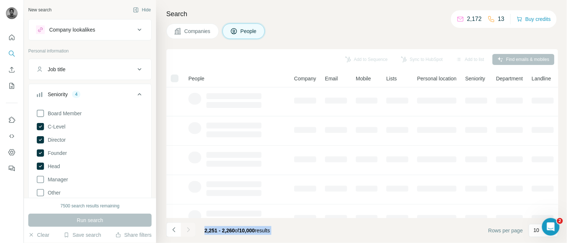
click at [186, 230] on div at bounding box center [188, 230] width 15 height 15
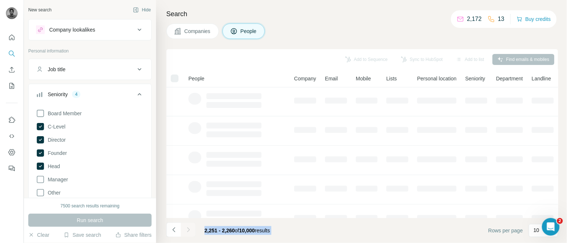
click at [186, 230] on div at bounding box center [188, 230] width 15 height 15
click at [186, 230] on icon "Navigate to next page" at bounding box center [188, 229] width 7 height 7
click at [186, 230] on div at bounding box center [188, 230] width 15 height 15
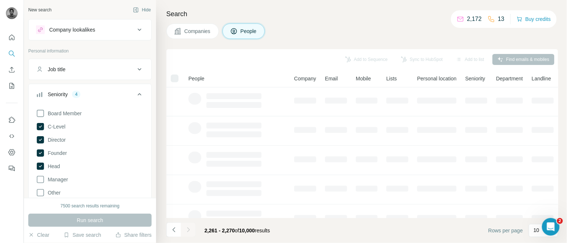
click at [186, 230] on div at bounding box center [188, 230] width 15 height 15
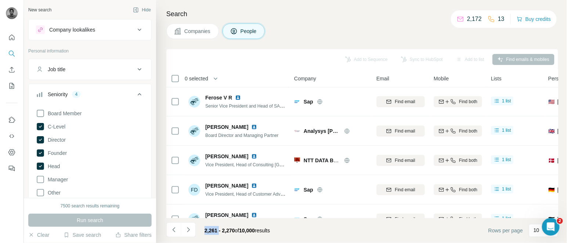
click at [186, 230] on icon "Navigate to next page" at bounding box center [188, 229] width 7 height 7
click at [186, 230] on div at bounding box center [188, 230] width 15 height 15
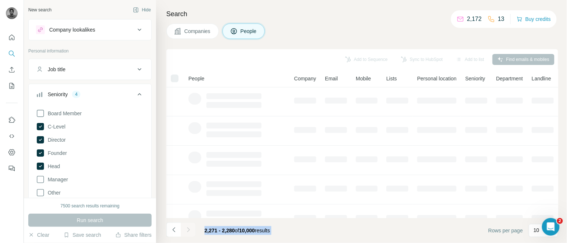
click at [186, 230] on div at bounding box center [188, 230] width 15 height 15
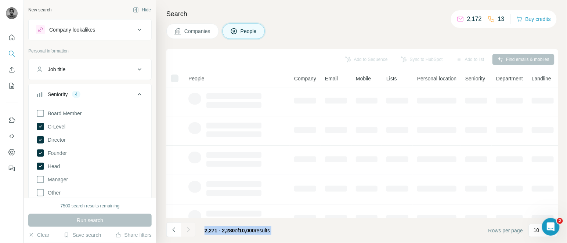
click at [186, 230] on div at bounding box center [188, 230] width 15 height 15
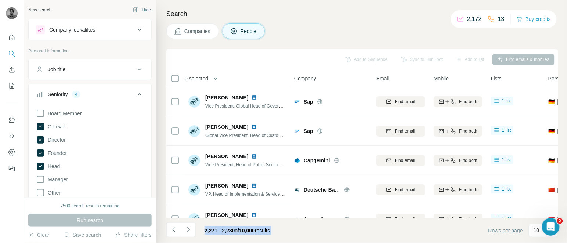
click at [186, 230] on icon "Navigate to next page" at bounding box center [188, 229] width 7 height 7
click at [186, 230] on div at bounding box center [188, 230] width 15 height 15
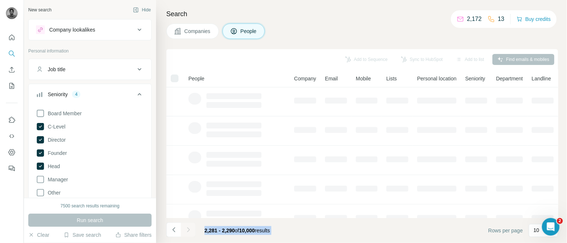
click at [186, 230] on div at bounding box center [188, 230] width 15 height 15
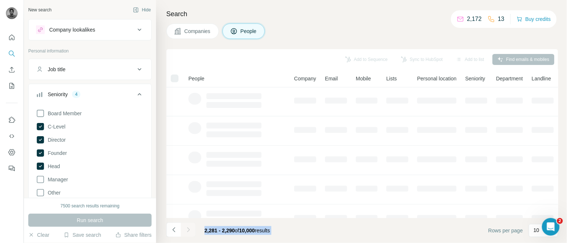
click at [186, 230] on div at bounding box center [188, 230] width 15 height 15
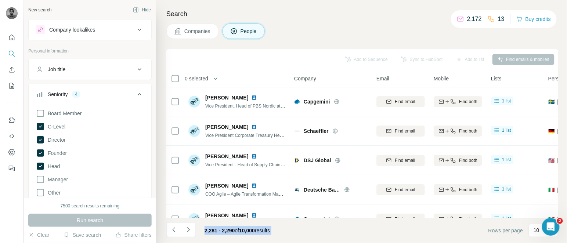
click at [186, 230] on icon "Navigate to next page" at bounding box center [188, 229] width 7 height 7
click at [186, 230] on div at bounding box center [188, 230] width 15 height 15
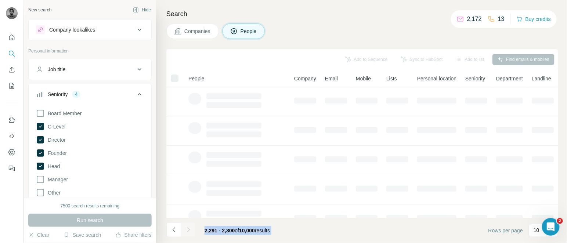
click at [186, 230] on div at bounding box center [188, 230] width 15 height 15
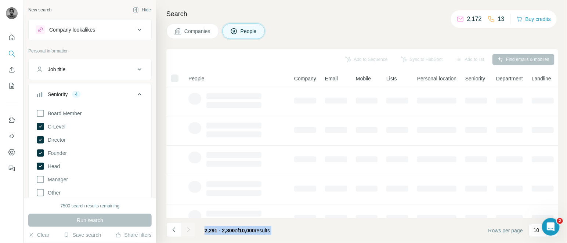
click at [186, 230] on div at bounding box center [188, 230] width 15 height 15
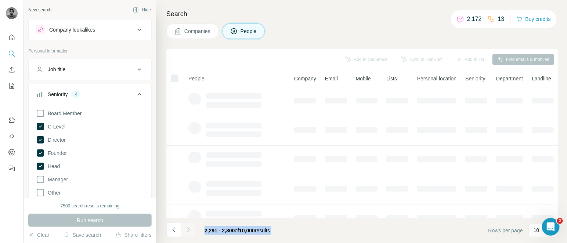
click at [186, 230] on div at bounding box center [188, 230] width 15 height 15
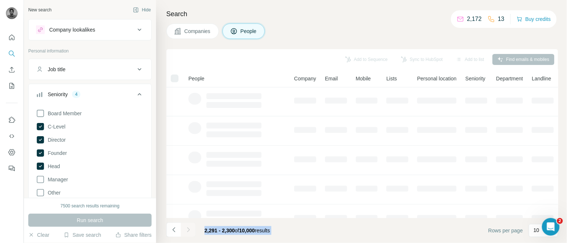
click at [186, 230] on icon "Navigate to next page" at bounding box center [188, 229] width 7 height 7
click at [186, 230] on div at bounding box center [188, 230] width 15 height 15
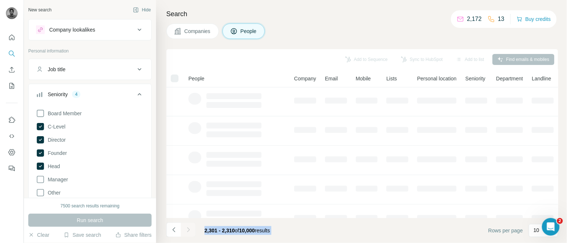
click at [186, 230] on div at bounding box center [188, 230] width 15 height 15
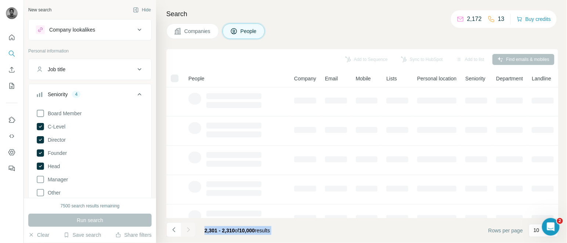
click at [186, 230] on div at bounding box center [188, 230] width 15 height 15
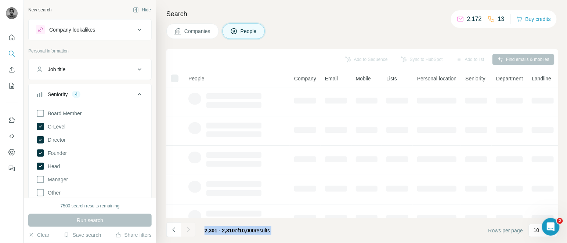
click at [186, 230] on div at bounding box center [188, 230] width 15 height 15
click at [186, 230] on icon "Navigate to next page" at bounding box center [188, 229] width 7 height 7
click at [186, 230] on div at bounding box center [188, 230] width 15 height 15
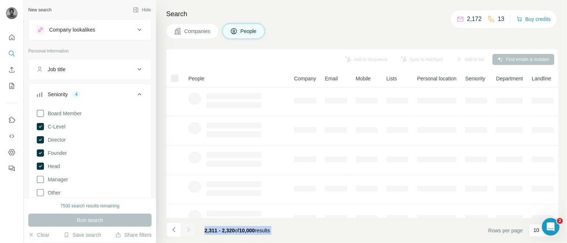
click at [186, 230] on div at bounding box center [188, 230] width 15 height 15
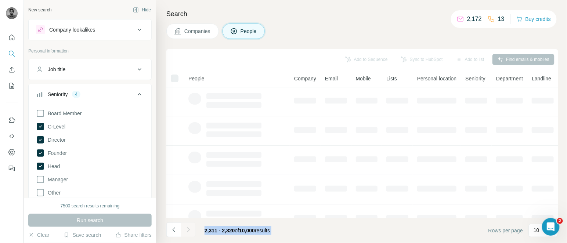
click at [186, 230] on div at bounding box center [188, 230] width 15 height 15
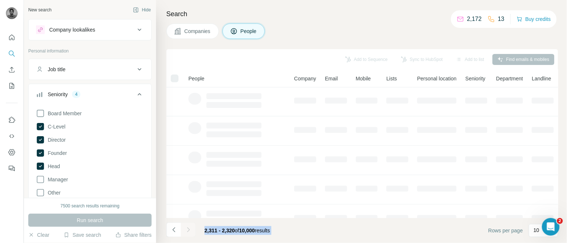
click at [186, 230] on div at bounding box center [188, 230] width 15 height 15
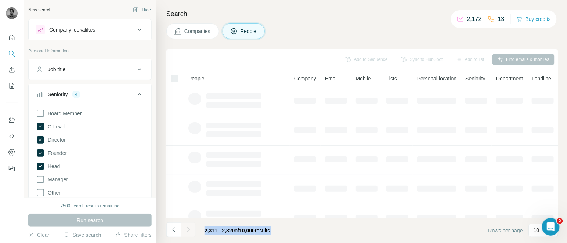
click at [186, 230] on div at bounding box center [188, 230] width 15 height 15
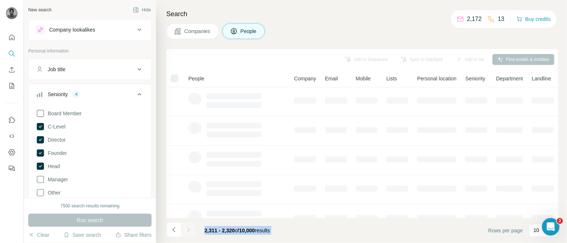
click at [186, 230] on div at bounding box center [188, 230] width 15 height 15
click at [186, 230] on icon "Navigate to next page" at bounding box center [188, 229] width 7 height 7
click at [186, 230] on div at bounding box center [188, 230] width 15 height 15
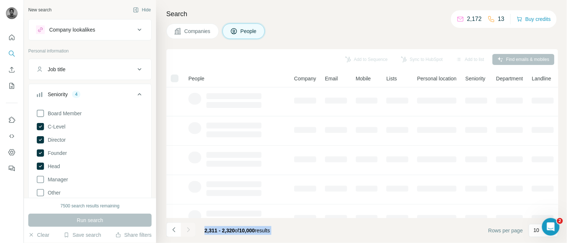
click at [186, 230] on div at bounding box center [188, 230] width 15 height 15
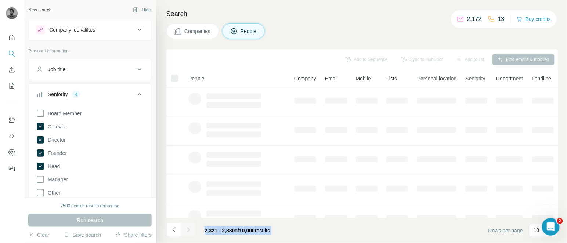
click at [186, 230] on div at bounding box center [188, 230] width 15 height 15
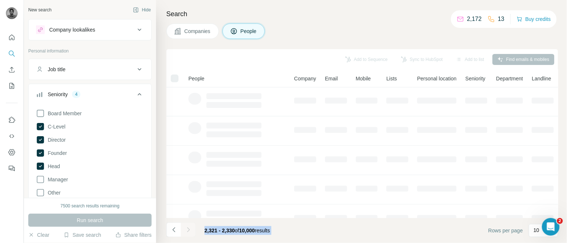
click at [186, 230] on div at bounding box center [188, 230] width 15 height 15
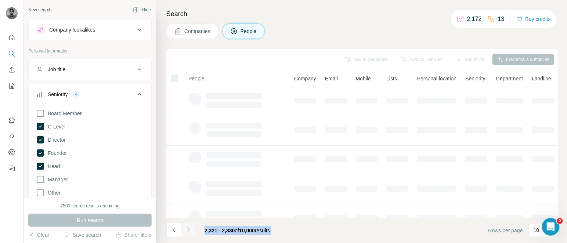
click at [186, 230] on div at bounding box center [188, 230] width 15 height 15
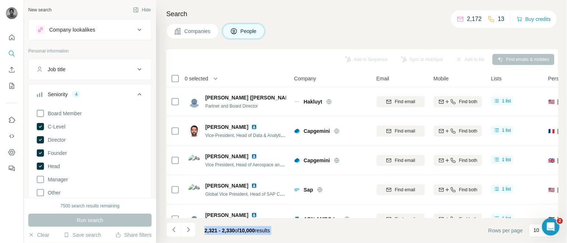
click at [186, 230] on icon "Navigate to next page" at bounding box center [188, 229] width 7 height 7
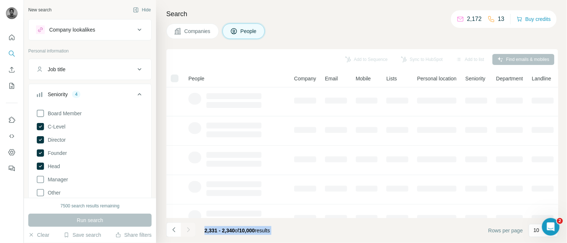
click at [186, 230] on div at bounding box center [188, 230] width 15 height 15
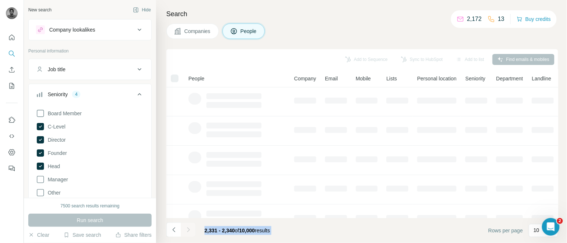
click at [186, 230] on div at bounding box center [188, 230] width 15 height 15
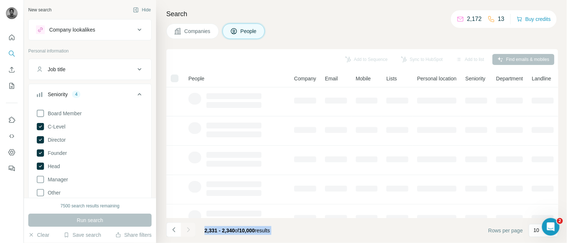
click at [186, 230] on div at bounding box center [188, 230] width 15 height 15
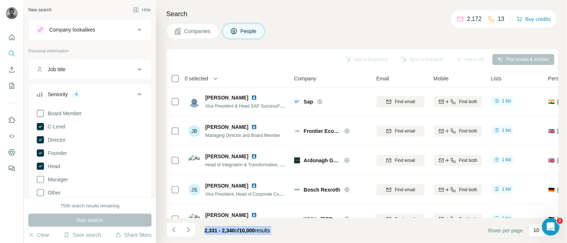
click at [186, 230] on icon "Navigate to next page" at bounding box center [188, 229] width 7 height 7
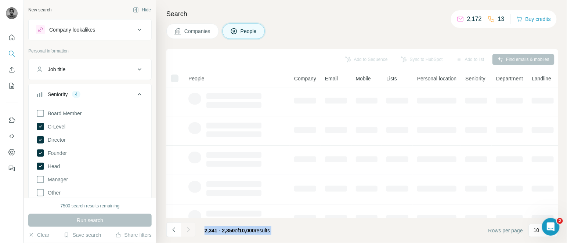
click at [186, 230] on div at bounding box center [188, 230] width 15 height 15
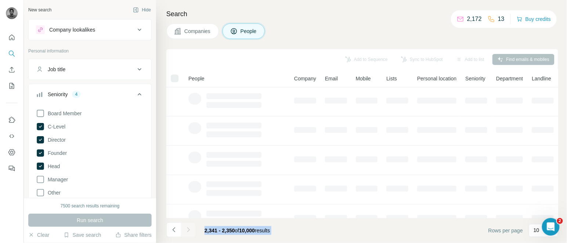
click at [186, 230] on div at bounding box center [188, 230] width 15 height 15
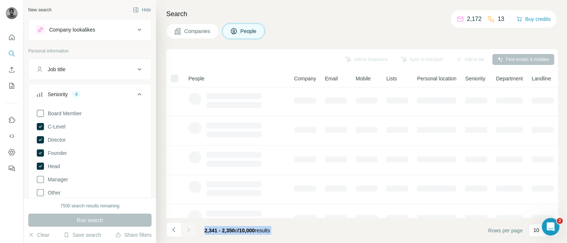
click at [186, 230] on div at bounding box center [188, 230] width 15 height 15
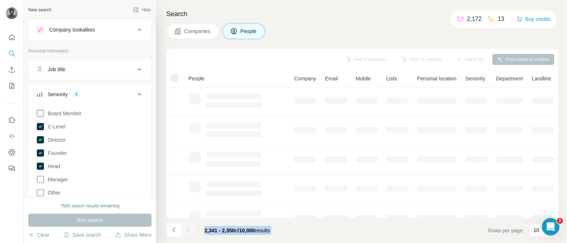
click at [186, 230] on div at bounding box center [188, 230] width 15 height 15
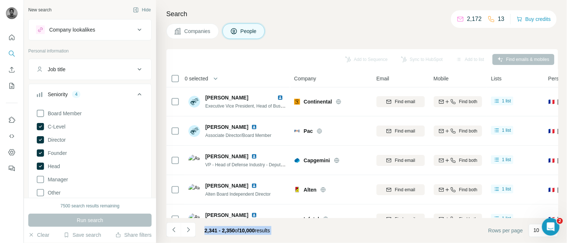
click at [186, 230] on icon "Navigate to next page" at bounding box center [188, 229] width 7 height 7
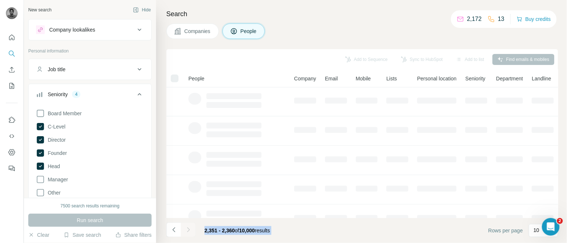
click at [186, 230] on div at bounding box center [188, 230] width 15 height 15
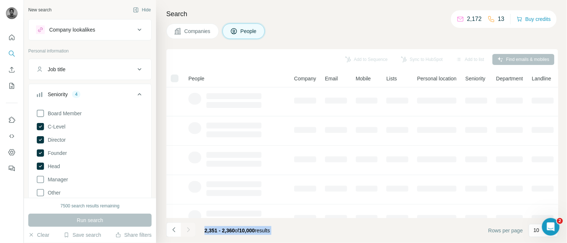
click at [186, 230] on div at bounding box center [188, 230] width 15 height 15
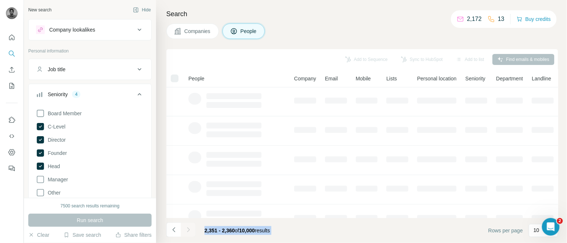
click at [186, 230] on div at bounding box center [188, 230] width 15 height 15
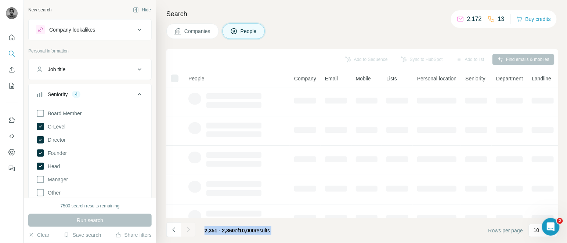
click at [186, 230] on div at bounding box center [188, 230] width 15 height 15
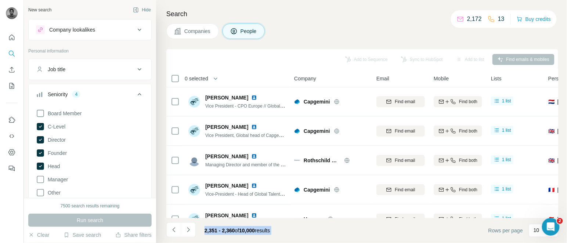
click at [186, 230] on icon "Navigate to next page" at bounding box center [188, 229] width 7 height 7
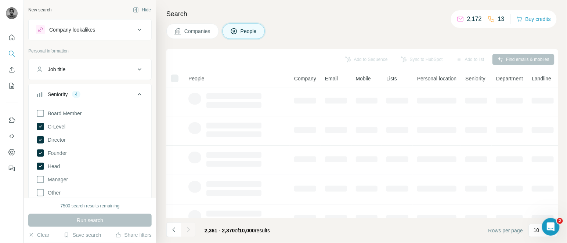
click at [186, 230] on div at bounding box center [188, 230] width 15 height 15
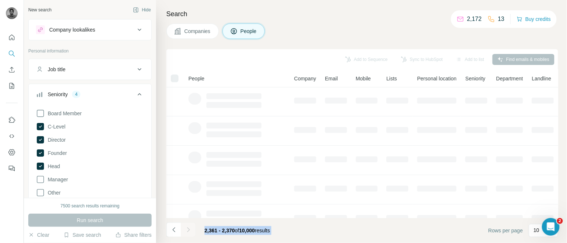
click at [186, 230] on div at bounding box center [188, 230] width 15 height 15
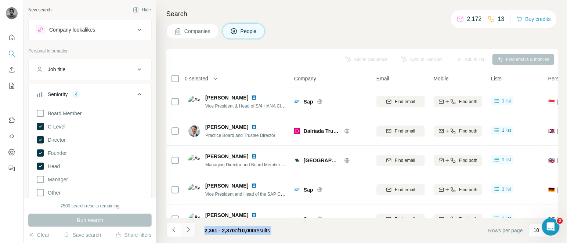
click at [186, 230] on icon "Navigate to next page" at bounding box center [188, 229] width 7 height 7
click at [186, 230] on div at bounding box center [188, 230] width 15 height 15
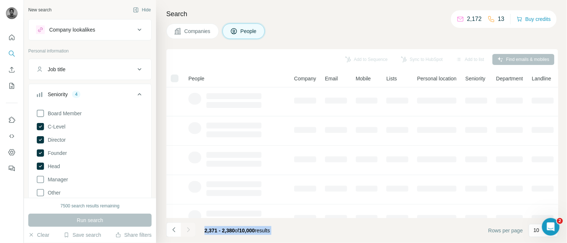
click at [186, 230] on div at bounding box center [188, 230] width 15 height 15
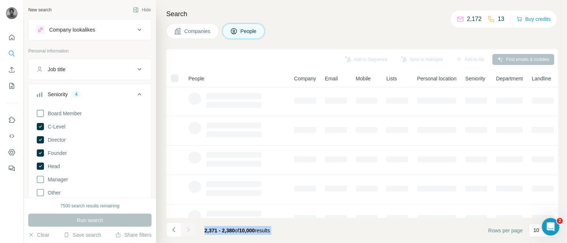
click at [186, 230] on div at bounding box center [188, 230] width 15 height 15
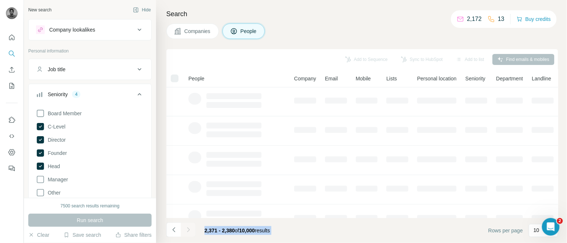
click at [186, 230] on div at bounding box center [188, 230] width 15 height 15
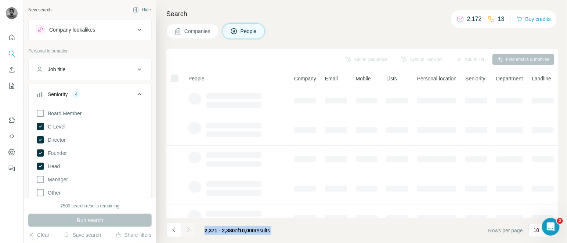
click at [186, 230] on div at bounding box center [188, 230] width 15 height 15
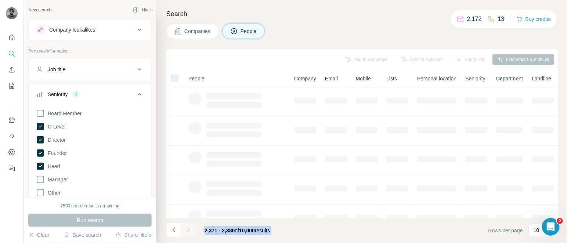
click at [186, 230] on div at bounding box center [188, 230] width 15 height 15
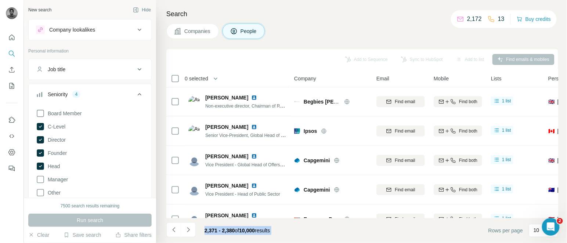
click at [186, 230] on icon "Navigate to next page" at bounding box center [188, 229] width 7 height 7
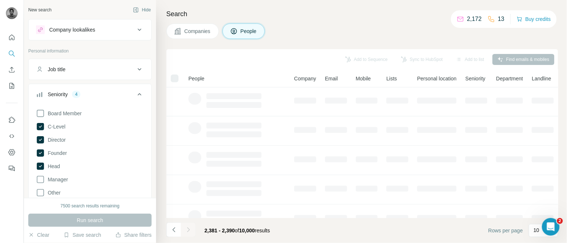
click at [186, 230] on div at bounding box center [188, 230] width 15 height 15
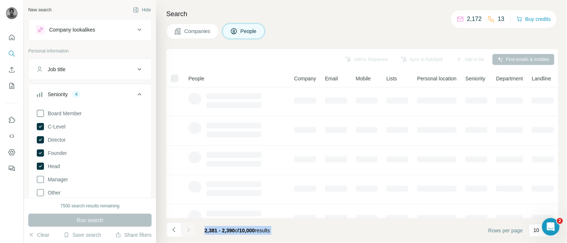
click at [186, 230] on div at bounding box center [188, 230] width 15 height 15
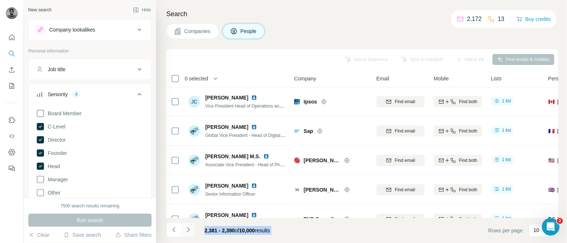
click at [186, 230] on icon "Navigate to next page" at bounding box center [188, 229] width 7 height 7
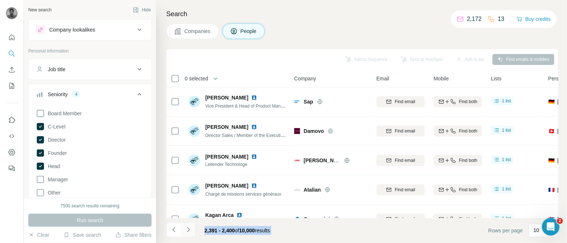
click at [186, 227] on icon "Navigate to next page" at bounding box center [188, 229] width 7 height 7
click at [186, 227] on div at bounding box center [188, 230] width 15 height 15
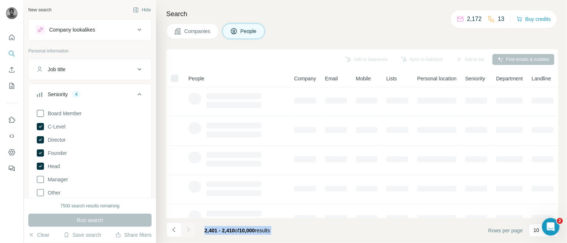
click at [186, 227] on div at bounding box center [188, 230] width 15 height 15
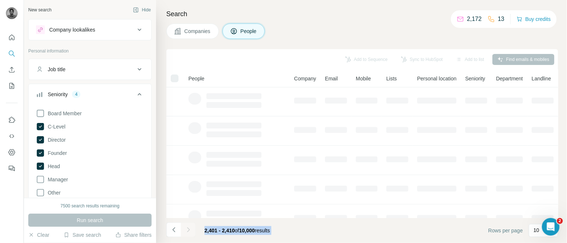
click at [186, 227] on div at bounding box center [188, 230] width 15 height 15
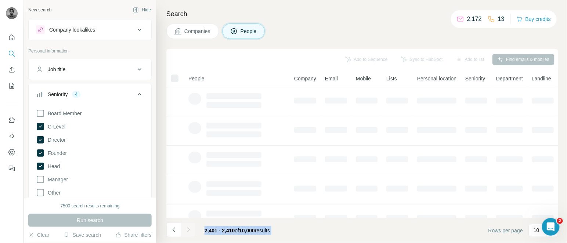
click at [186, 227] on div at bounding box center [188, 230] width 15 height 15
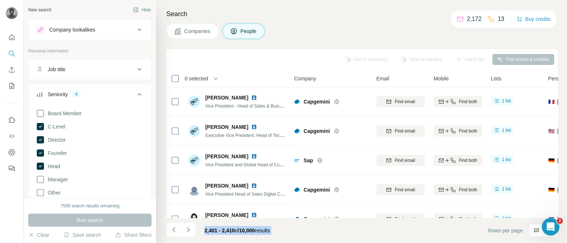
click at [186, 227] on icon "Navigate to next page" at bounding box center [188, 229] width 7 height 7
click at [186, 227] on div at bounding box center [188, 230] width 15 height 15
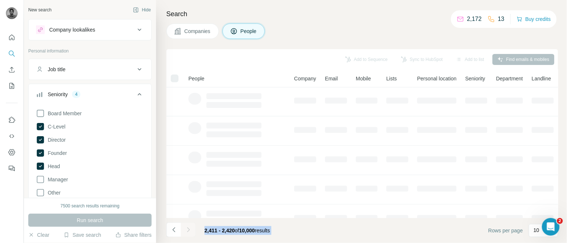
click at [186, 227] on div at bounding box center [188, 230] width 15 height 15
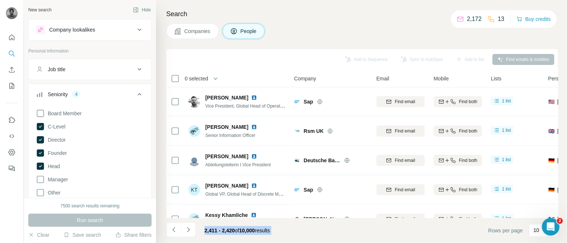
click at [186, 227] on icon "Navigate to next page" at bounding box center [188, 229] width 7 height 7
click at [186, 227] on div at bounding box center [188, 230] width 15 height 15
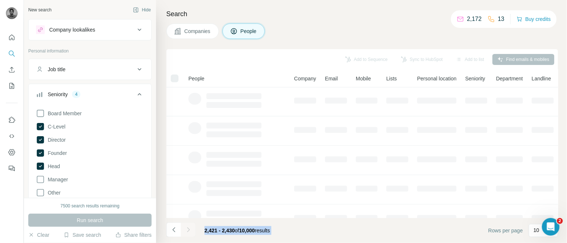
click at [186, 227] on div at bounding box center [188, 230] width 15 height 15
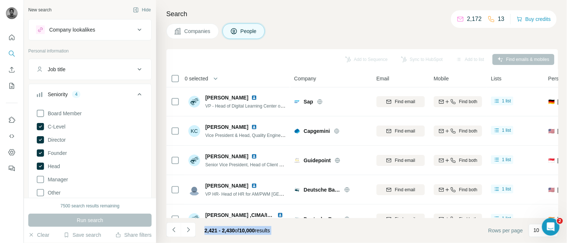
click at [186, 227] on icon "Navigate to next page" at bounding box center [188, 229] width 7 height 7
click at [186, 227] on div at bounding box center [188, 230] width 15 height 15
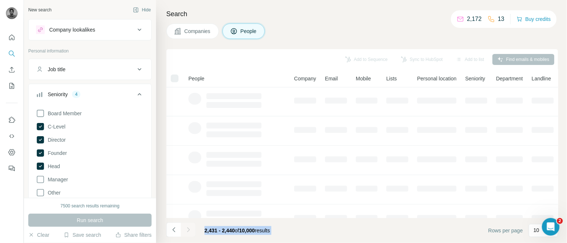
click at [186, 227] on div at bounding box center [188, 230] width 15 height 15
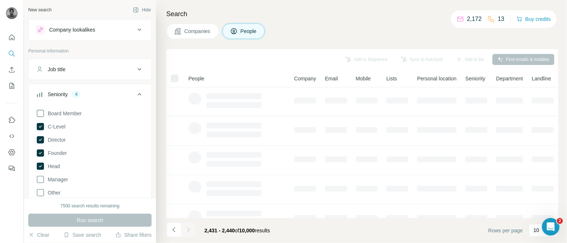
click at [186, 227] on div at bounding box center [188, 230] width 15 height 15
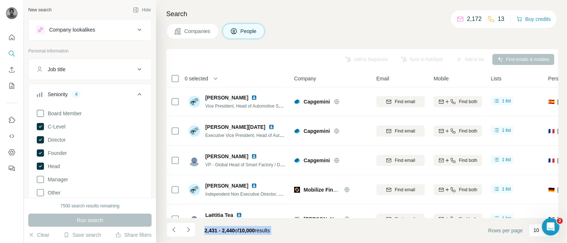
click at [186, 227] on icon "Navigate to next page" at bounding box center [188, 229] width 7 height 7
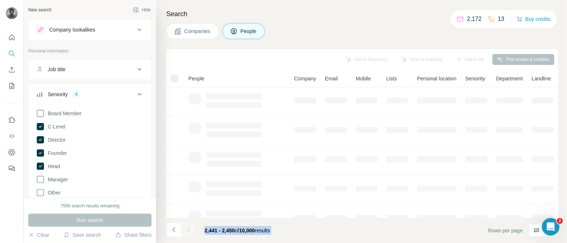
click at [186, 227] on div at bounding box center [188, 230] width 15 height 15
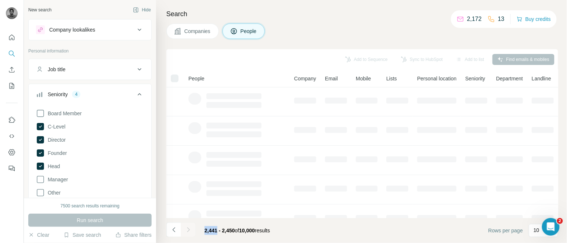
click at [186, 227] on div at bounding box center [188, 230] width 15 height 15
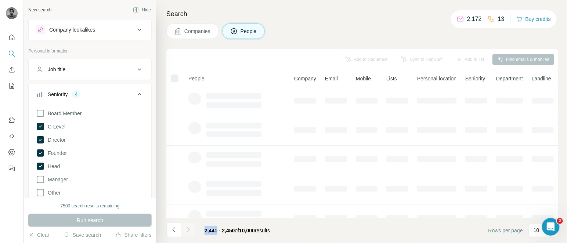
click at [186, 227] on div at bounding box center [188, 230] width 15 height 15
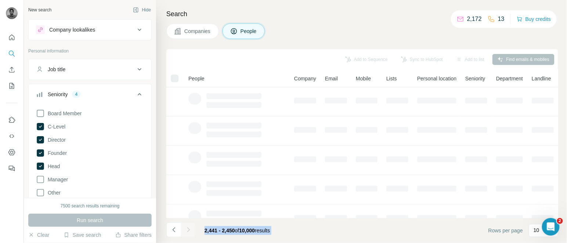
click at [186, 227] on div at bounding box center [188, 230] width 15 height 15
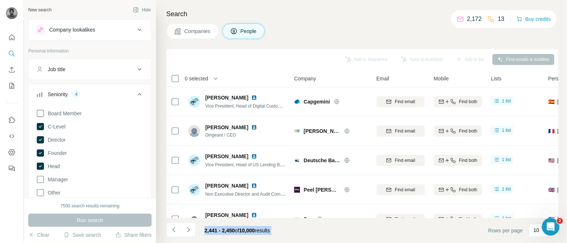
click at [186, 227] on icon "Navigate to next page" at bounding box center [188, 229] width 7 height 7
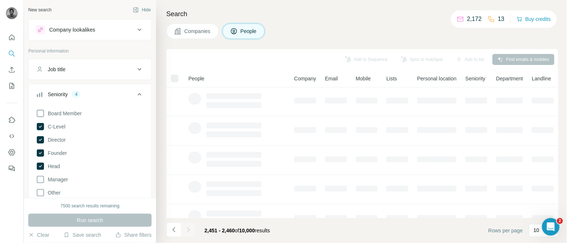
click at [186, 227] on div at bounding box center [188, 230] width 15 height 15
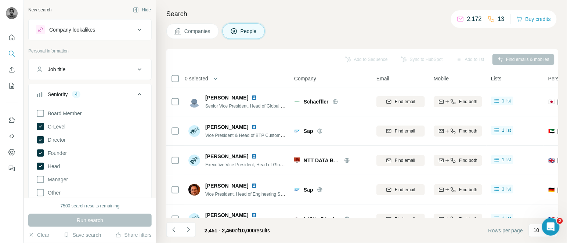
click at [186, 227] on icon "Navigate to next page" at bounding box center [188, 229] width 7 height 7
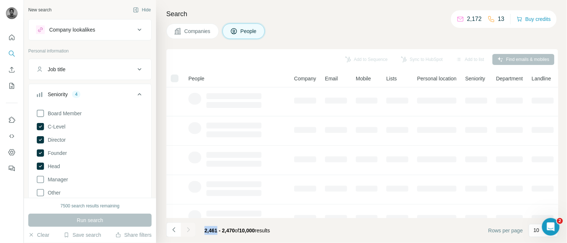
click at [186, 227] on div at bounding box center [188, 230] width 15 height 15
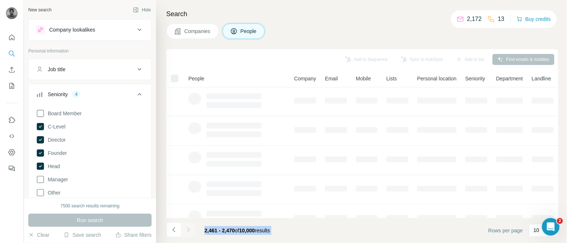
click at [186, 227] on div at bounding box center [188, 230] width 15 height 15
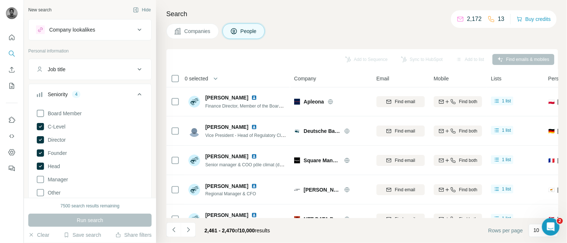
click at [186, 227] on icon "Navigate to next page" at bounding box center [188, 229] width 7 height 7
click at [186, 227] on div at bounding box center [188, 230] width 15 height 15
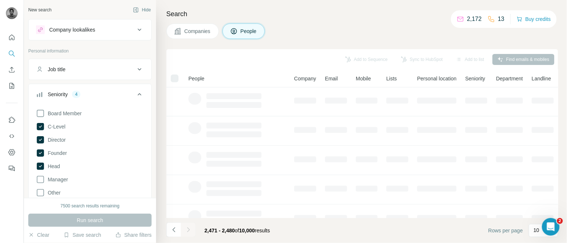
click at [186, 227] on div at bounding box center [188, 230] width 15 height 15
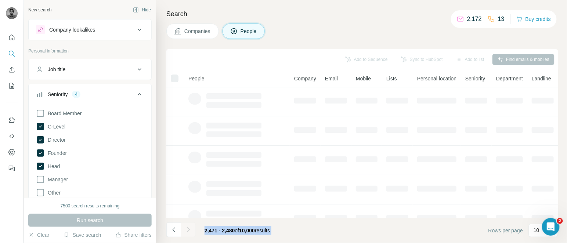
click at [186, 227] on div at bounding box center [188, 230] width 15 height 15
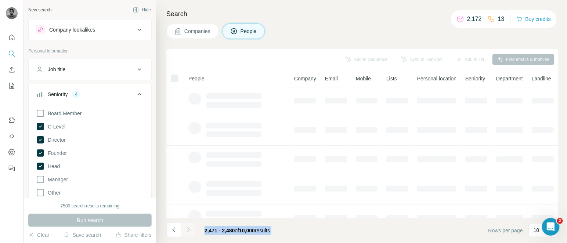
click at [186, 227] on div at bounding box center [188, 230] width 15 height 15
click at [186, 227] on icon "Navigate to next page" at bounding box center [188, 229] width 7 height 7
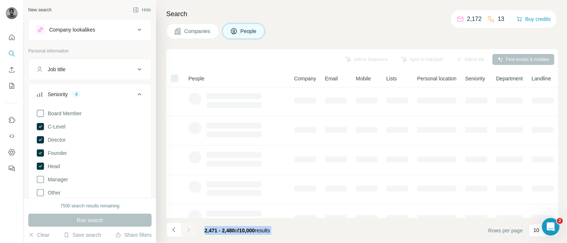
click at [186, 227] on div at bounding box center [188, 230] width 15 height 15
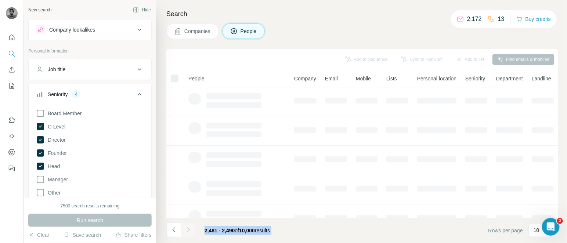
click at [186, 227] on div at bounding box center [188, 230] width 15 height 15
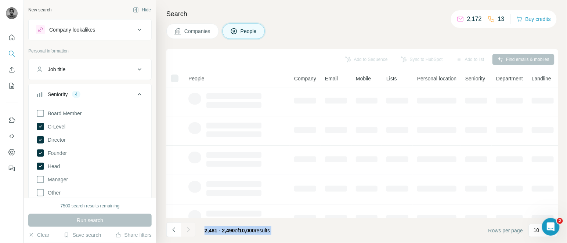
click at [186, 227] on div at bounding box center [188, 230] width 15 height 15
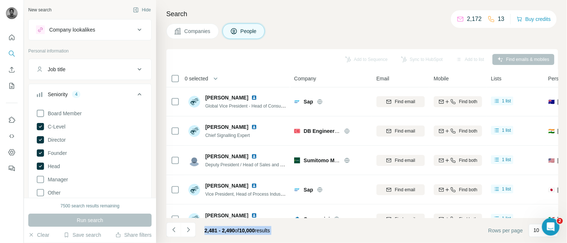
click at [186, 227] on icon "Navigate to next page" at bounding box center [188, 229] width 7 height 7
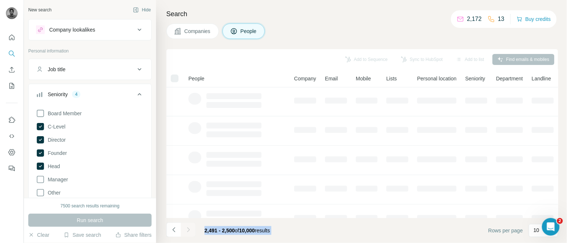
click at [186, 227] on div at bounding box center [188, 230] width 15 height 15
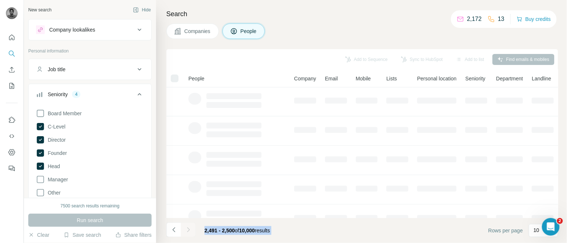
click at [186, 227] on div at bounding box center [188, 230] width 15 height 15
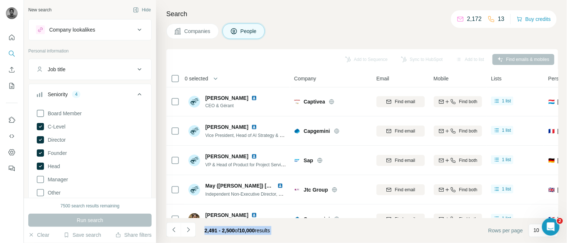
click at [186, 227] on icon "Navigate to next page" at bounding box center [188, 229] width 7 height 7
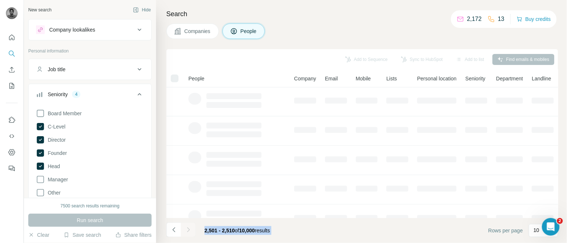
click at [186, 227] on div at bounding box center [188, 230] width 15 height 15
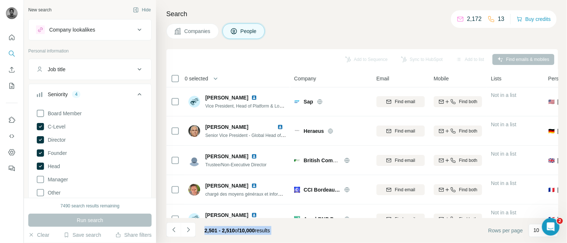
click at [286, 234] on footer "2,501 - 2,510 of 10,000 results Rows per page 10" at bounding box center [362, 230] width 392 height 25
click at [195, 77] on span "0 selected" at bounding box center [197, 78] width 24 height 7
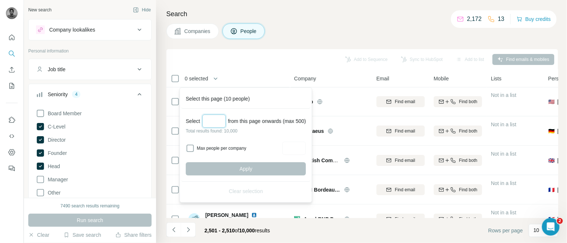
click at [214, 117] on input "Select a number (up to 500)" at bounding box center [214, 121] width 24 height 13
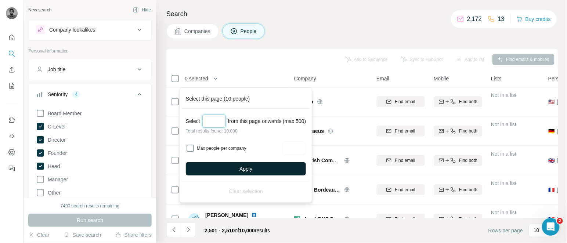
type input "***"
click at [230, 162] on button "Apply" at bounding box center [246, 168] width 120 height 13
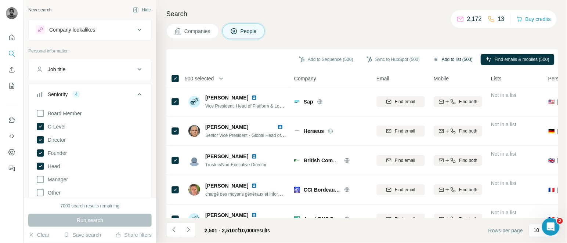
click at [442, 60] on button "Add to list (500)" at bounding box center [453, 59] width 50 height 11
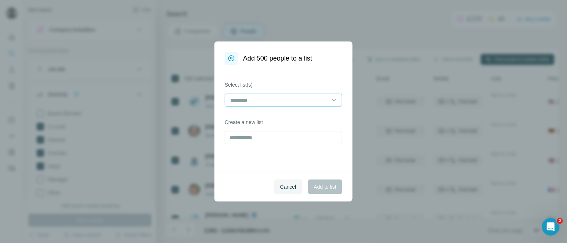
click at [279, 96] on input at bounding box center [279, 100] width 99 height 8
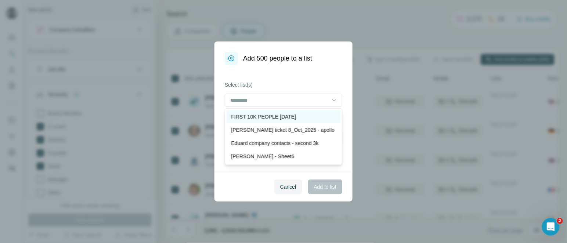
click at [295, 114] on p "FIRST 10K PEOPLE [DATE]" at bounding box center [263, 116] width 65 height 7
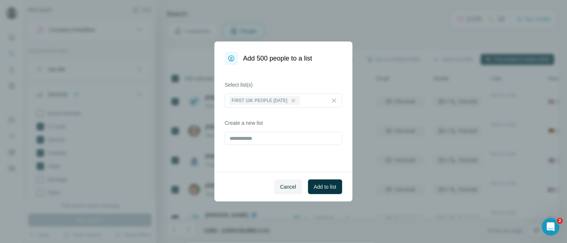
click at [322, 179] on div "Cancel Add to list" at bounding box center [284, 187] width 138 height 30
click at [327, 189] on span "Add to list" at bounding box center [325, 186] width 22 height 7
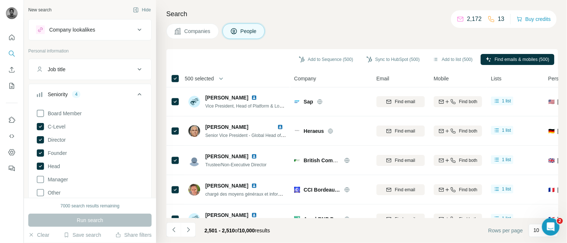
click at [209, 76] on span "500 selected" at bounding box center [199, 78] width 29 height 7
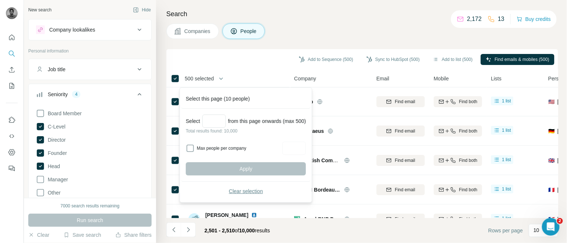
click at [244, 194] on span "Clear selection" at bounding box center [246, 191] width 34 height 7
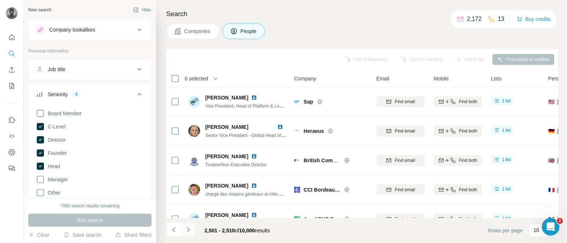
click at [190, 227] on icon "Navigate to next page" at bounding box center [188, 229] width 7 height 7
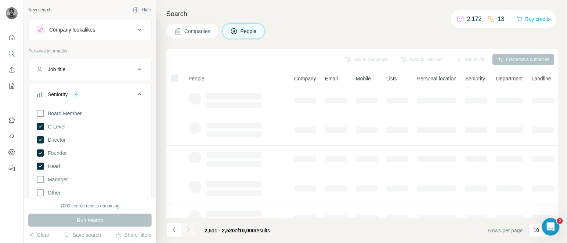
click at [190, 227] on div at bounding box center [188, 230] width 15 height 15
click
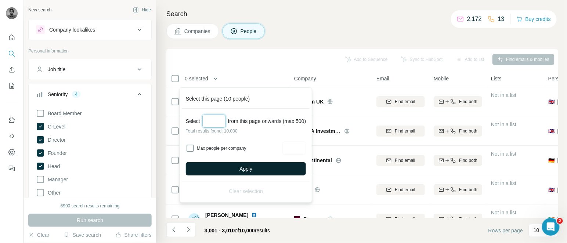
type input "***"
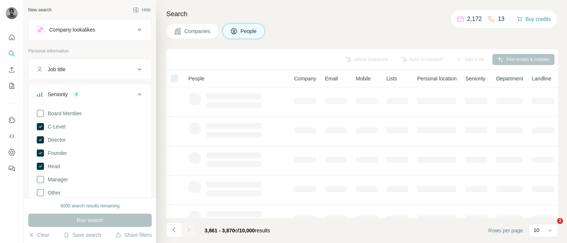
click at [189, 230] on div at bounding box center [188, 230] width 15 height 15
drag, startPoint x: 0, startPoint y: 0, endPoint x: 189, endPoint y: 230, distance: 297.5
click at [189, 230] on div at bounding box center [188, 230] width 15 height 15
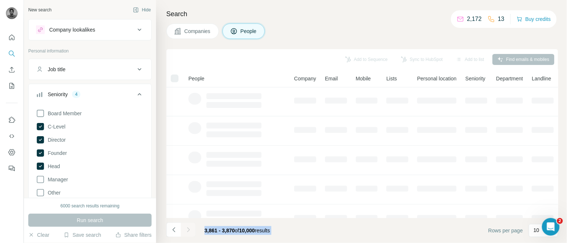
click at [189, 230] on div at bounding box center [188, 230] width 15 height 15
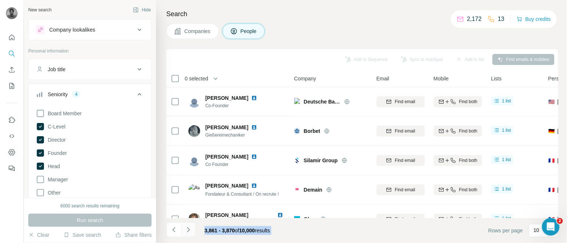
click at [189, 230] on icon "Navigate to next page" at bounding box center [188, 229] width 3 height 5
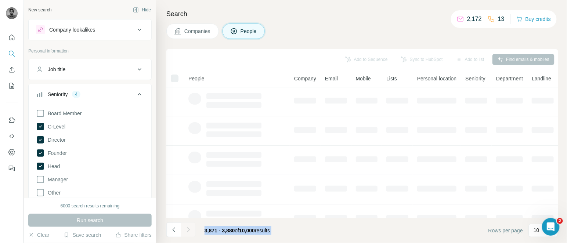
click at [189, 230] on div at bounding box center [188, 230] width 15 height 15
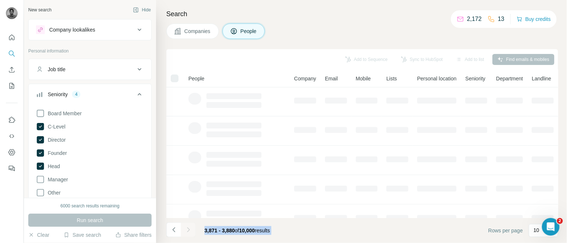
click at [189, 230] on div at bounding box center [188, 230] width 15 height 15
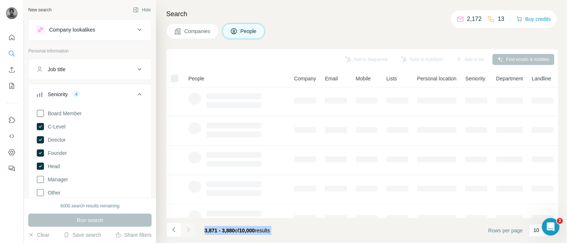
click at [189, 230] on div at bounding box center [188, 230] width 15 height 15
click at [189, 230] on icon "Navigate to next page" at bounding box center [188, 229] width 3 height 5
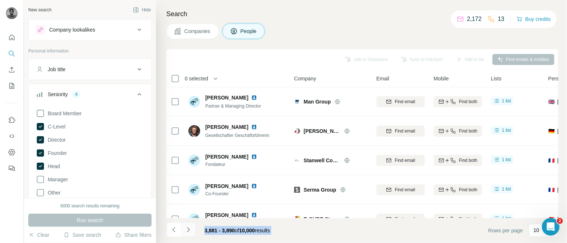
click at [189, 230] on icon "Navigate to next page" at bounding box center [188, 229] width 3 height 5
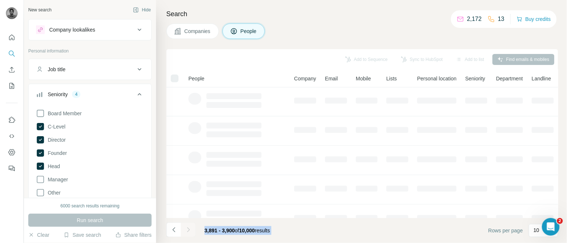
click at [189, 230] on div at bounding box center [188, 230] width 15 height 15
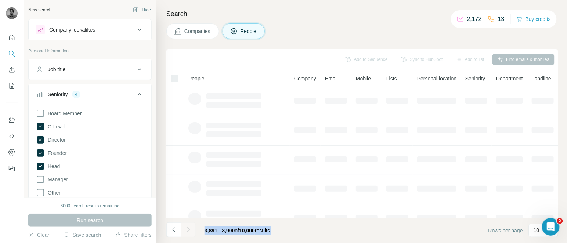
click at [189, 230] on div at bounding box center [188, 230] width 15 height 15
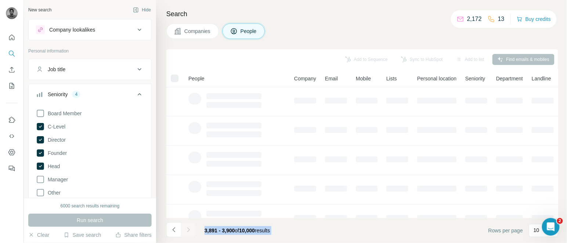
click at [189, 230] on div at bounding box center [188, 230] width 15 height 15
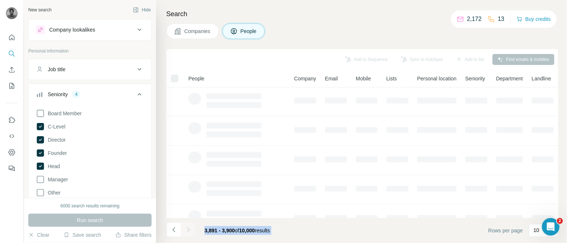
click at [189, 230] on div at bounding box center [188, 230] width 15 height 15
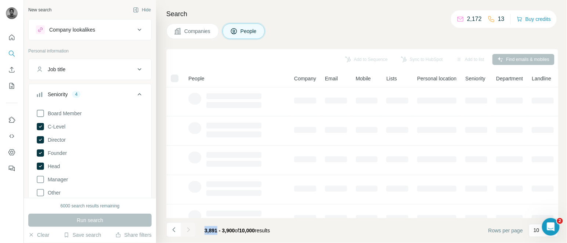
click at [189, 230] on div at bounding box center [188, 230] width 15 height 15
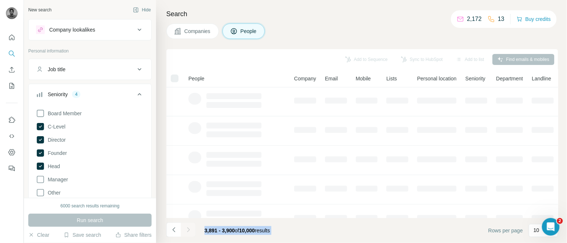
click at [189, 230] on div at bounding box center [188, 230] width 15 height 15
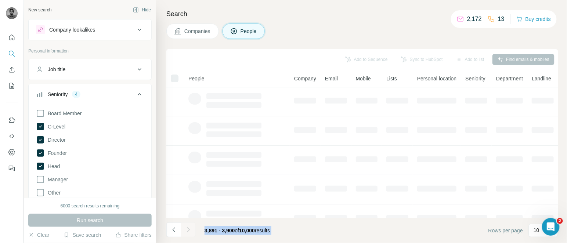
click at [189, 230] on div at bounding box center [188, 230] width 15 height 15
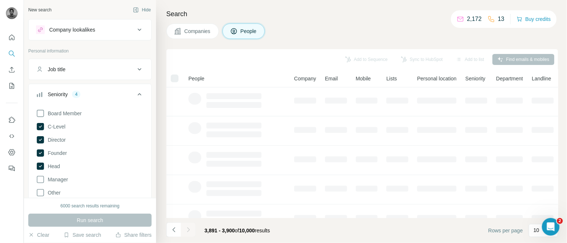
click at [189, 230] on div at bounding box center [188, 230] width 15 height 15
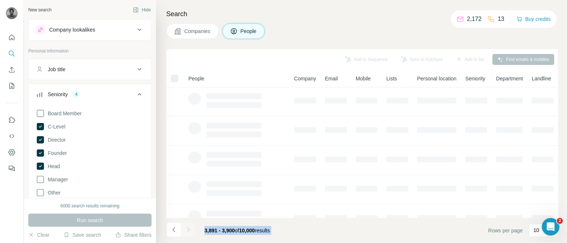
click at [189, 230] on div at bounding box center [188, 230] width 15 height 15
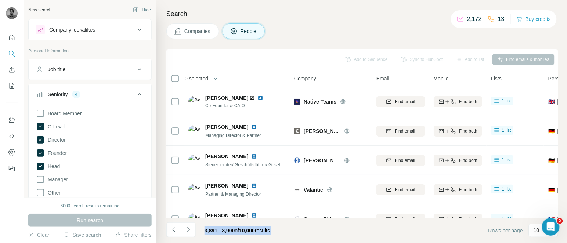
click at [189, 230] on icon "Navigate to next page" at bounding box center [188, 229] width 3 height 5
click at [189, 230] on div at bounding box center [188, 230] width 15 height 15
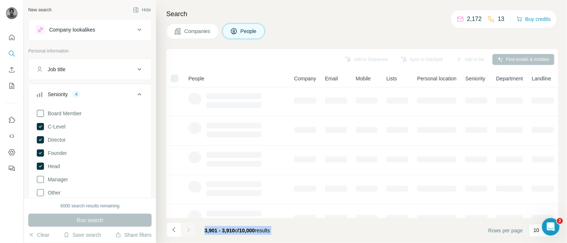
click at [189, 230] on div at bounding box center [188, 230] width 15 height 15
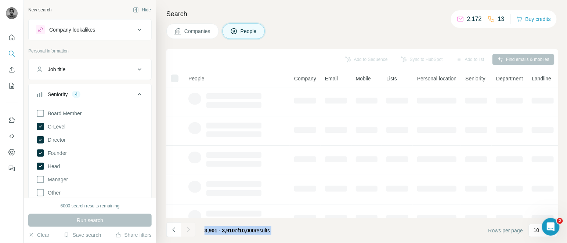
click at [189, 230] on div at bounding box center [188, 230] width 15 height 15
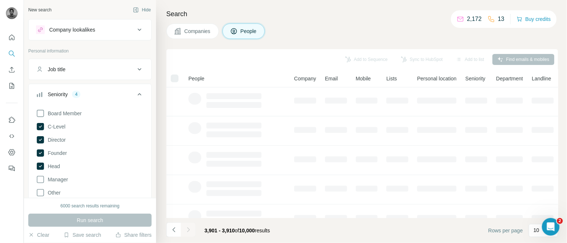
click at [189, 230] on div at bounding box center [188, 230] width 15 height 15
click at [189, 230] on icon "Navigate to next page" at bounding box center [188, 229] width 3 height 5
click at [189, 230] on div at bounding box center [188, 230] width 15 height 15
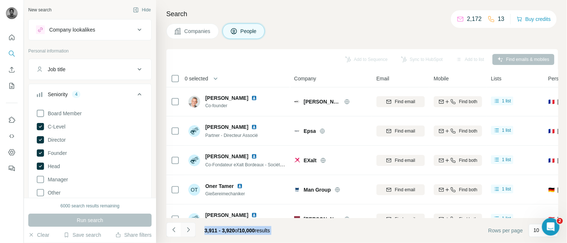
click at [189, 230] on icon "Navigate to next page" at bounding box center [188, 229] width 3 height 5
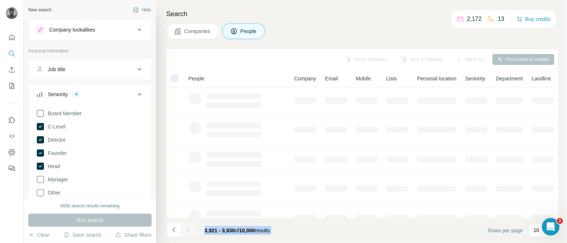
click at [189, 230] on div at bounding box center [188, 230] width 15 height 15
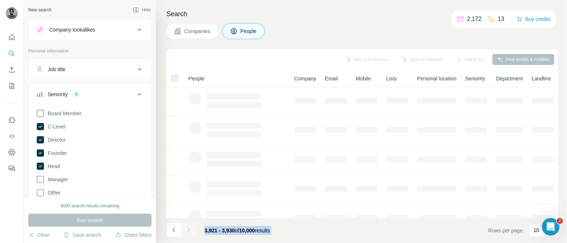
click at [189, 230] on div at bounding box center [188, 230] width 15 height 15
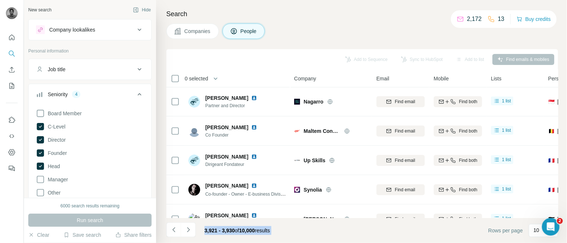
click at [189, 230] on icon "Navigate to next page" at bounding box center [188, 229] width 3 height 5
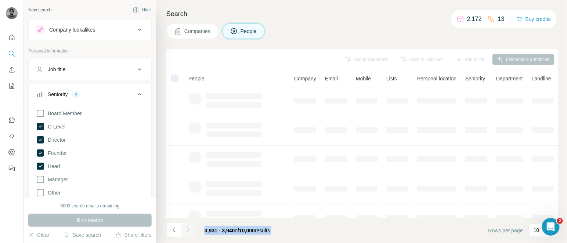
click at [189, 230] on div at bounding box center [188, 230] width 15 height 15
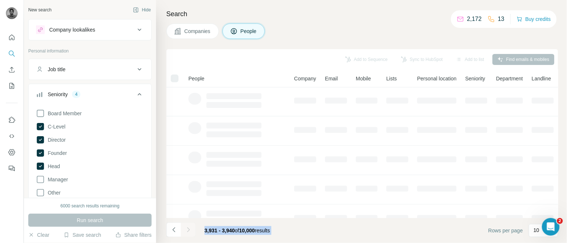
click at [189, 230] on div at bounding box center [188, 230] width 15 height 15
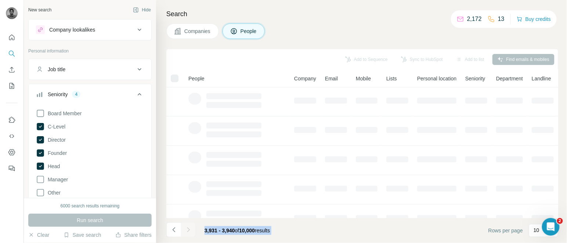
click at [189, 230] on div at bounding box center [188, 230] width 15 height 15
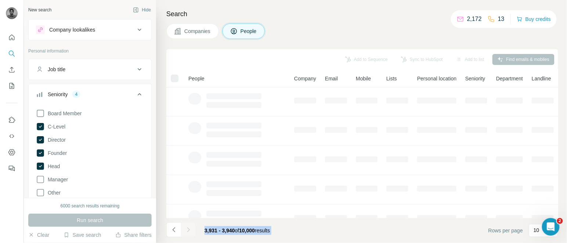
click at [189, 230] on div at bounding box center [188, 230] width 15 height 15
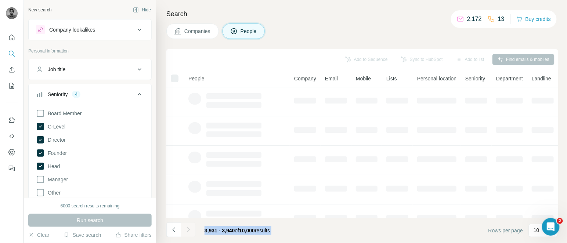
click at [189, 230] on div at bounding box center [188, 230] width 15 height 15
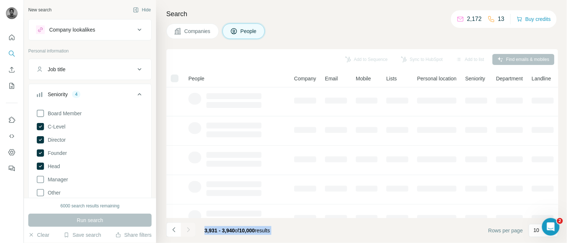
click at [189, 230] on div at bounding box center [188, 230] width 15 height 15
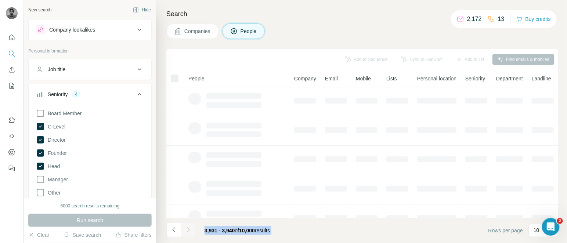
click at [189, 230] on div at bounding box center [188, 230] width 15 height 15
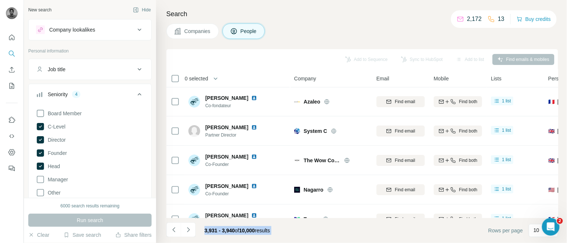
click at [189, 230] on icon "Navigate to next page" at bounding box center [188, 229] width 3 height 5
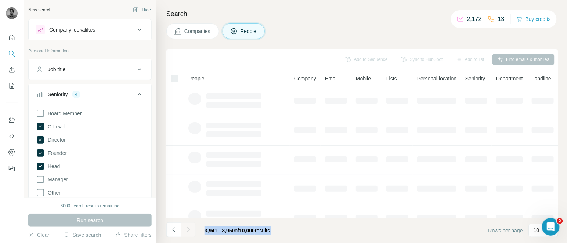
click at [189, 230] on div at bounding box center [188, 230] width 15 height 15
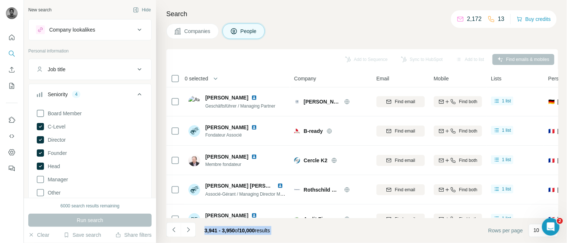
click at [189, 230] on icon "Navigate to next page" at bounding box center [188, 229] width 3 height 5
click at [189, 230] on div at bounding box center [188, 230] width 15 height 15
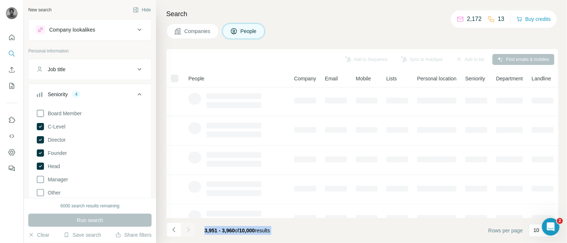
click at [189, 230] on div at bounding box center [188, 230] width 15 height 15
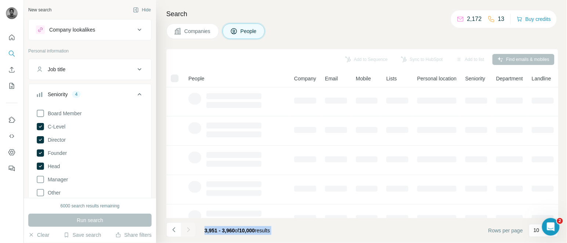
click at [189, 230] on div at bounding box center [188, 230] width 15 height 15
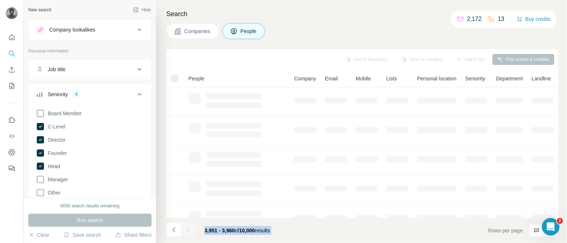
click at [189, 230] on div at bounding box center [188, 230] width 15 height 15
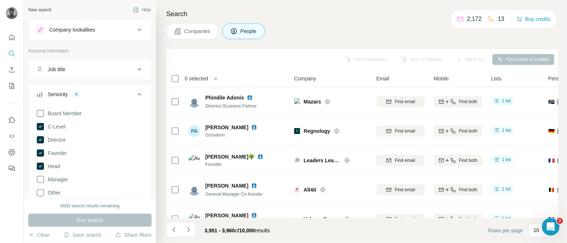
click at [189, 230] on icon "Navigate to next page" at bounding box center [188, 229] width 3 height 5
click at [189, 230] on div at bounding box center [188, 230] width 15 height 15
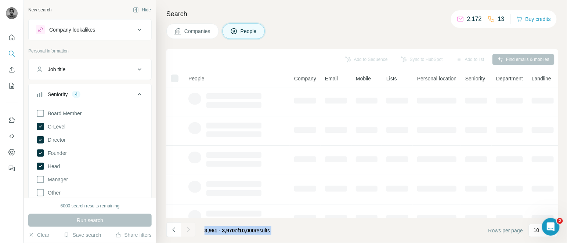
click at [189, 230] on div at bounding box center [188, 230] width 15 height 15
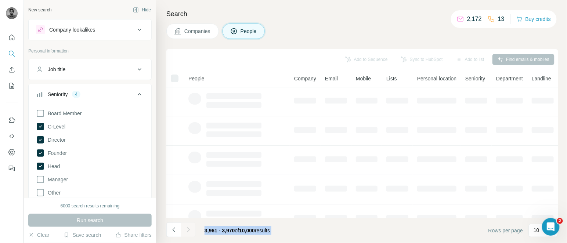
click at [189, 230] on div at bounding box center [188, 230] width 15 height 15
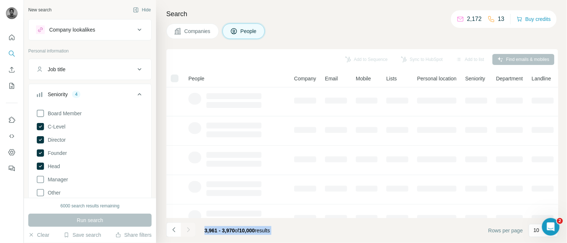
click at [189, 230] on div at bounding box center [188, 230] width 15 height 15
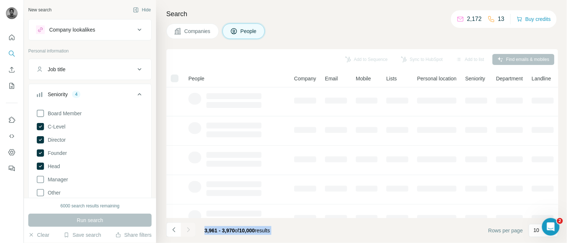
click at [189, 230] on div at bounding box center [188, 230] width 15 height 15
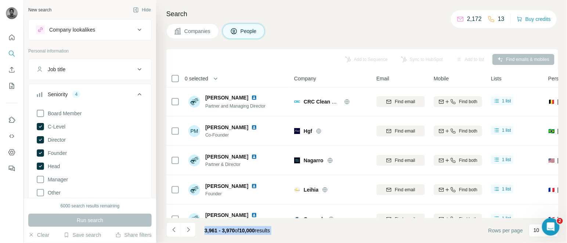
click at [189, 230] on icon "Navigate to next page" at bounding box center [188, 229] width 3 height 5
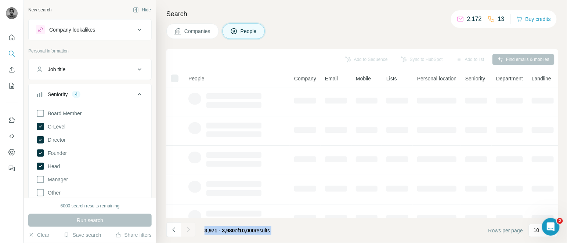
click at [189, 230] on div at bounding box center [188, 230] width 15 height 15
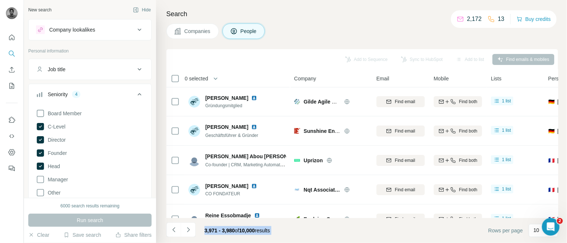
click at [189, 230] on icon "Navigate to next page" at bounding box center [188, 229] width 3 height 5
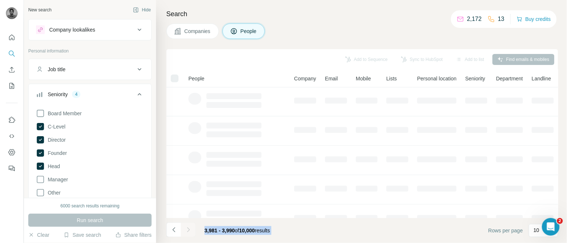
click at [189, 230] on div at bounding box center [188, 230] width 15 height 15
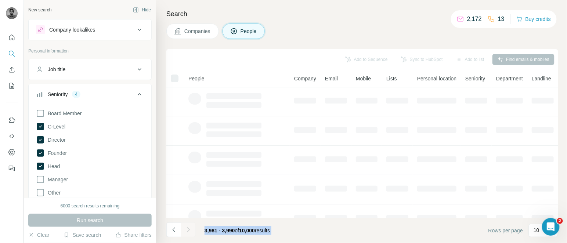
click at [189, 230] on div at bounding box center [188, 230] width 15 height 15
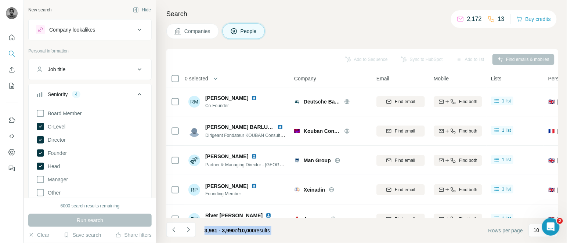
click at [189, 230] on icon "Navigate to next page" at bounding box center [188, 229] width 3 height 5
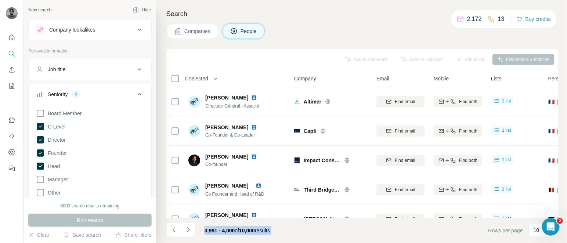
click at [189, 230] on icon "Navigate to next page" at bounding box center [188, 229] width 3 height 5
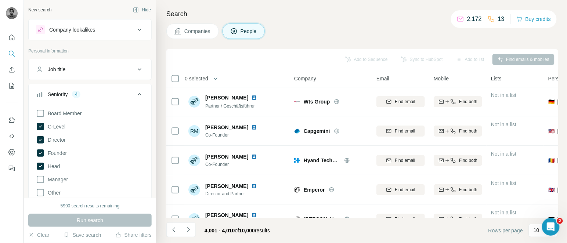
click at [198, 80] on span "0 selected" at bounding box center [197, 78] width 24 height 7
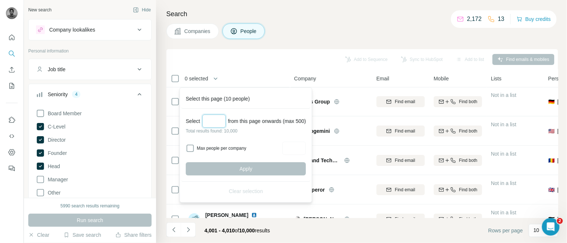
click at [210, 119] on input "Select a number (up to 500)" at bounding box center [214, 121] width 24 height 13
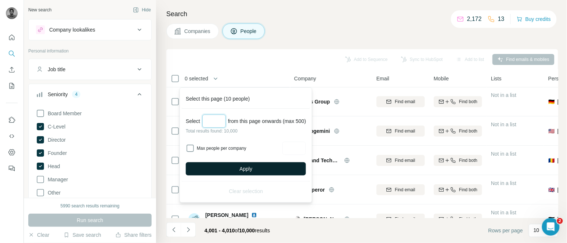
type input "***"
click at [243, 170] on span "Apply" at bounding box center [246, 168] width 13 height 7
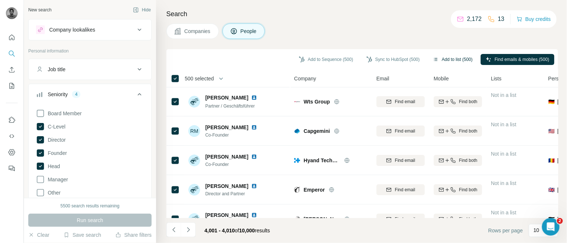
click at [451, 55] on button "Add to list (500)" at bounding box center [453, 59] width 50 height 11
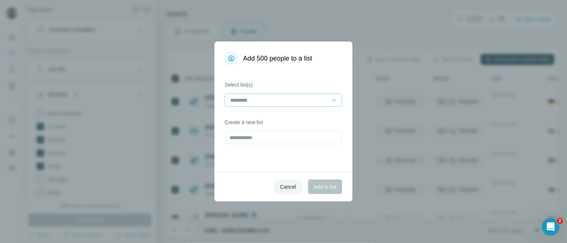
click at [291, 99] on input at bounding box center [279, 100] width 99 height 8
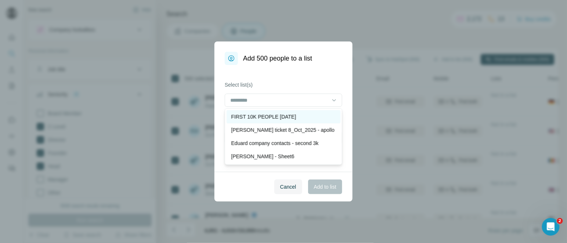
click at [287, 114] on p "FIRST 10K PEOPLE [DATE]" at bounding box center [263, 116] width 65 height 7
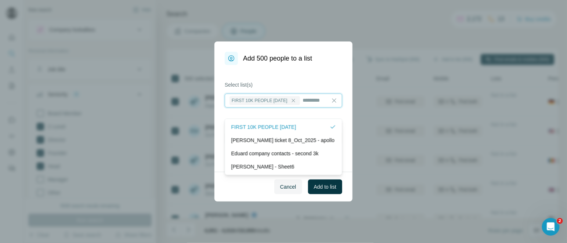
scroll to position [1, 0]
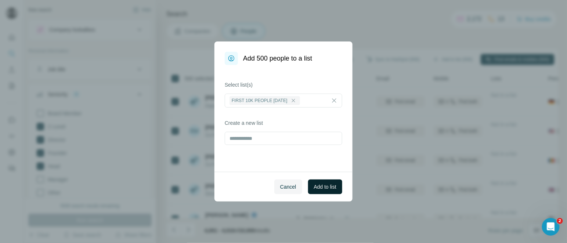
click at [322, 185] on span "Add to list" at bounding box center [325, 186] width 22 height 7
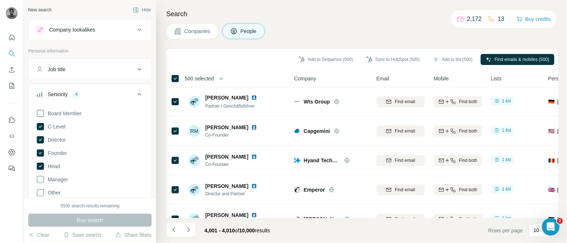
click at [205, 76] on span "500 selected" at bounding box center [199, 78] width 29 height 7
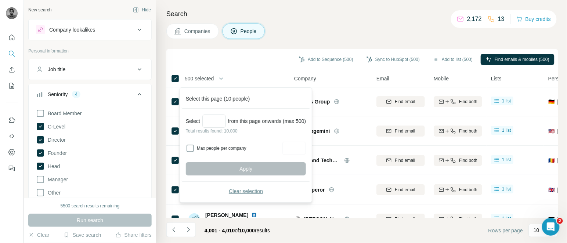
click at [247, 195] on button "Clear selection" at bounding box center [246, 191] width 120 height 13
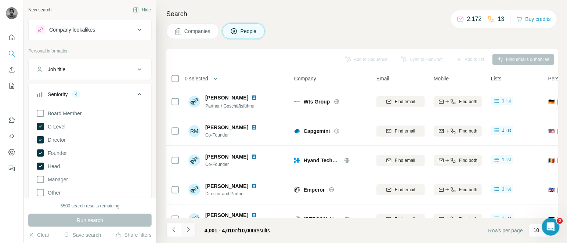
click at [187, 228] on icon "Navigate to next page" at bounding box center [188, 229] width 3 height 5
click at [187, 228] on div at bounding box center [188, 230] width 15 height 15
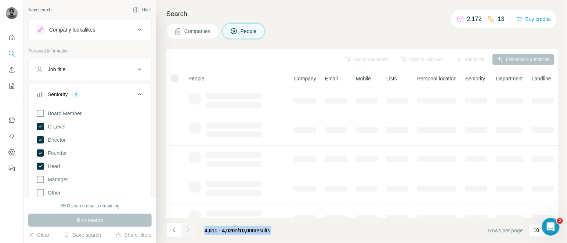
click at [187, 228] on div at bounding box center [188, 230] width 15 height 15
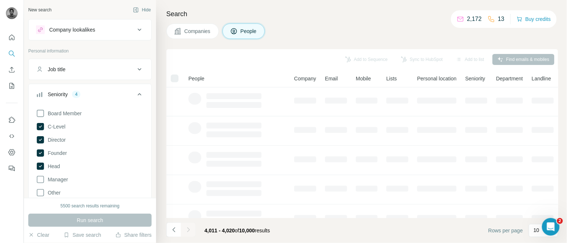
click at [187, 228] on div at bounding box center [188, 230] width 15 height 15
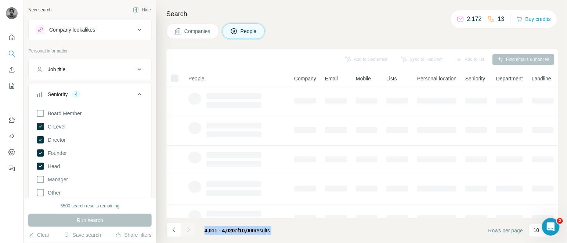
click at [187, 228] on div at bounding box center [188, 230] width 15 height 15
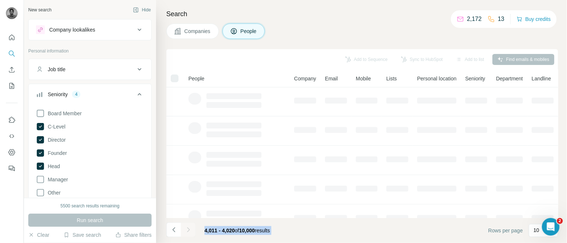
click at [187, 228] on div at bounding box center [188, 230] width 15 height 15
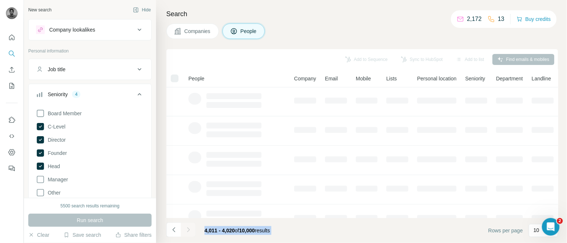
click at [187, 228] on div at bounding box center [188, 230] width 15 height 15
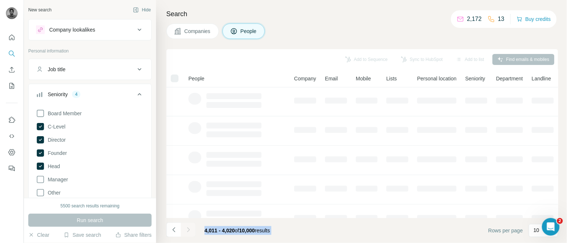
click at [187, 228] on div at bounding box center [188, 230] width 15 height 15
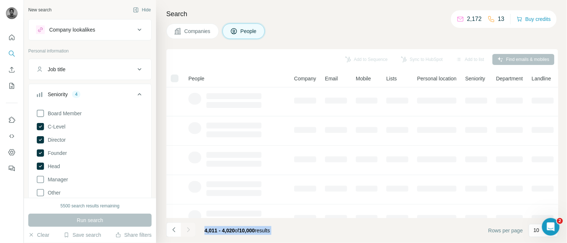
click at [187, 228] on div at bounding box center [188, 230] width 15 height 15
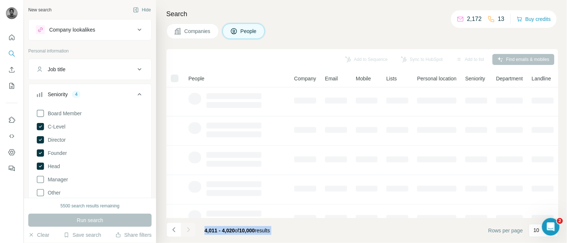
click at [187, 228] on div at bounding box center [188, 230] width 15 height 15
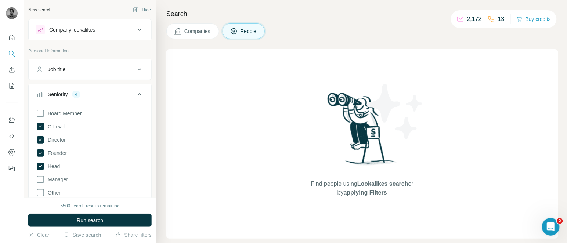
click at [385, 97] on img at bounding box center [396, 112] width 66 height 66
click at [256, 4] on div "Search Companies People Find people using Lookalikes search or by applying Filt…" at bounding box center [361, 121] width 411 height 243
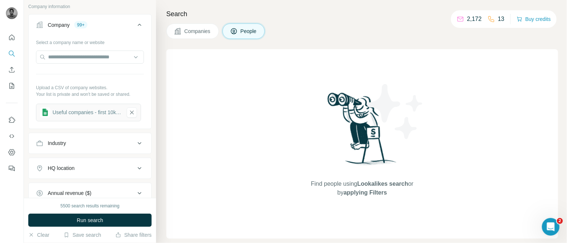
scroll to position [422, 0]
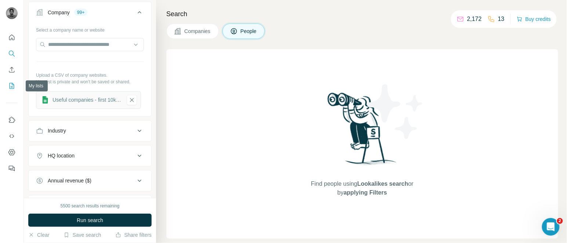
click at [7, 87] on button "My lists" at bounding box center [12, 85] width 12 height 13
click at [15, 87] on icon "My lists" at bounding box center [11, 85] width 7 height 7
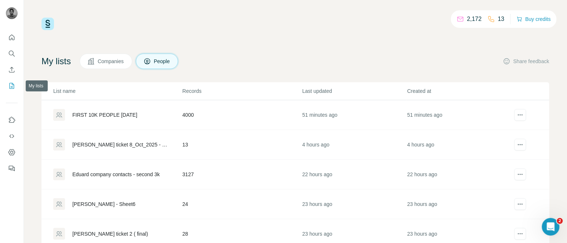
click at [13, 90] on button "My lists" at bounding box center [12, 85] width 12 height 13
click at [520, 115] on icon "actions" at bounding box center [520, 115] width 1 height 1
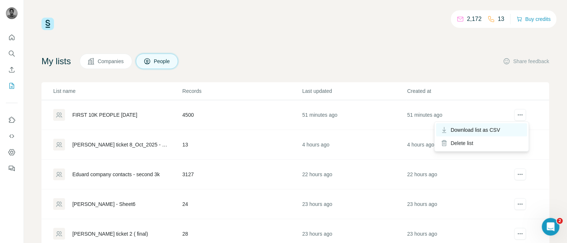
click at [499, 129] on span "Download list as CSV" at bounding box center [476, 129] width 50 height 7
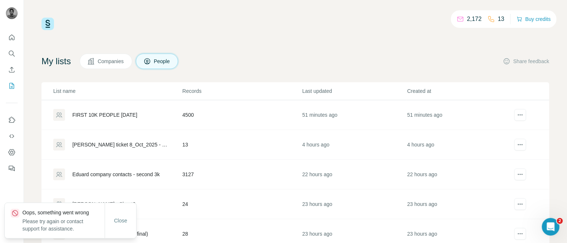
click at [118, 115] on div "FIRST 10K PEOPLE [DATE]" at bounding box center [104, 114] width 65 height 7
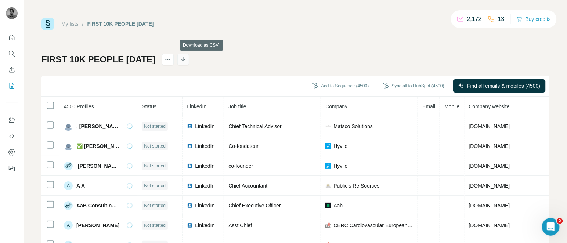
click at [187, 57] on icon "button" at bounding box center [183, 59] width 7 height 7
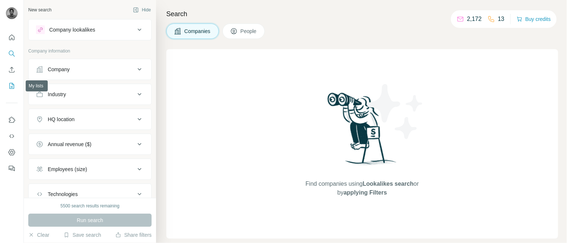
click at [11, 87] on icon "My lists" at bounding box center [11, 85] width 7 height 7
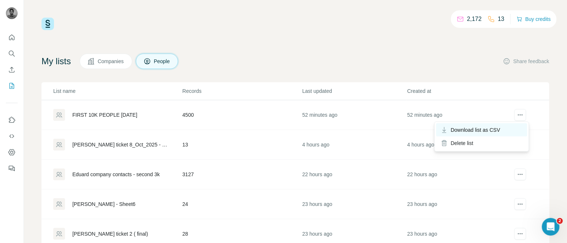
click at [504, 128] on div "Download list as CSV" at bounding box center [481, 129] width 91 height 13
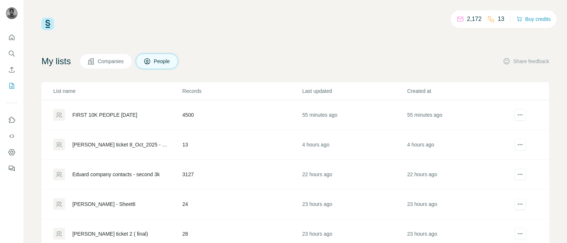
click at [512, 108] on td at bounding box center [530, 115] width 37 height 30
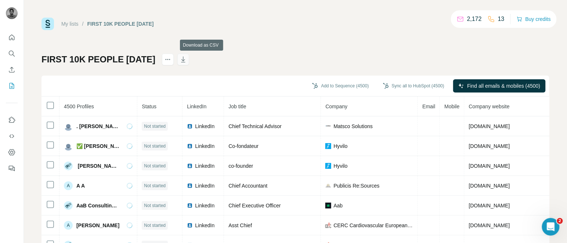
click at [187, 60] on icon "button" at bounding box center [183, 59] width 7 height 7
